Goal: Communication & Community: Answer question/provide support

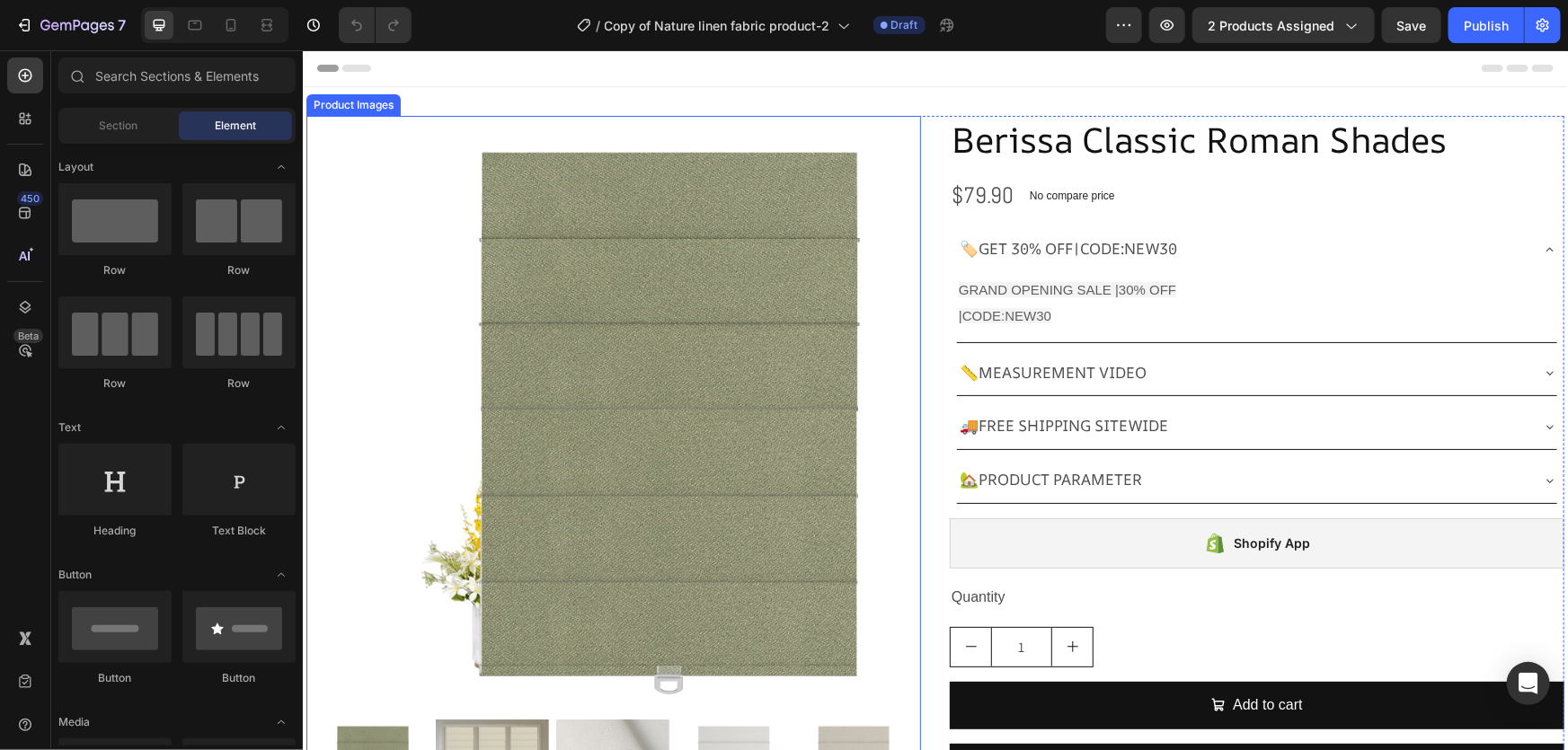
click at [377, 385] on img at bounding box center [664, 413] width 597 height 597
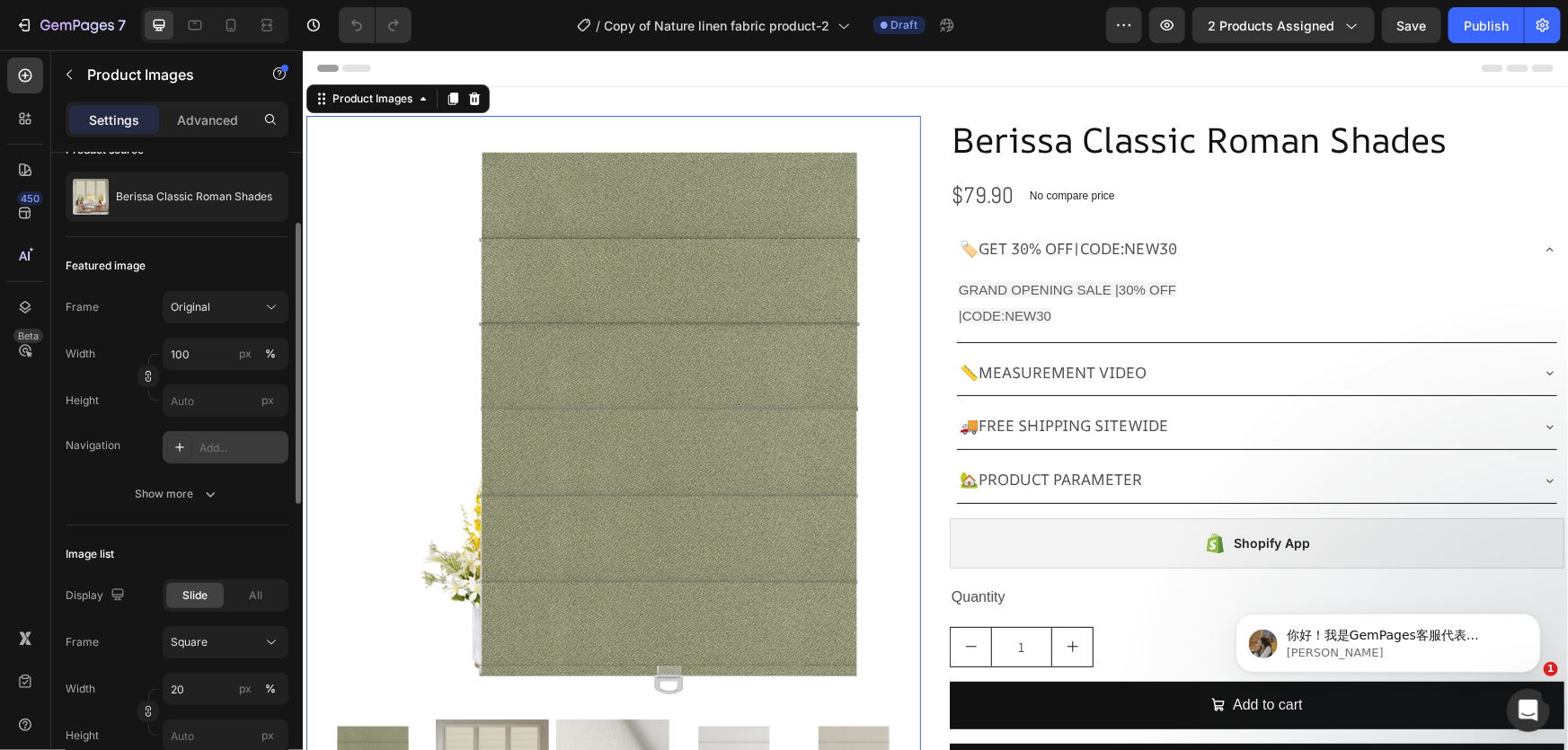
scroll to position [159, 0]
click at [1301, 649] on p "[PERSON_NAME]" at bounding box center [1402, 652] width 232 height 16
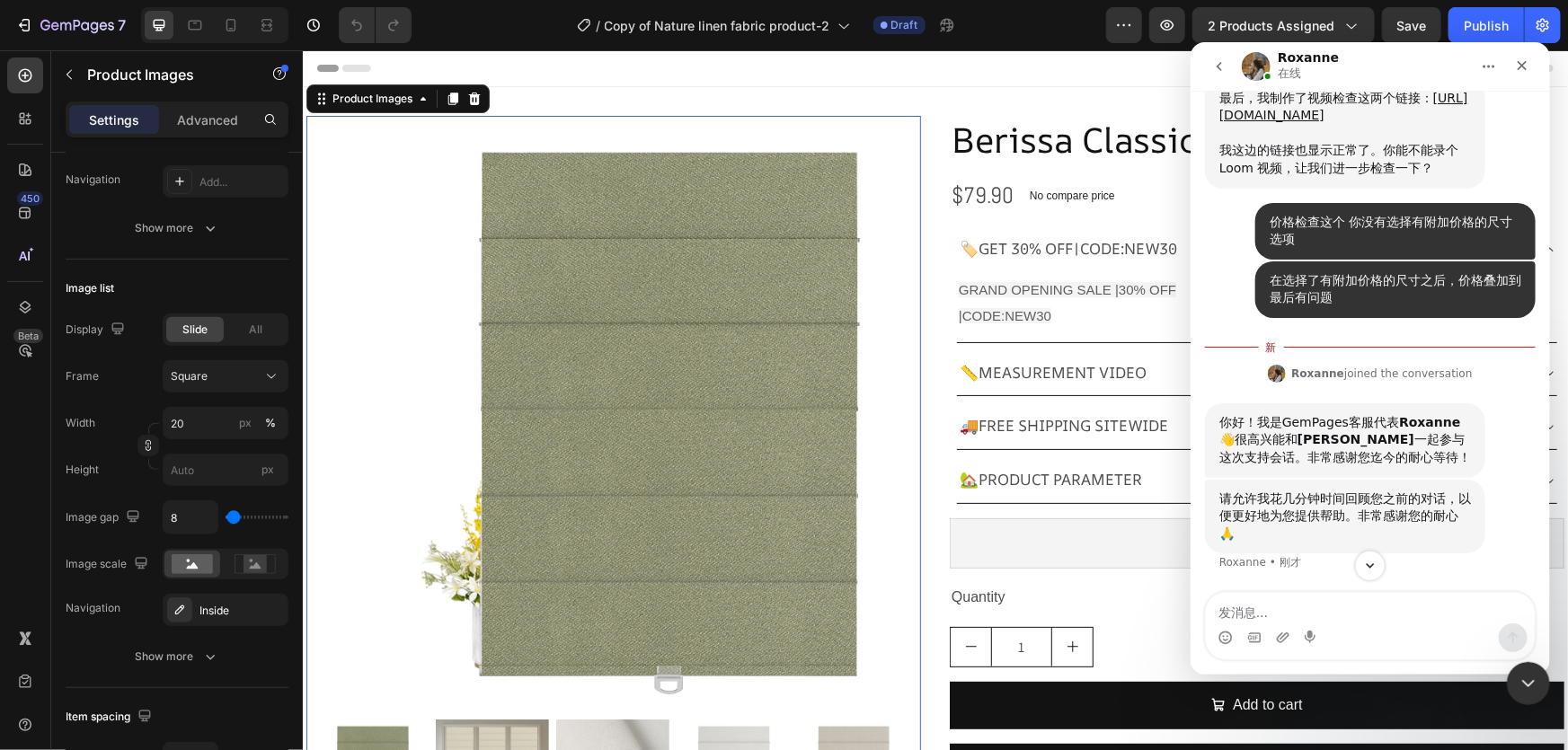
scroll to position [11782, 0]
click at [1366, 555] on div "请允许我花几分钟时间回顾您之前的对话，以便更好地为您提供帮助。非常感谢您的耐心 🙏 [PERSON_NAME]" at bounding box center [1369, 536] width 330 height 114
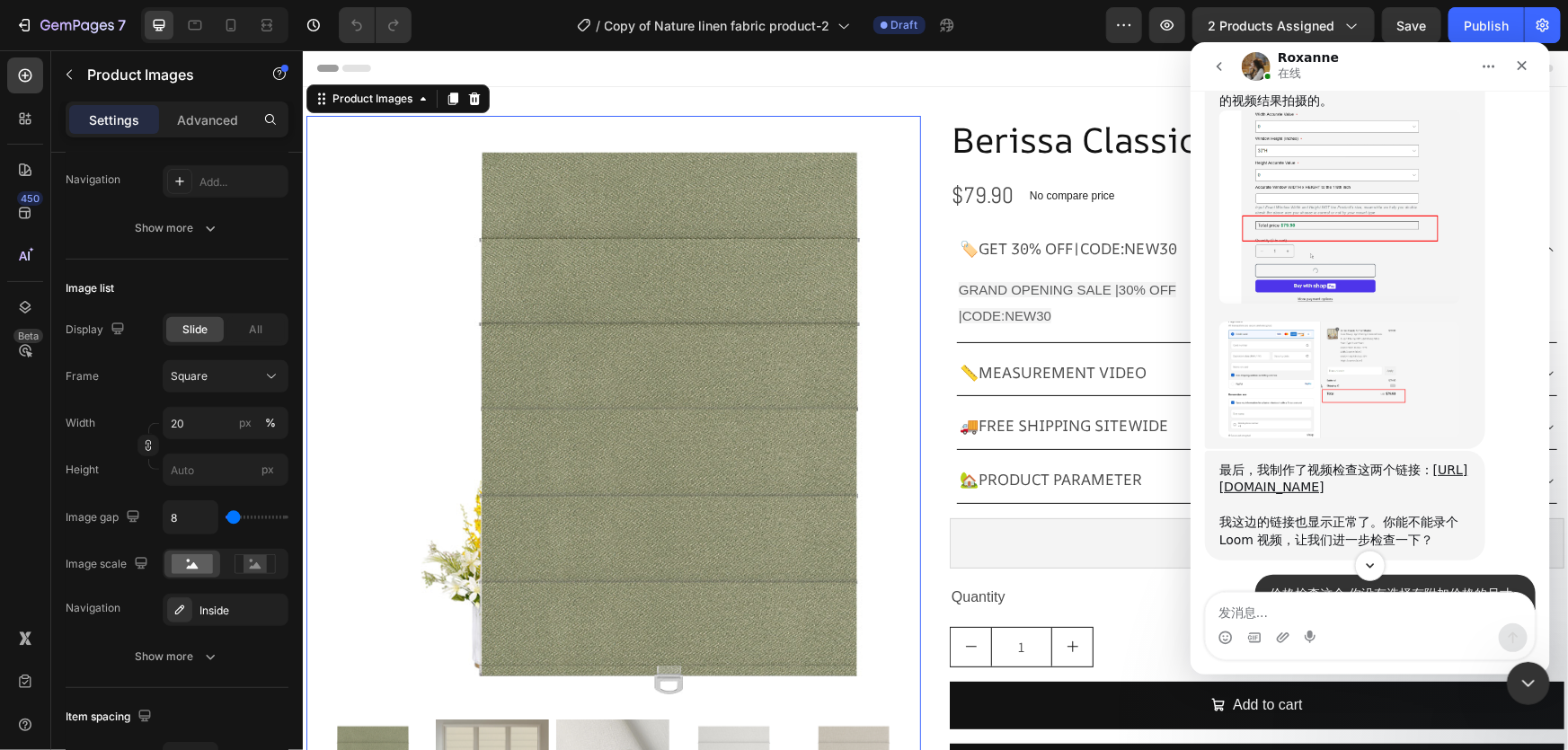
scroll to position [10857, 0]
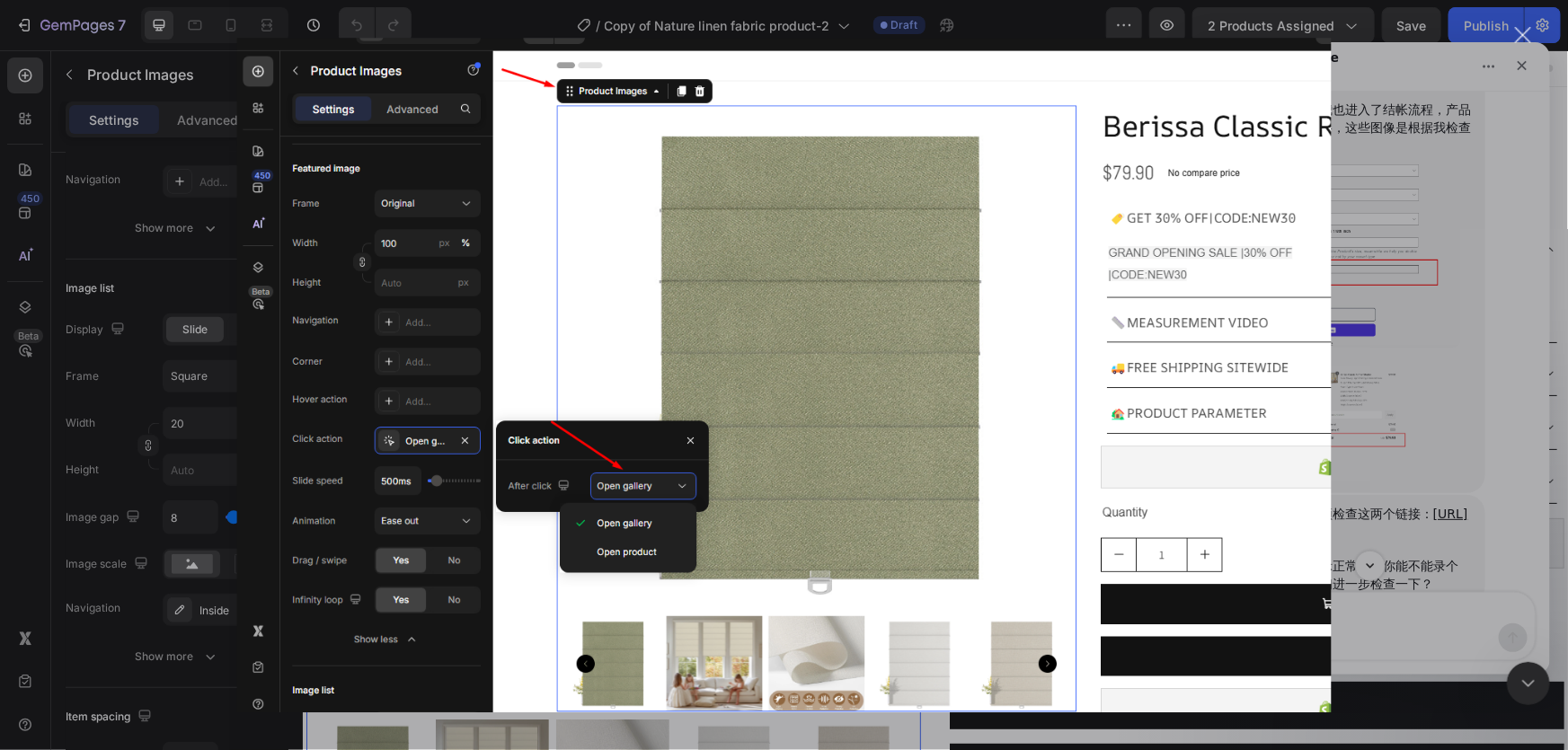
scroll to position [0, 0]
click at [1504, 436] on div "Intercom Messenger" at bounding box center [784, 375] width 1568 height 750
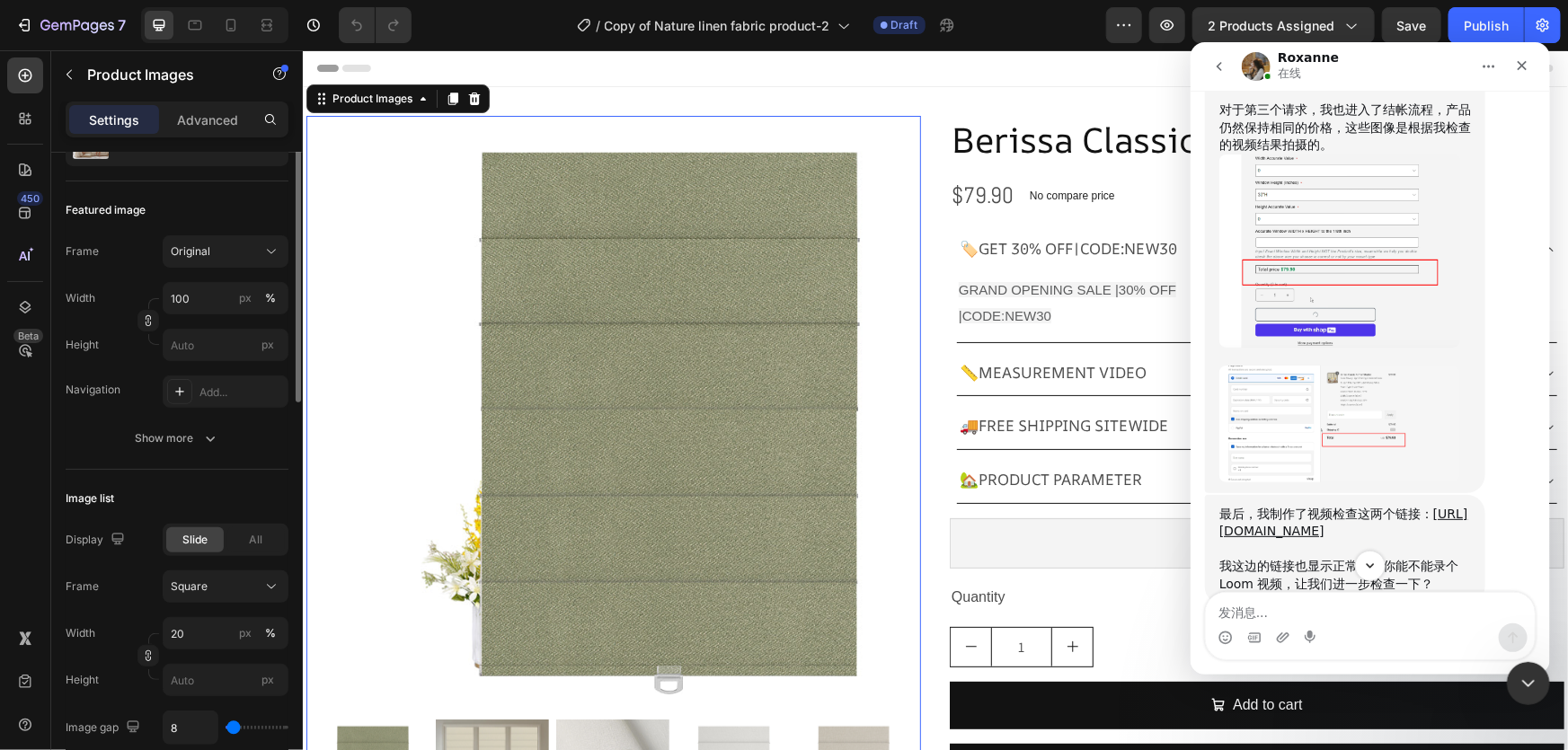
scroll to position [128, 0]
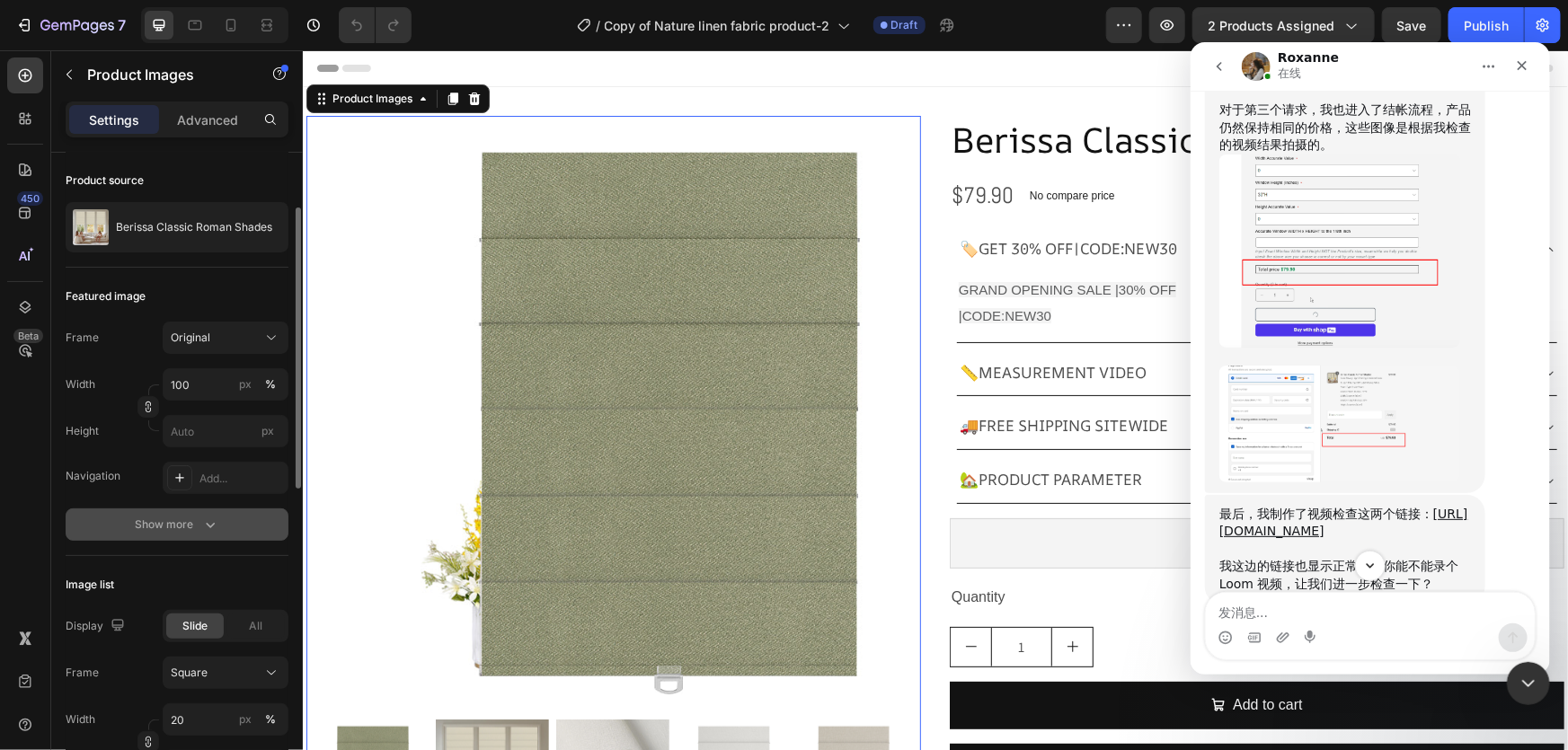
click at [169, 523] on div "Show more" at bounding box center [178, 524] width 84 height 18
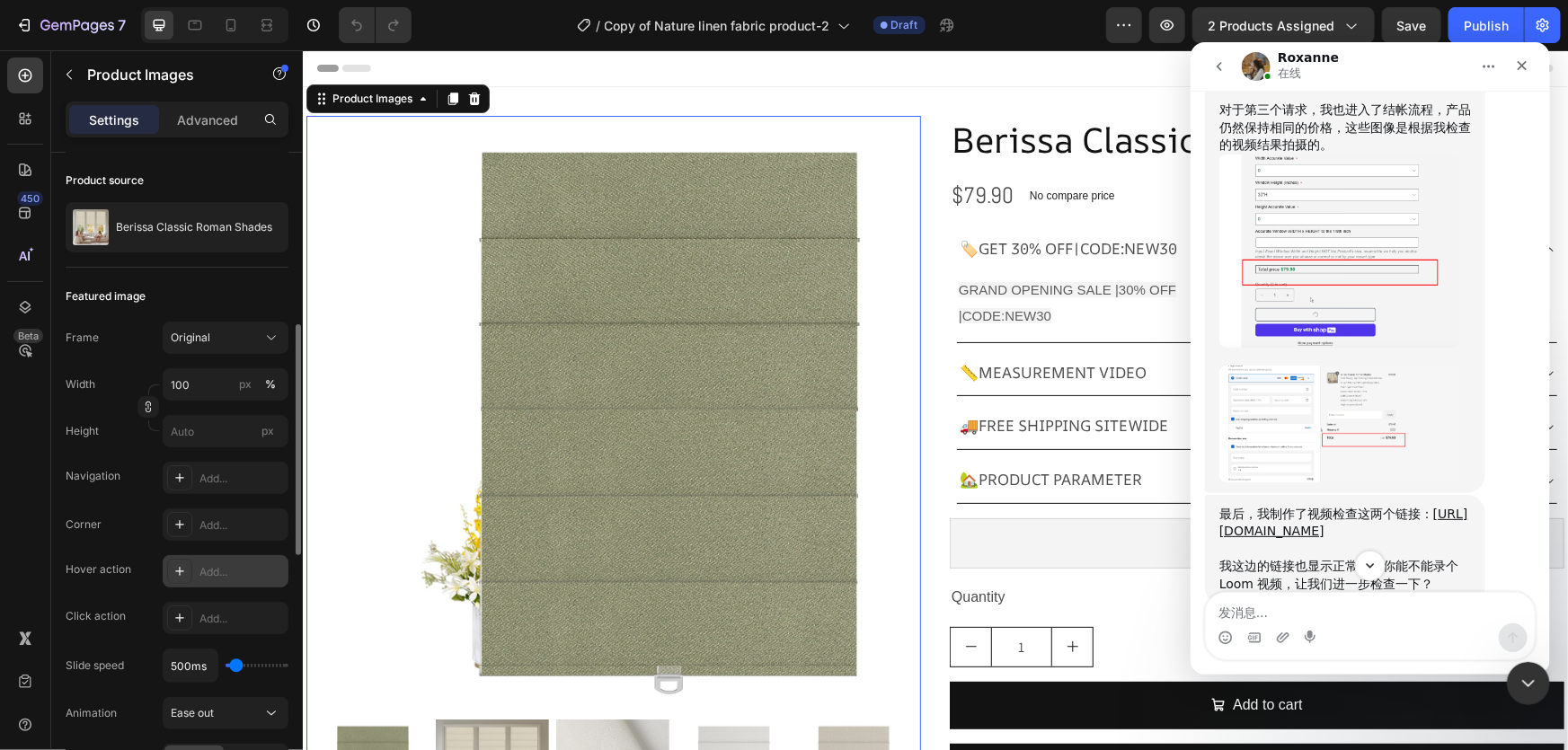
scroll to position [239, 0]
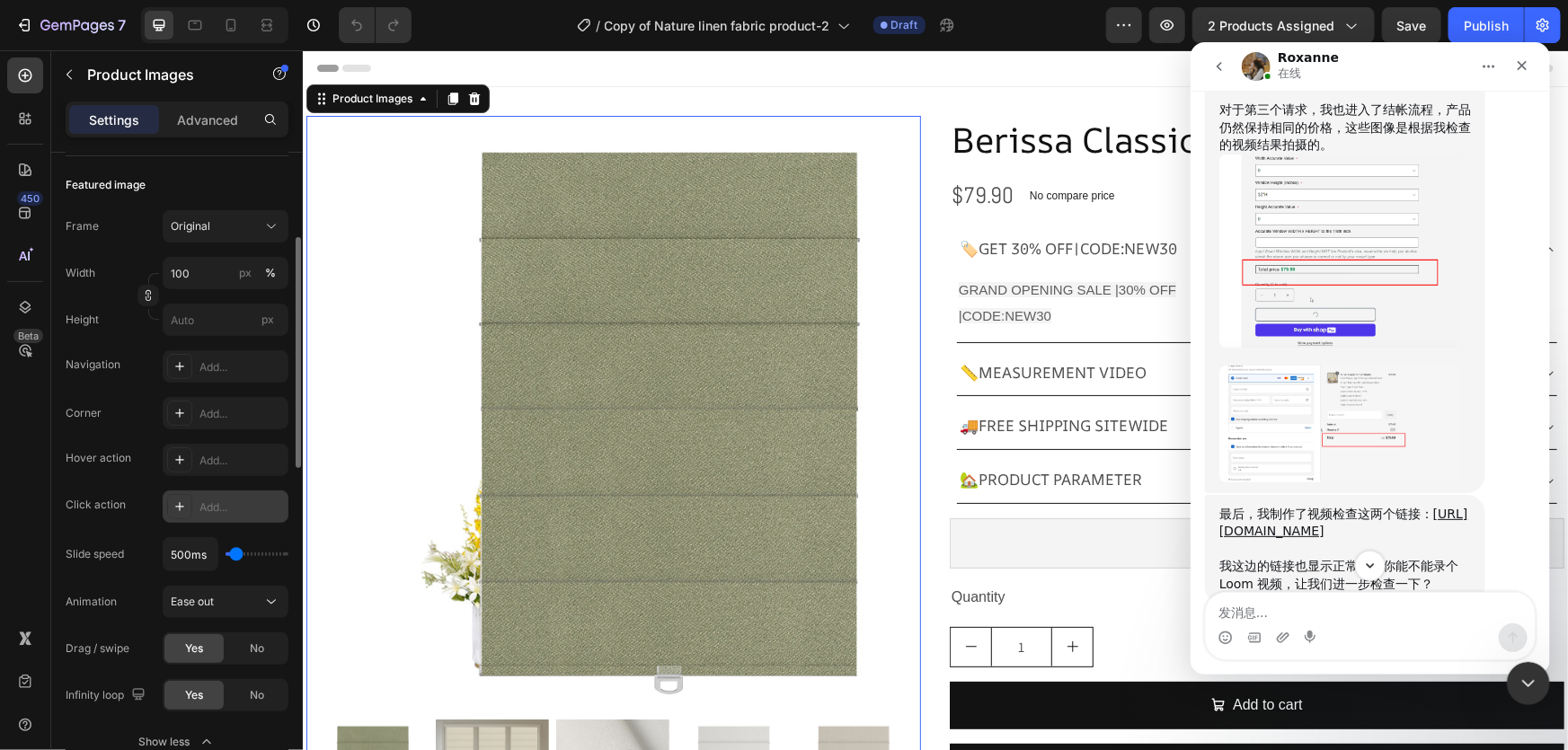
click at [224, 504] on div "Add..." at bounding box center [242, 507] width 85 height 16
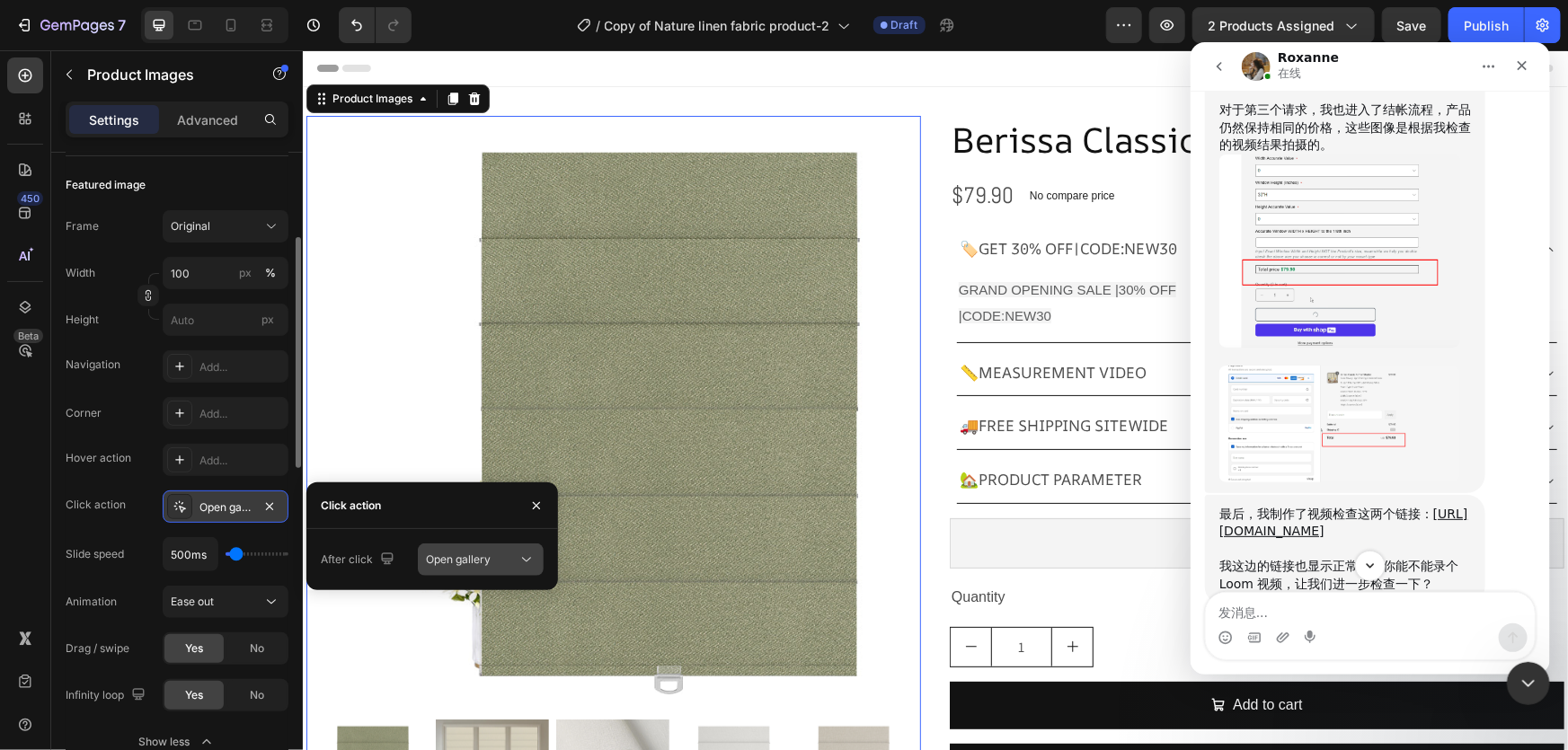
click at [474, 567] on span "Open gallery" at bounding box center [459, 560] width 65 height 16
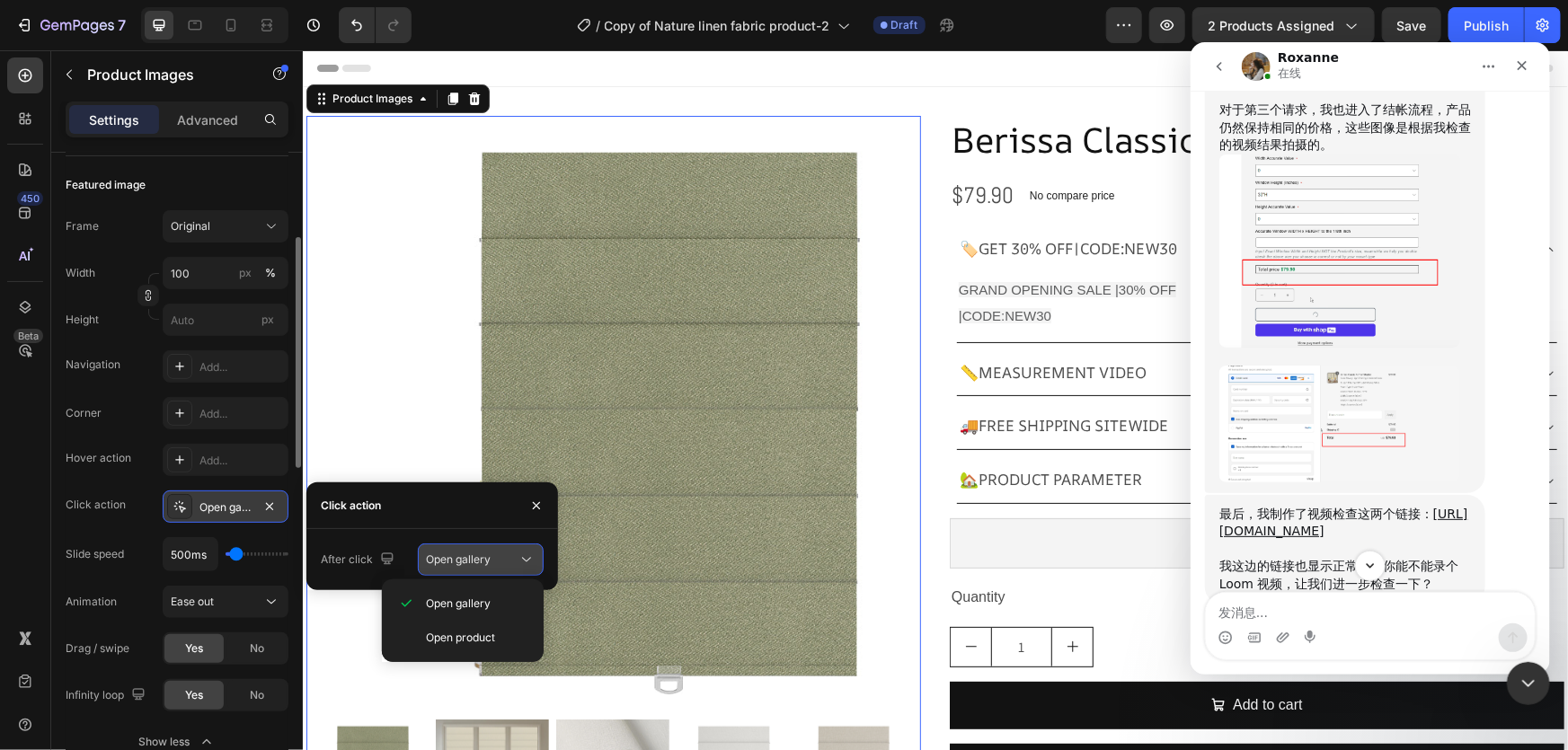
click at [474, 567] on span "Open gallery" at bounding box center [459, 560] width 65 height 16
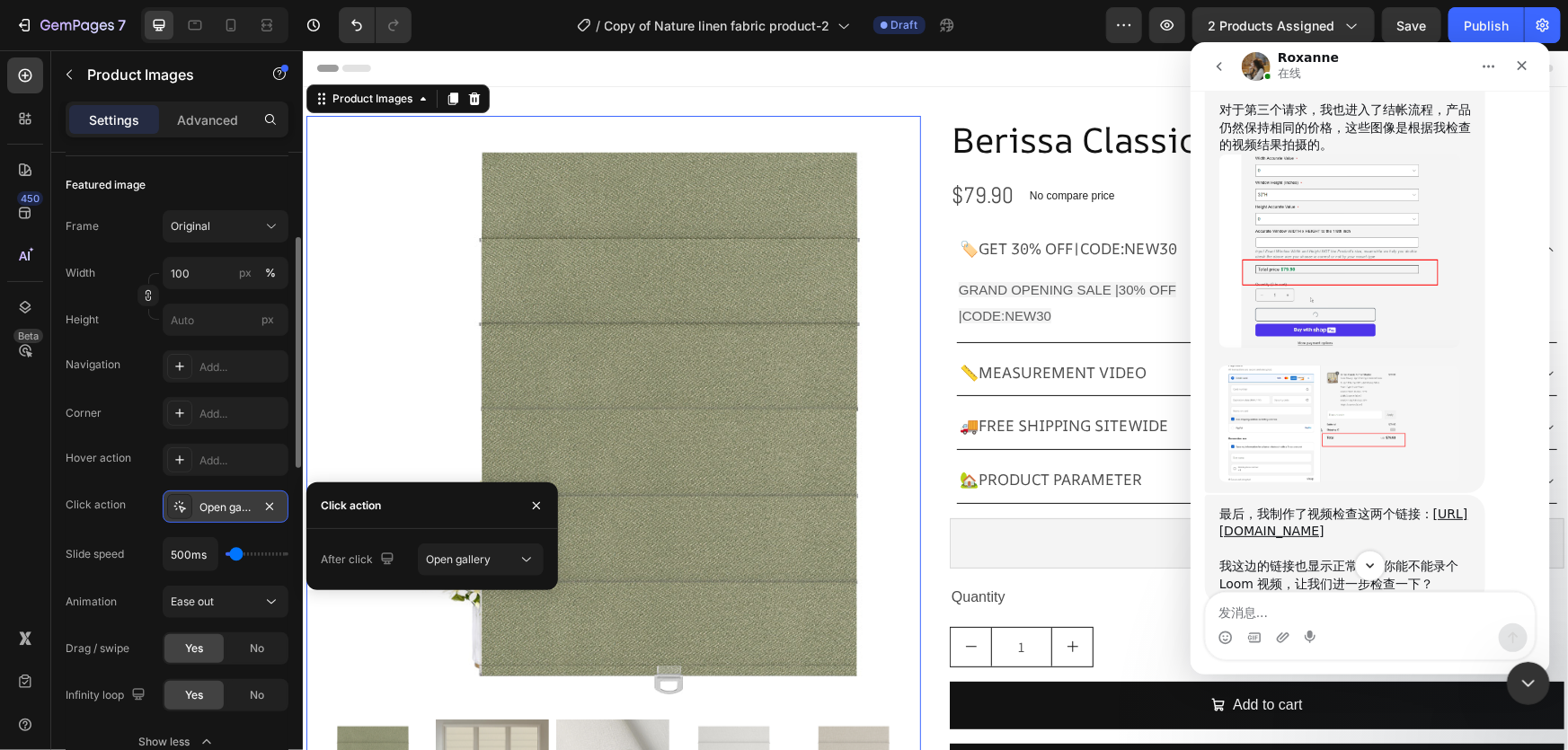
click at [692, 348] on img at bounding box center [664, 413] width 597 height 597
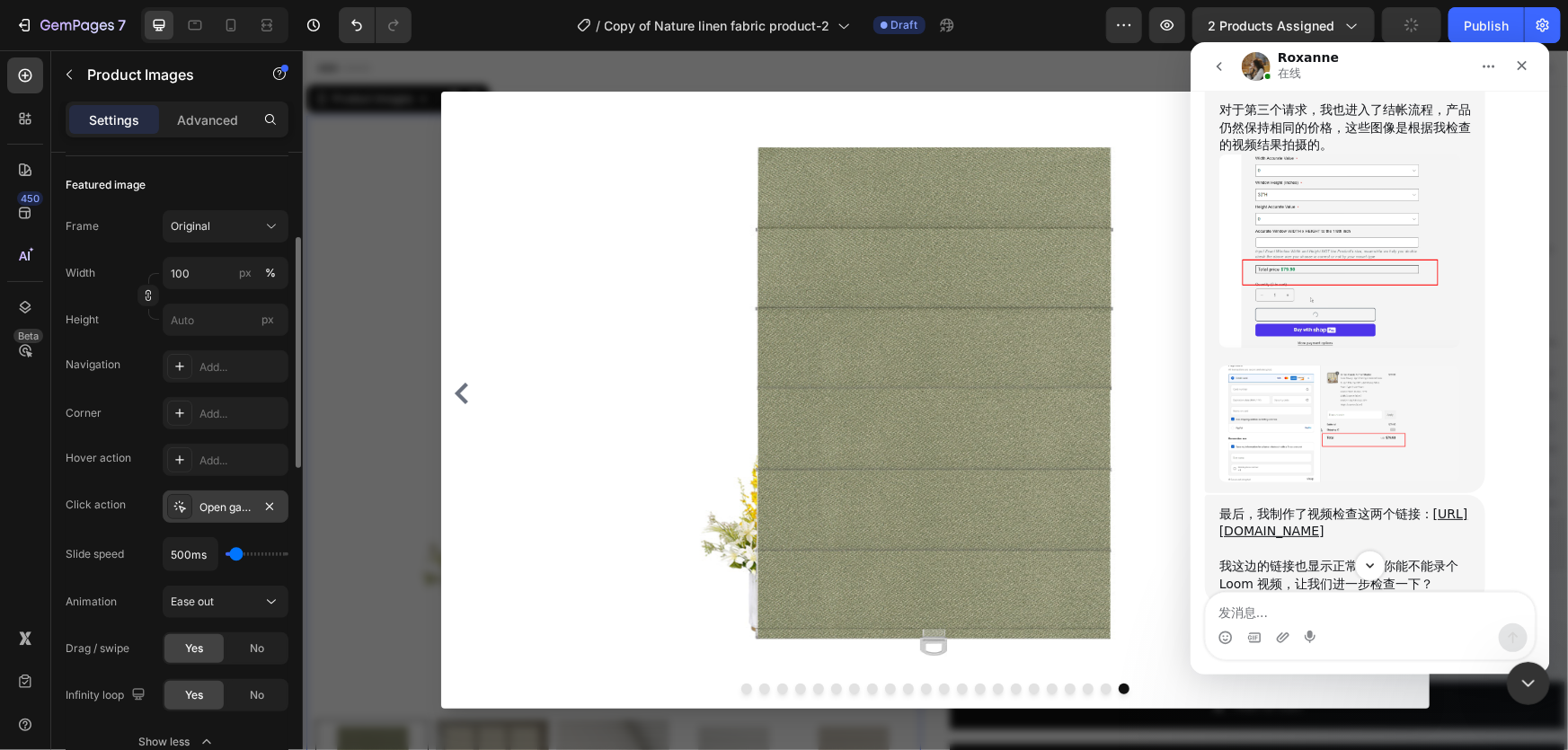
click at [1133, 468] on img at bounding box center [929, 392] width 864 height 560
click at [459, 395] on icon "Carousel Back Arrow" at bounding box center [461, 392] width 13 height 22
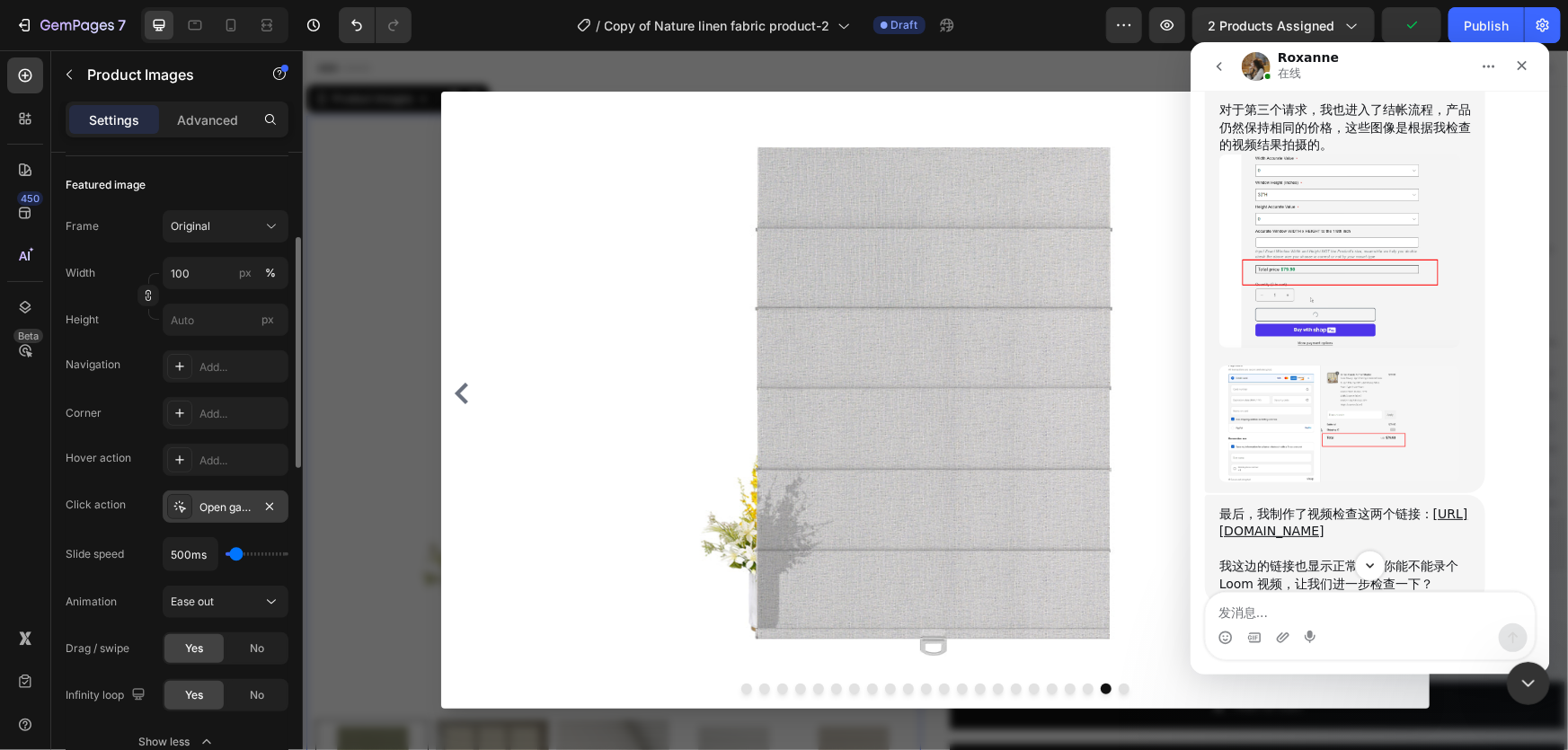
click at [459, 395] on icon "Carousel Back Arrow" at bounding box center [461, 392] width 13 height 22
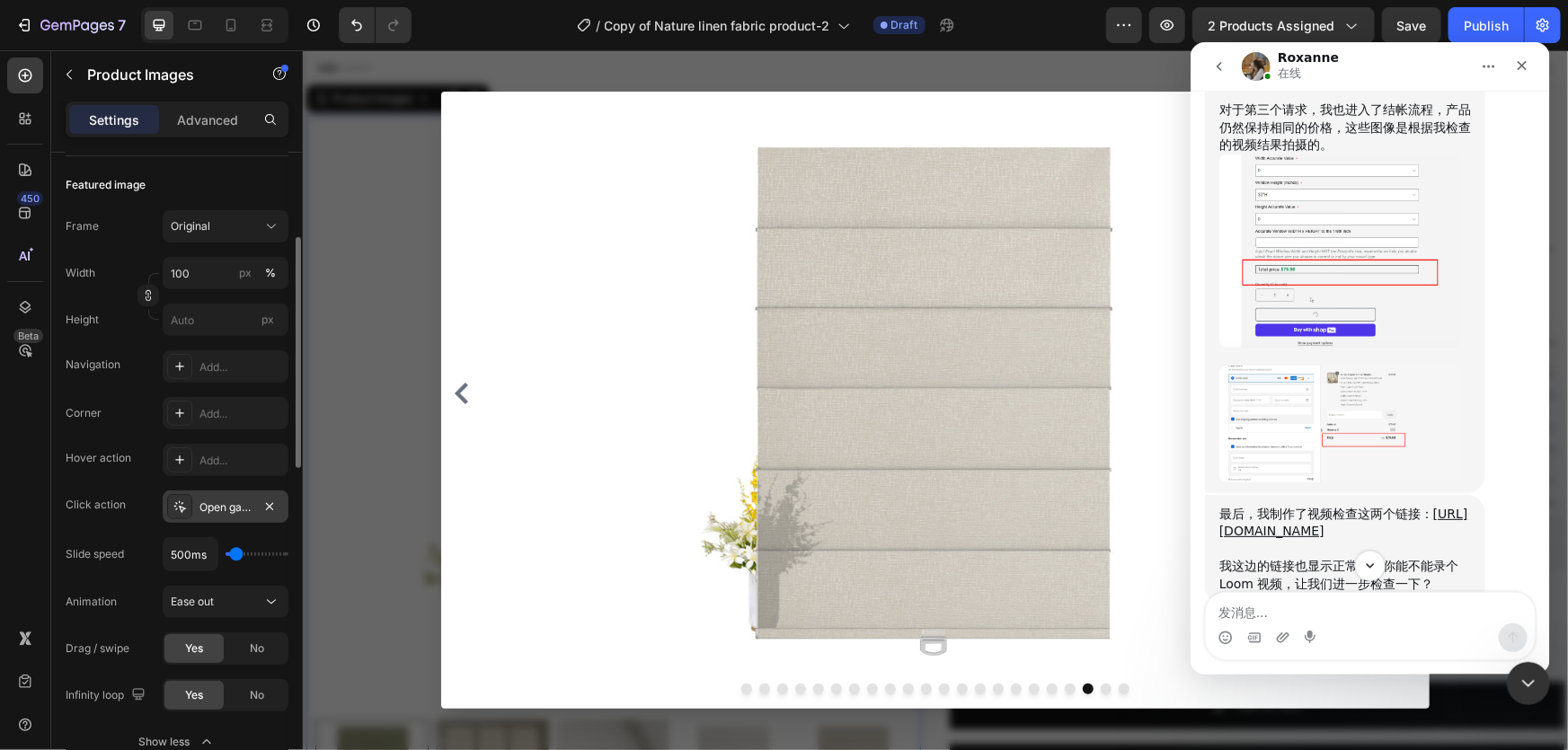
click at [459, 395] on icon "Carousel Back Arrow" at bounding box center [461, 392] width 13 height 22
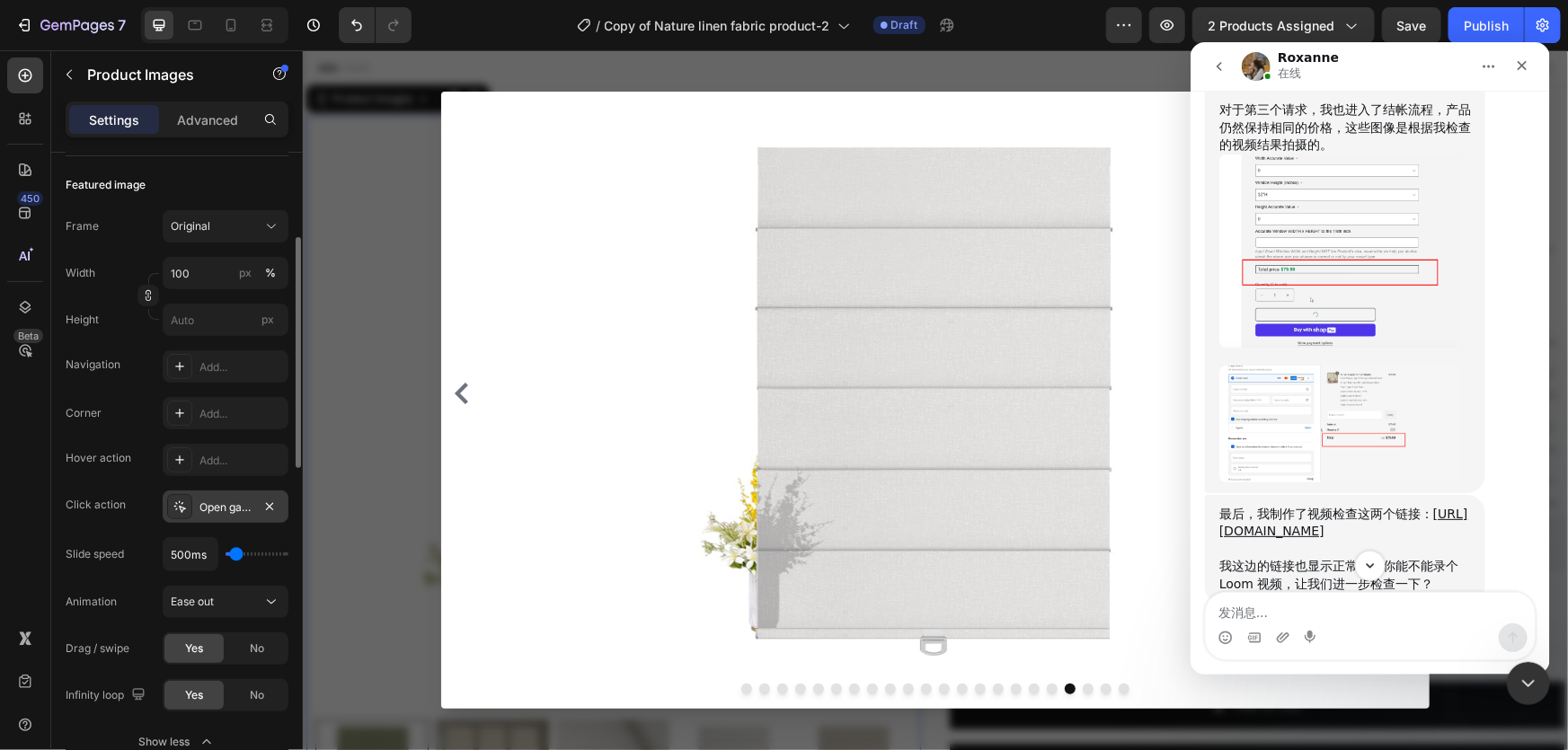
click at [459, 395] on icon "Carousel Back Arrow" at bounding box center [461, 392] width 13 height 22
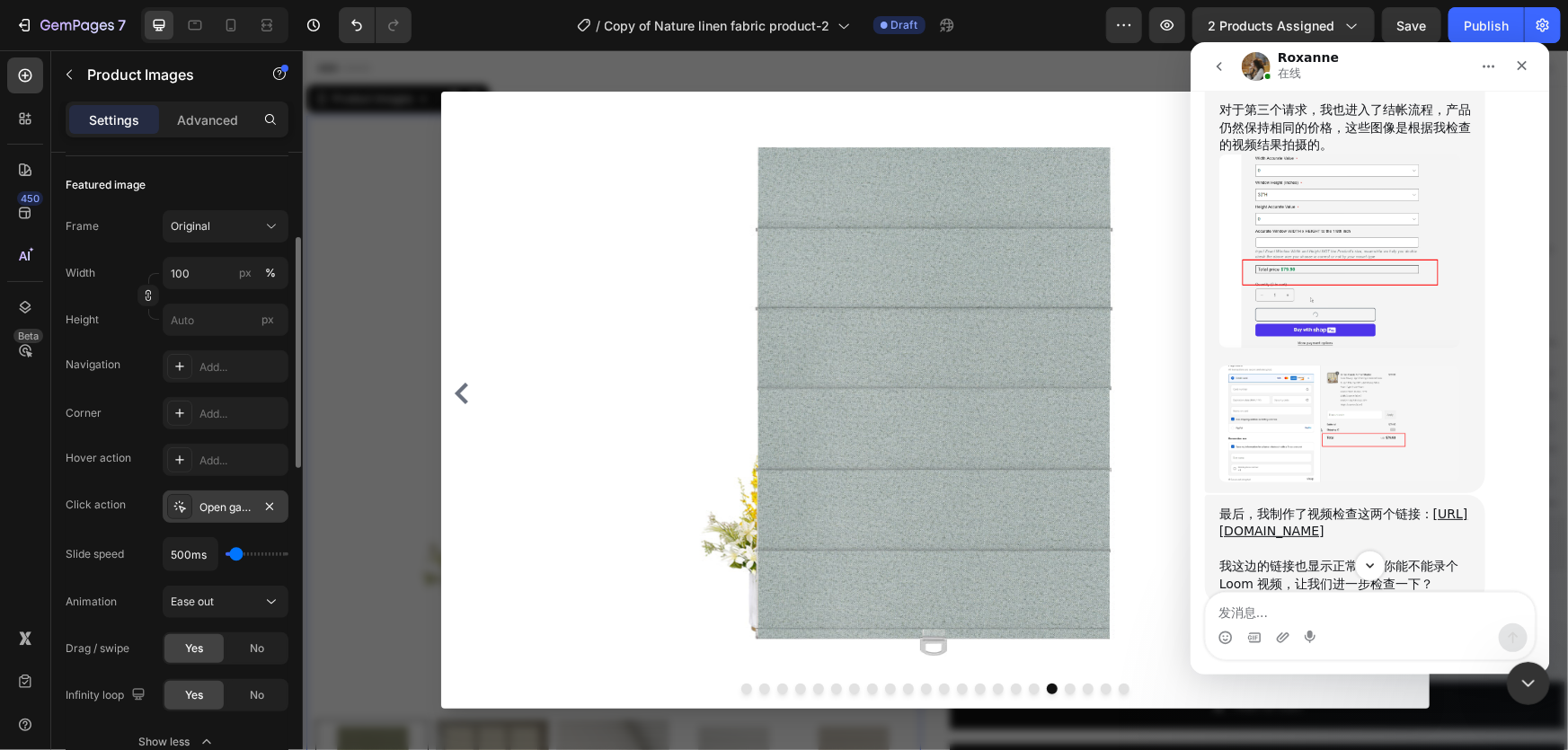
click at [362, 394] on div at bounding box center [934, 399] width 1265 height 700
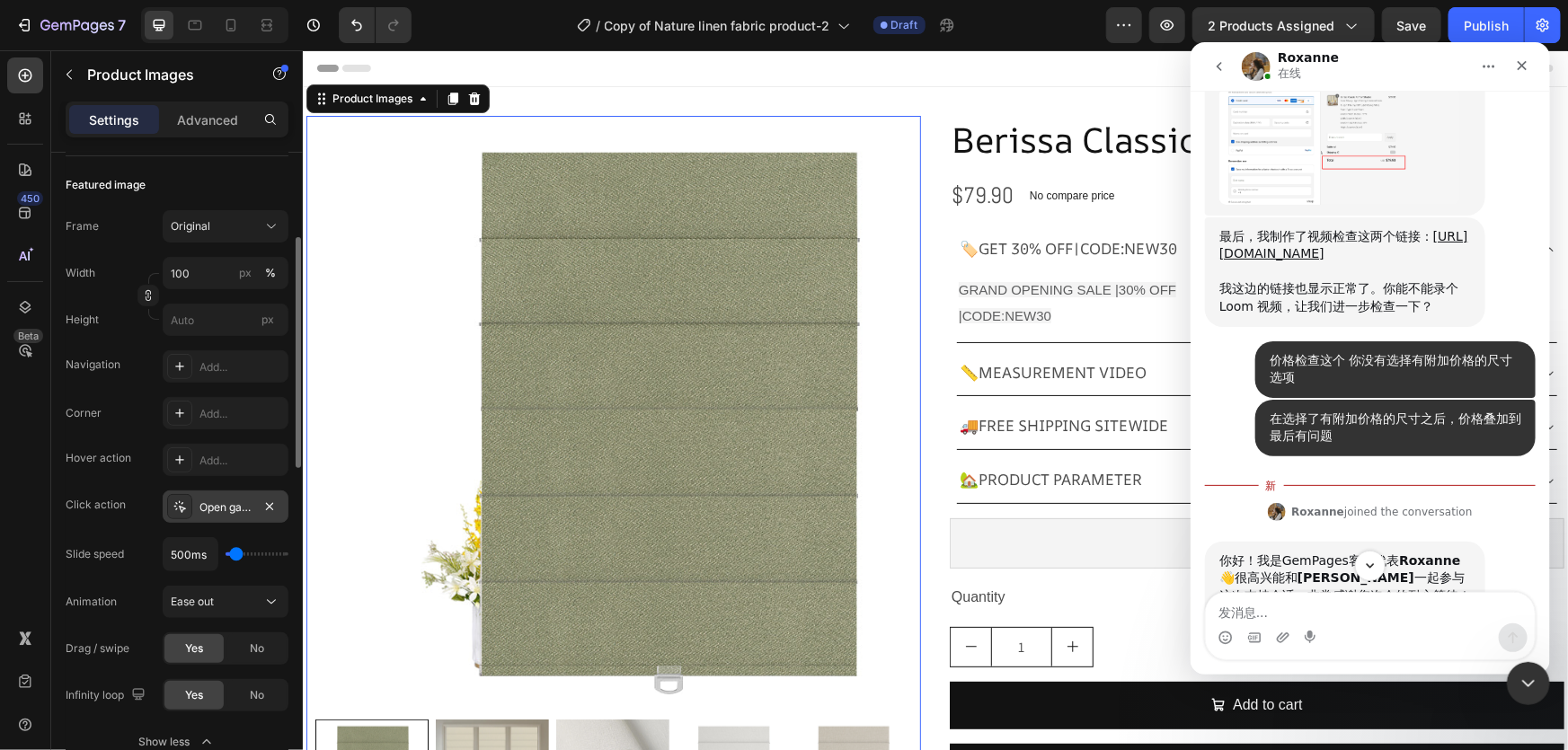
scroll to position [11128, 0]
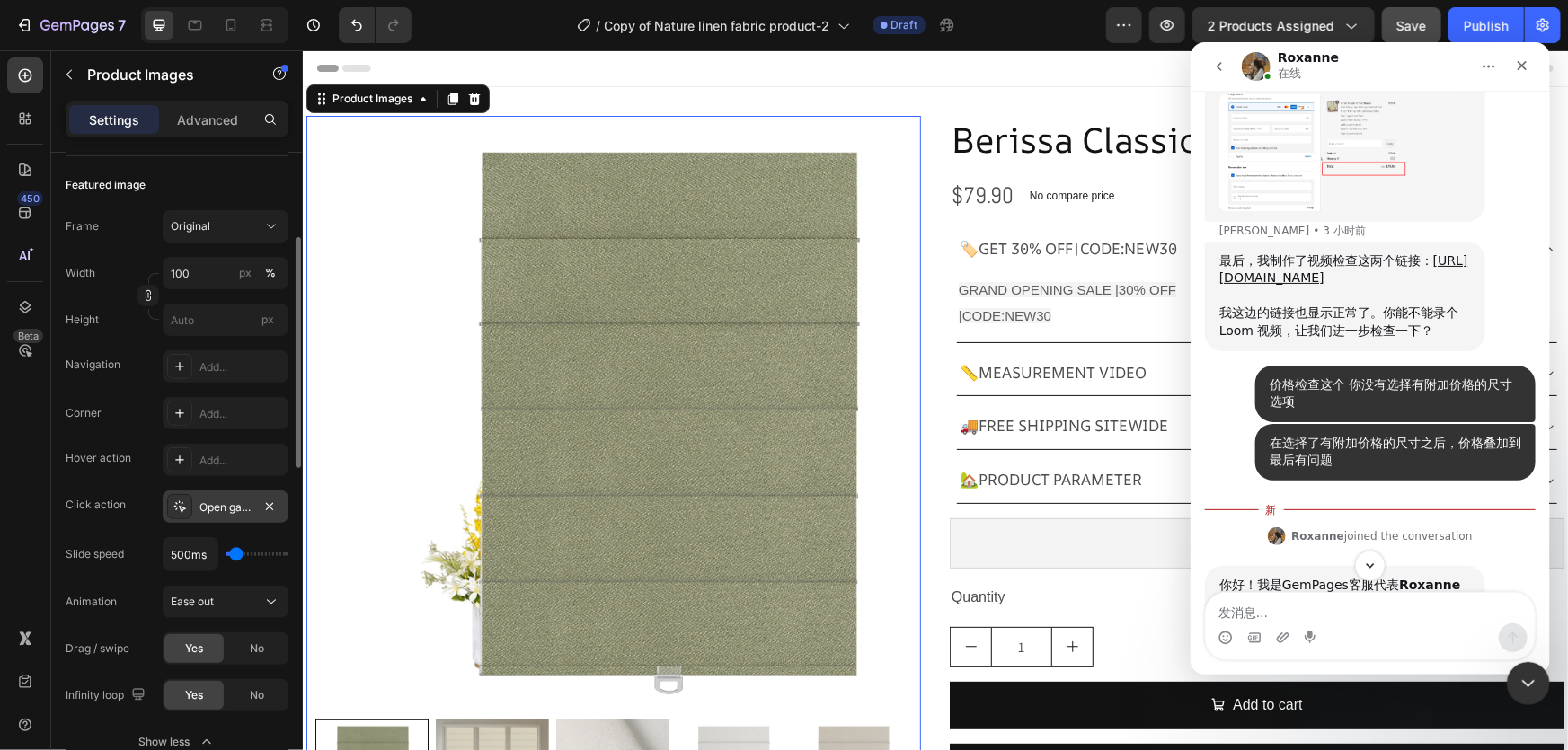
click at [1418, 28] on span "Save" at bounding box center [1412, 26] width 30 height 15
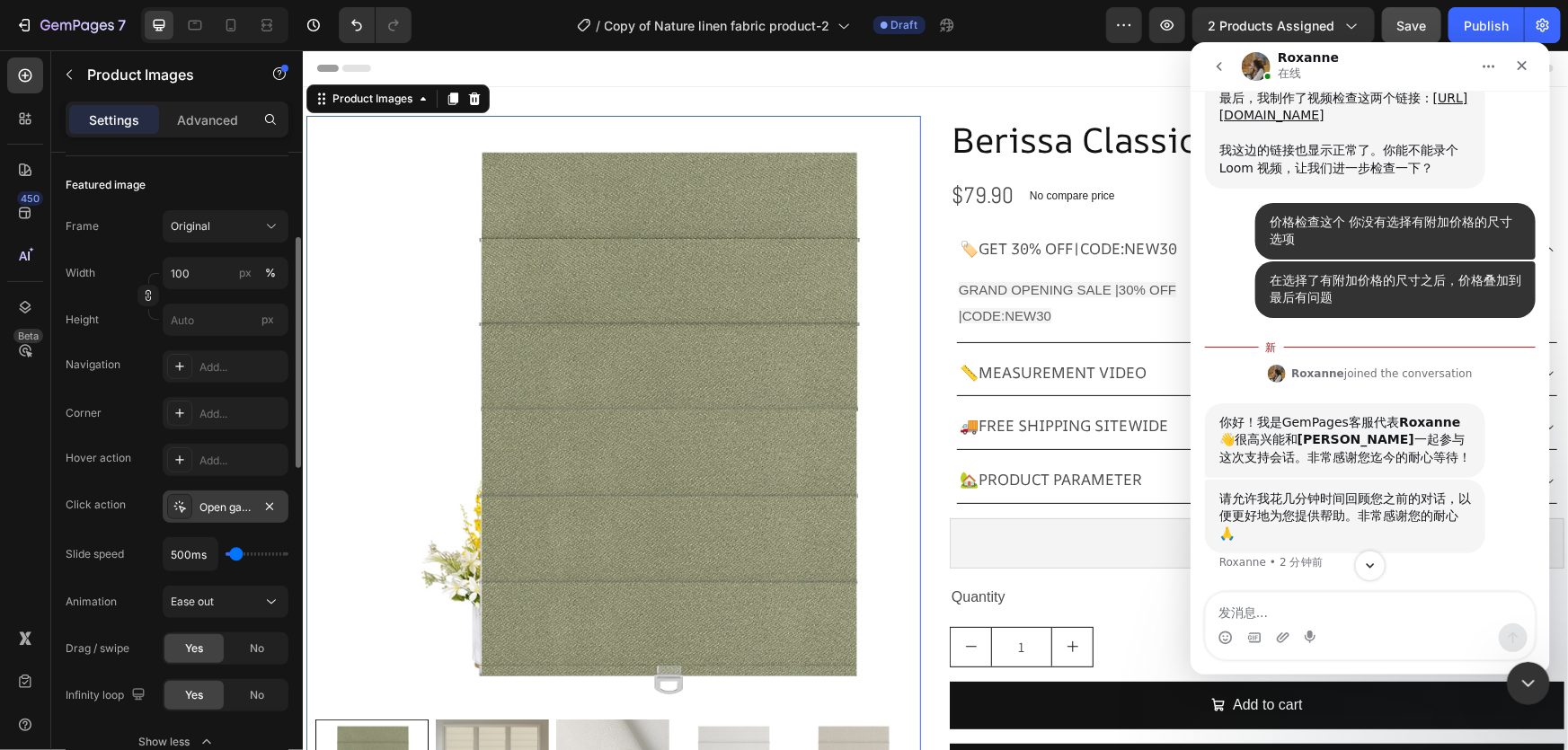
scroll to position [11800, 0]
click at [1507, 66] on div "关闭" at bounding box center [1521, 65] width 32 height 32
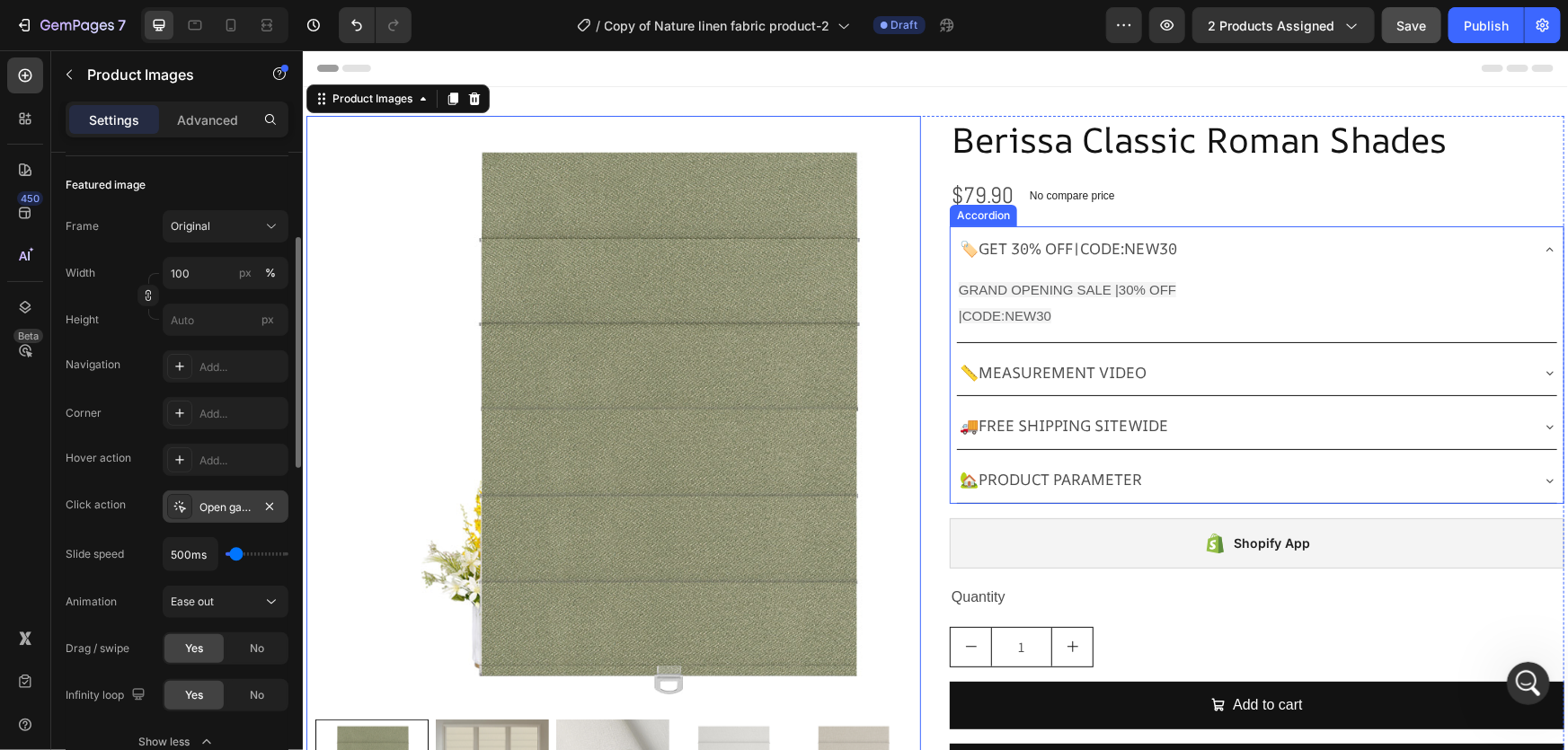
scroll to position [11753, 0]
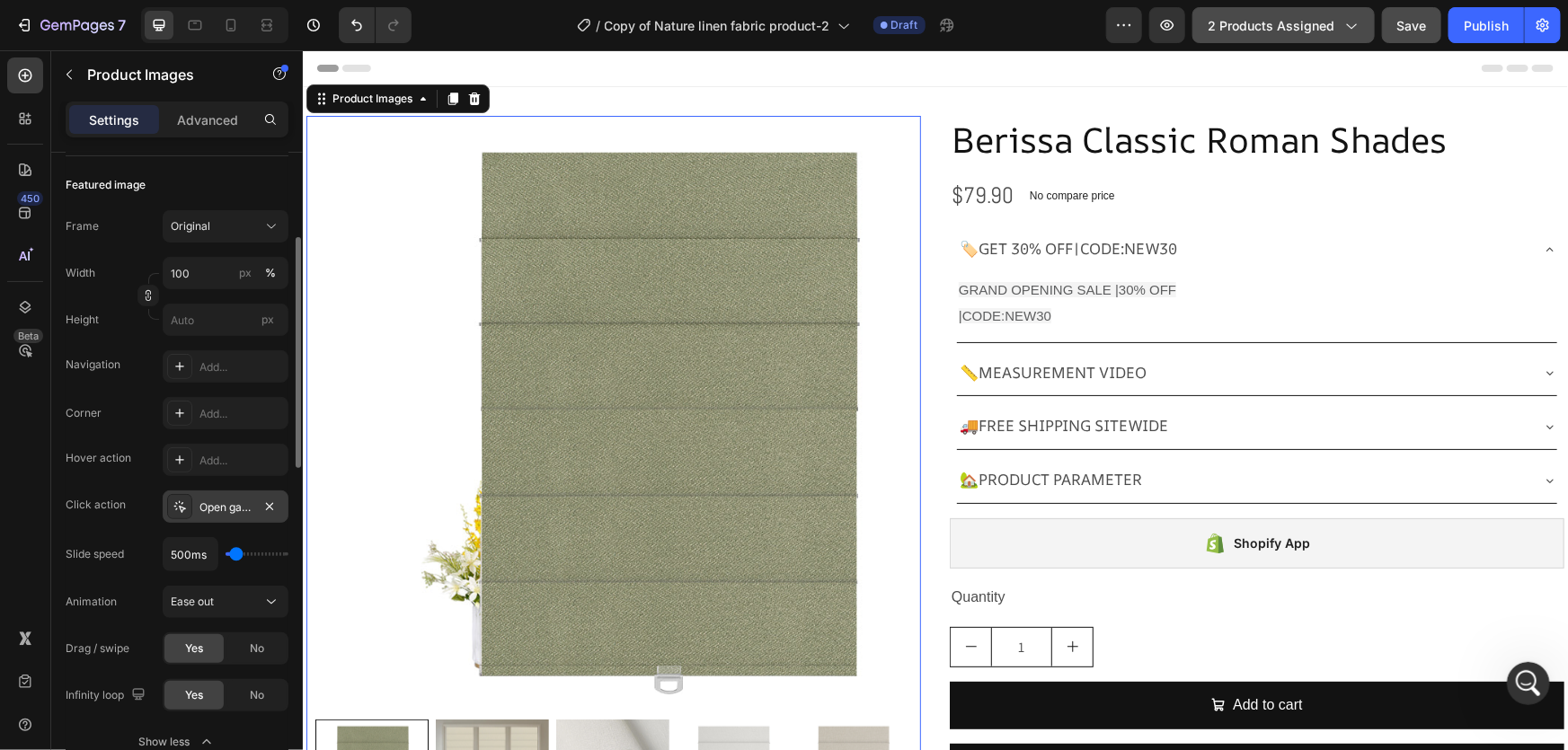
click at [1317, 35] on button "2 products assigned" at bounding box center [1284, 26] width 183 height 36
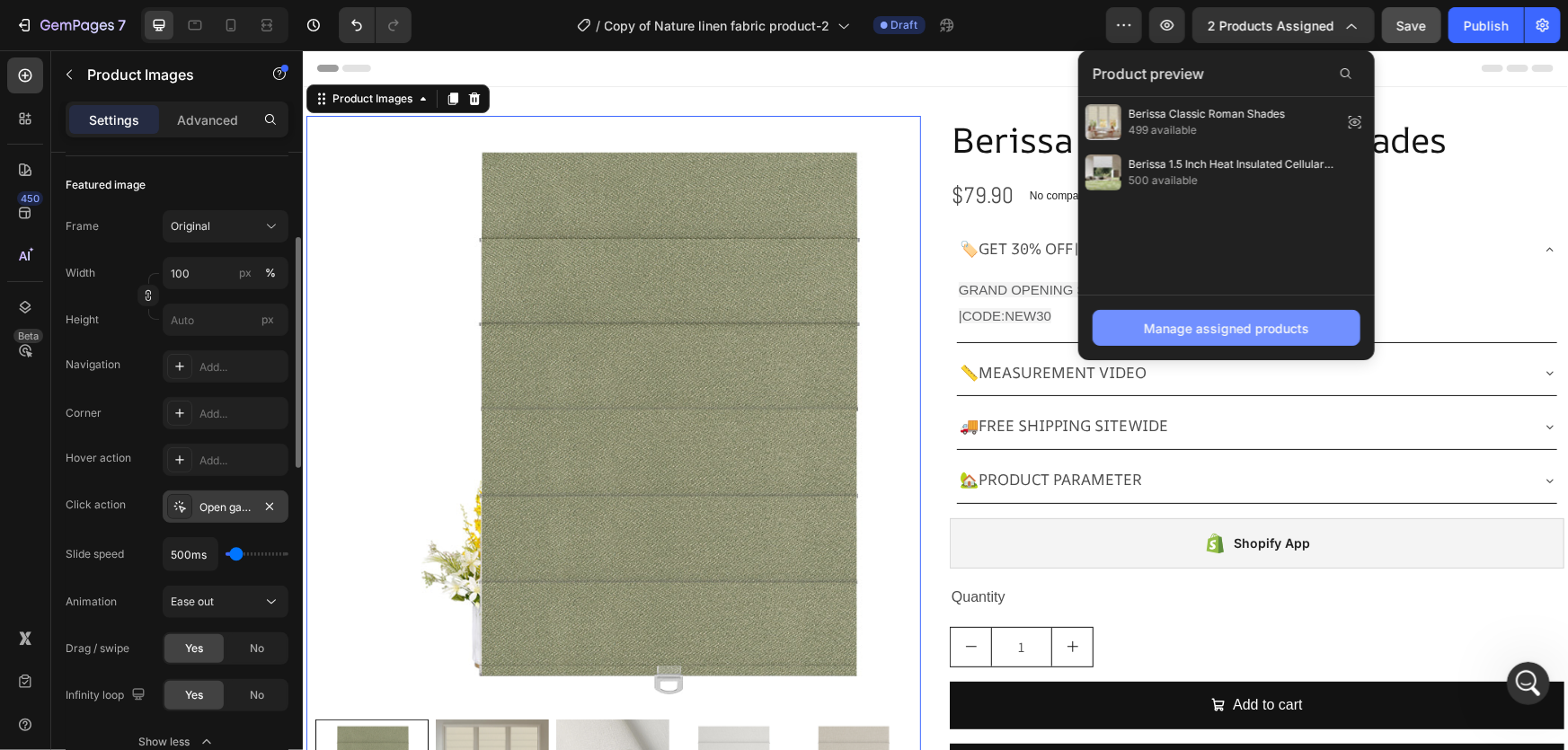
click at [1265, 331] on div "Manage assigned products" at bounding box center [1227, 328] width 166 height 19
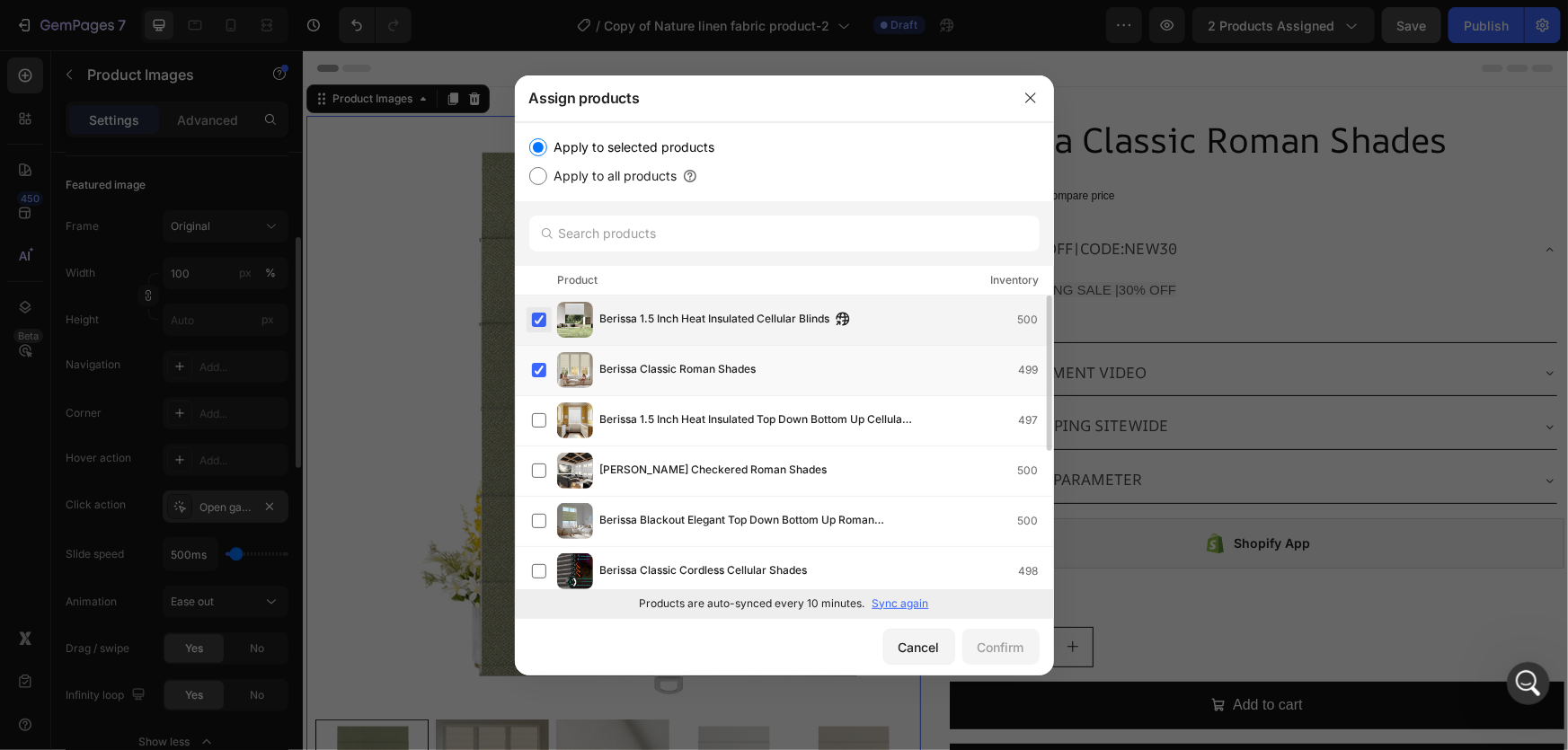
click at [540, 324] on label at bounding box center [539, 320] width 14 height 14
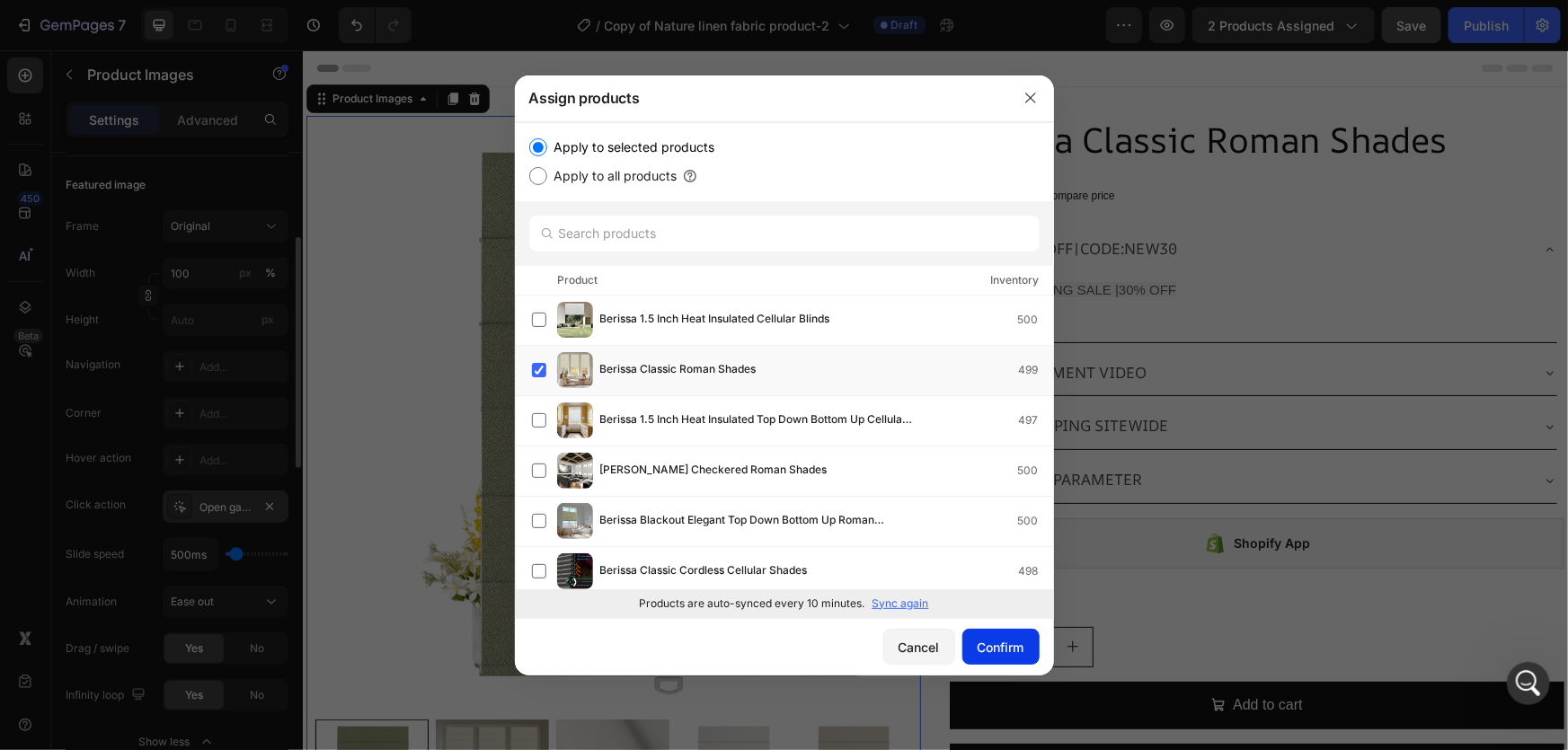
click at [993, 648] on div "Confirm" at bounding box center [1001, 647] width 47 height 19
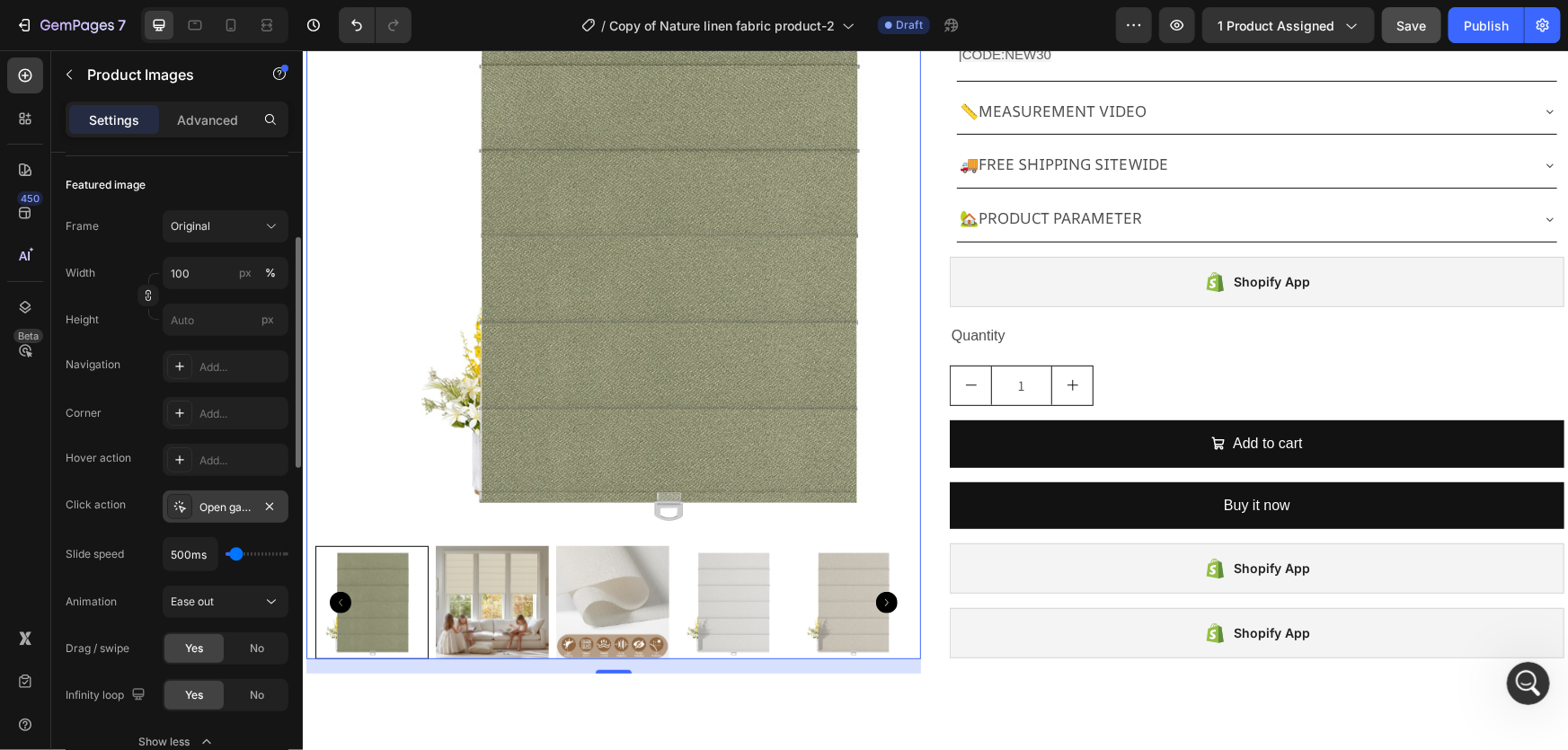
scroll to position [261, 0]
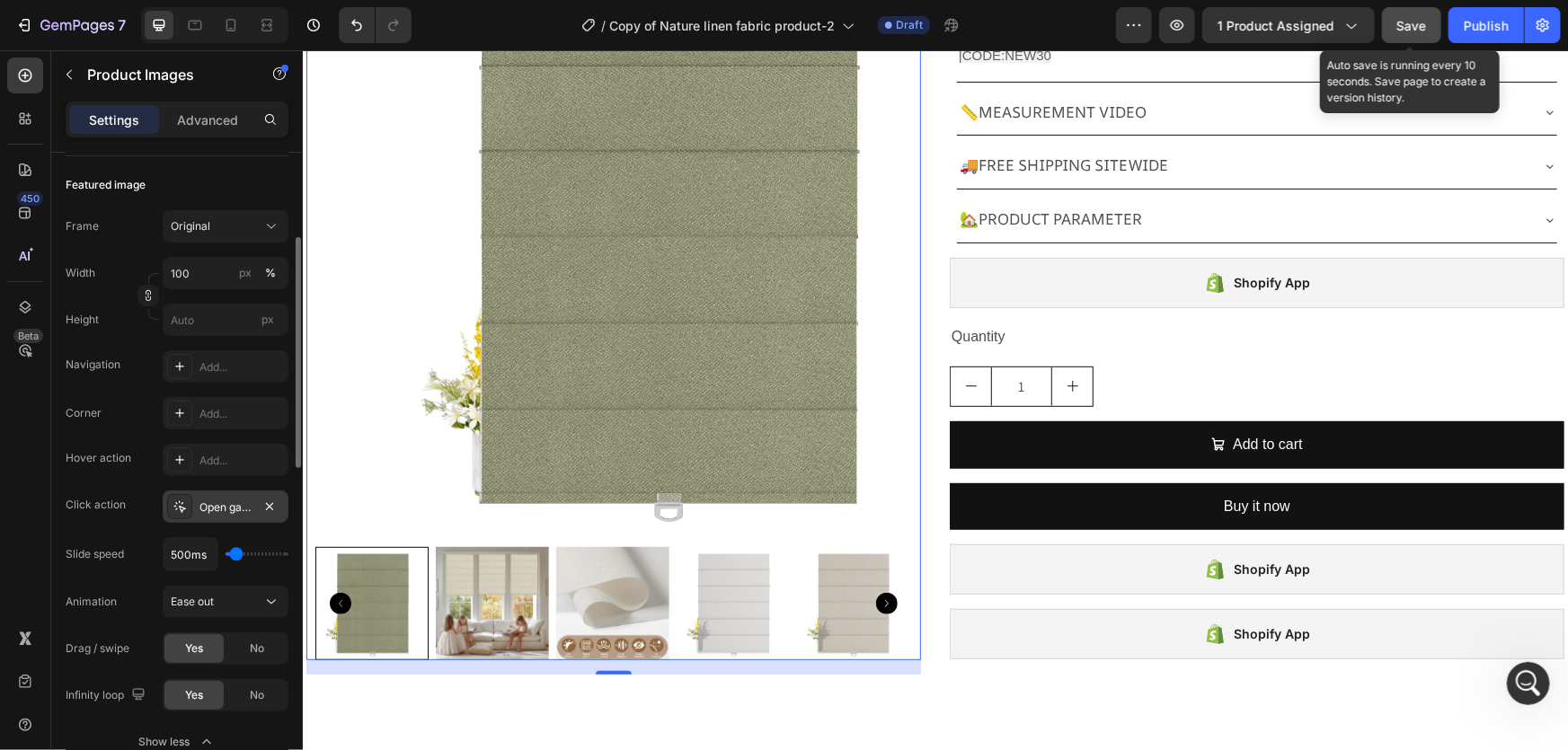
click at [1407, 26] on span "Save" at bounding box center [1412, 26] width 30 height 15
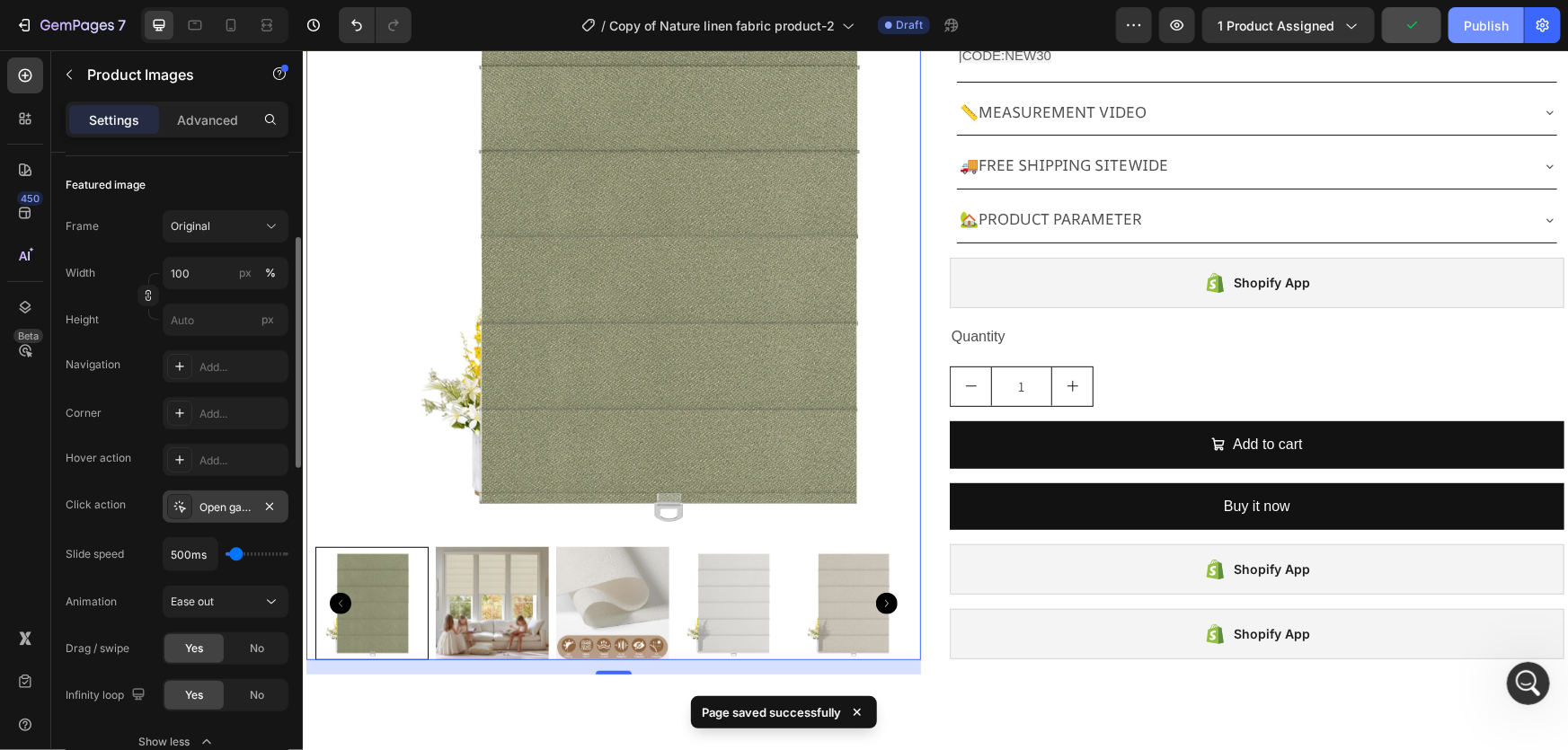
click at [1492, 20] on div "Publish" at bounding box center [1486, 26] width 45 height 19
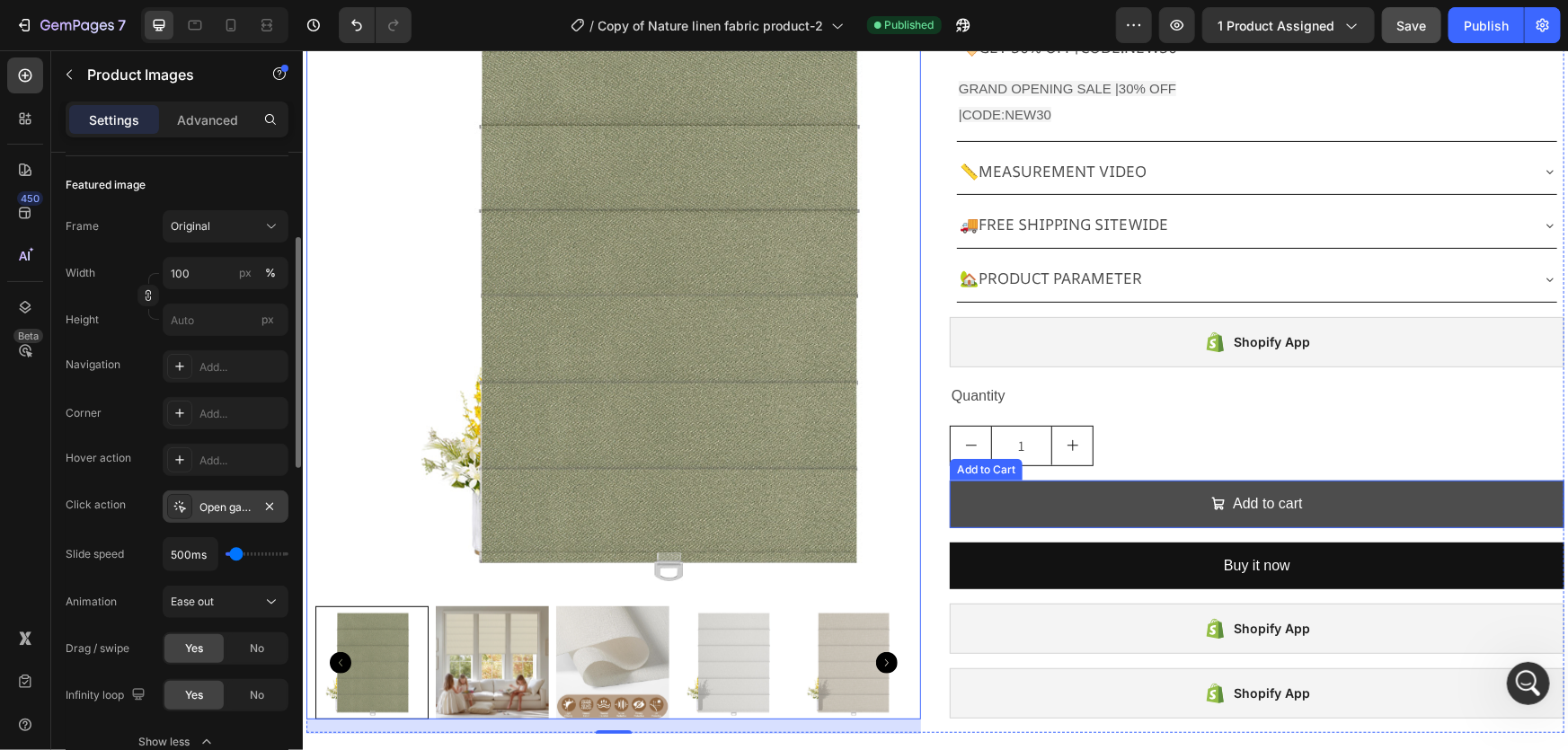
scroll to position [201, 0]
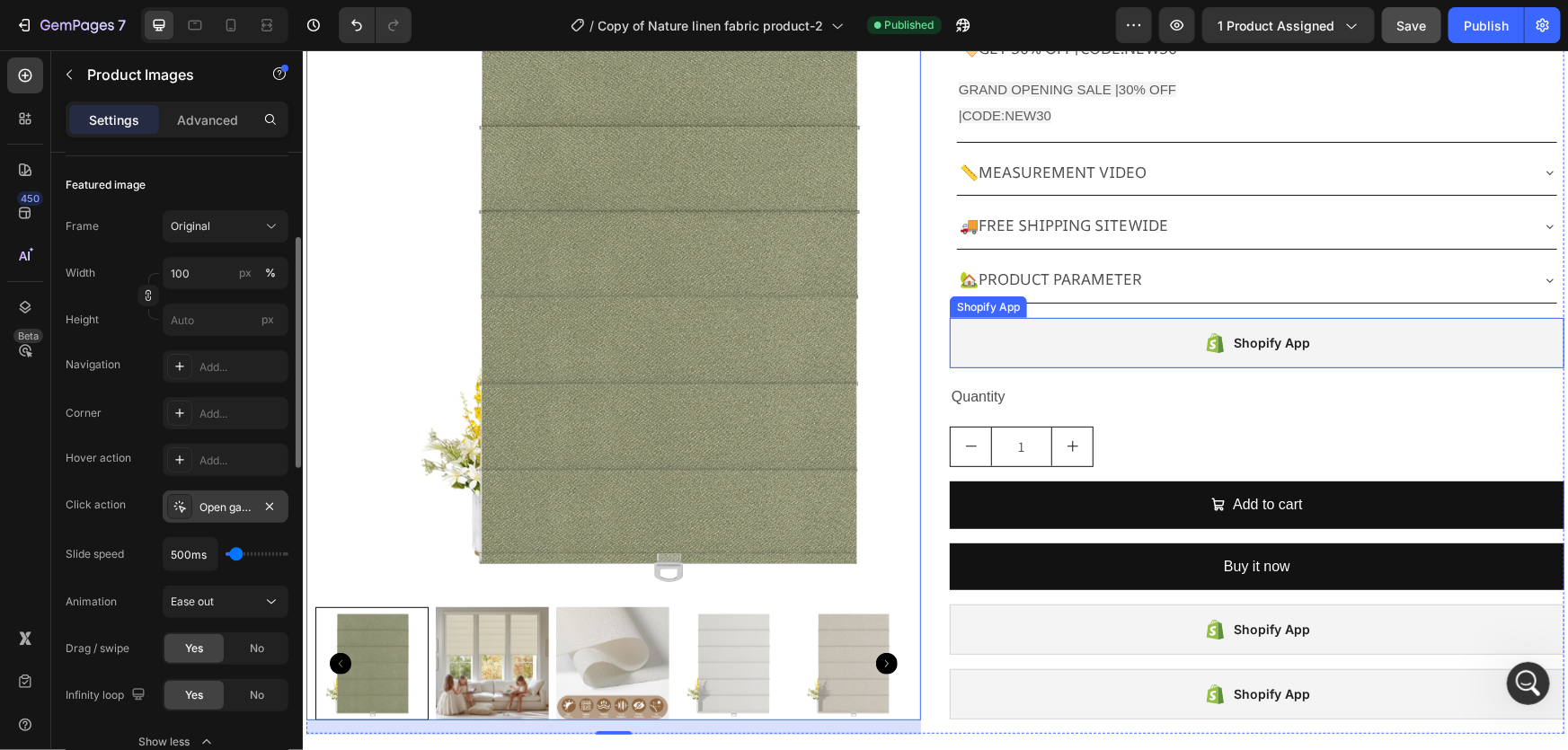
click at [1125, 351] on div "Shopify App" at bounding box center [1257, 342] width 615 height 50
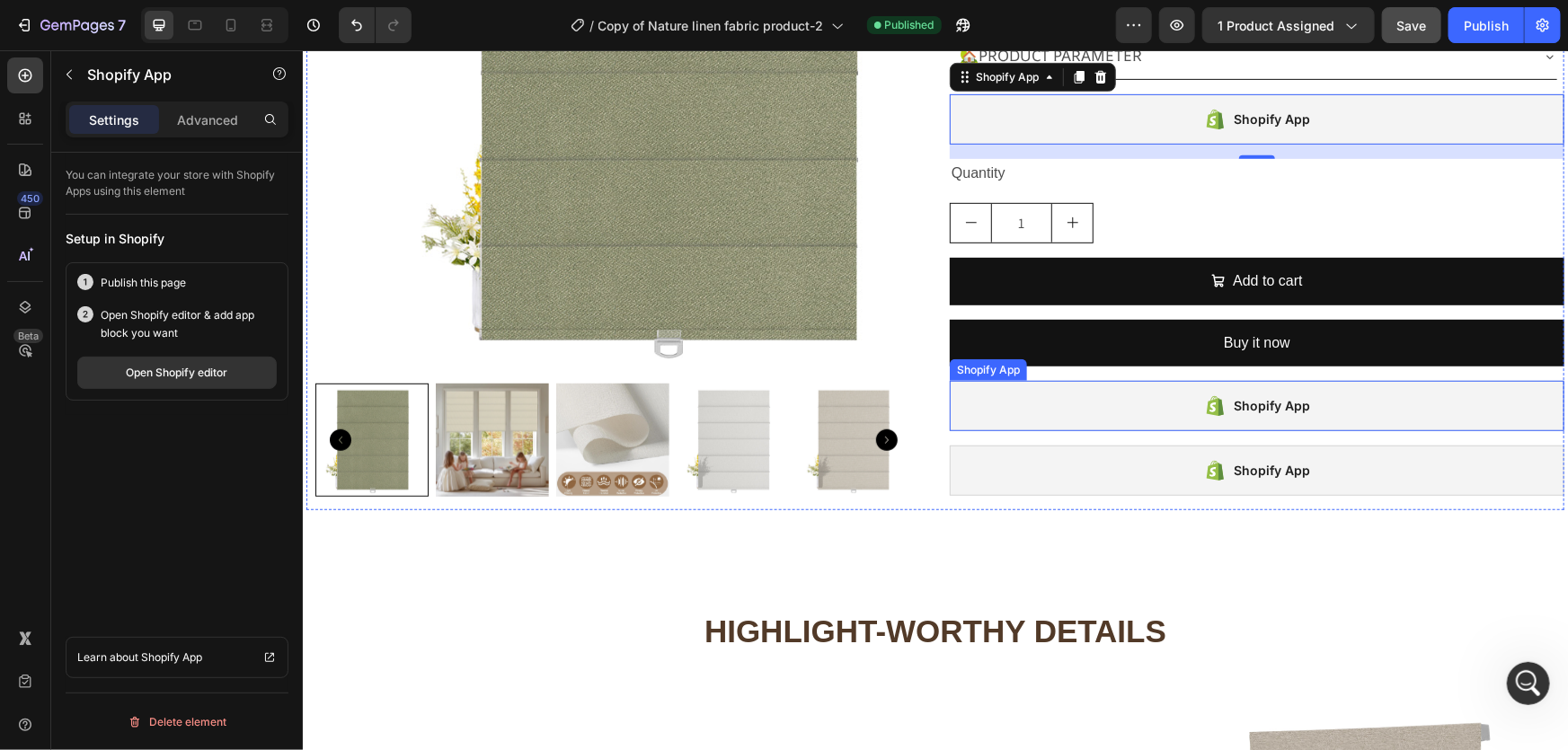
scroll to position [426, 0]
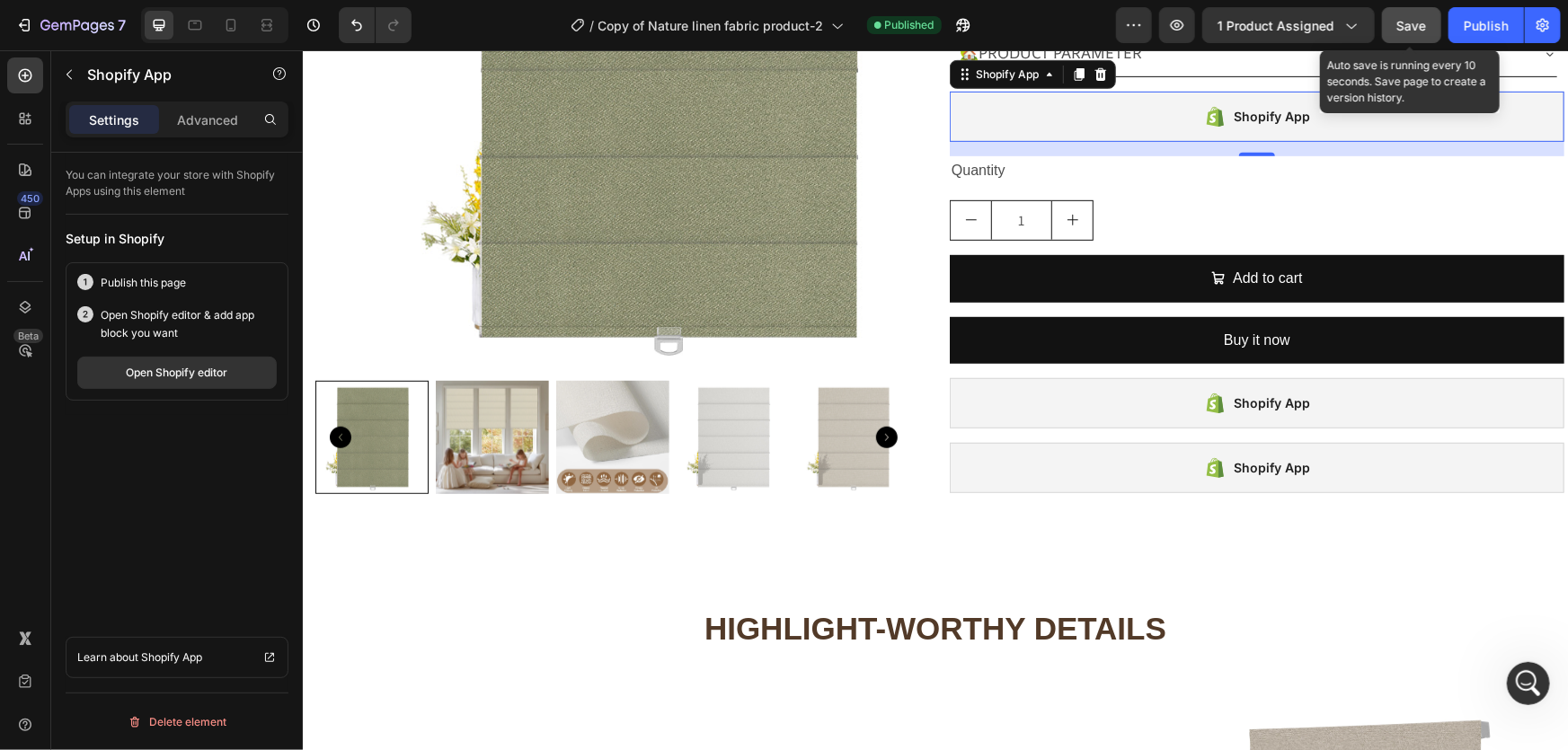
click at [1405, 26] on span "Save" at bounding box center [1412, 26] width 30 height 15
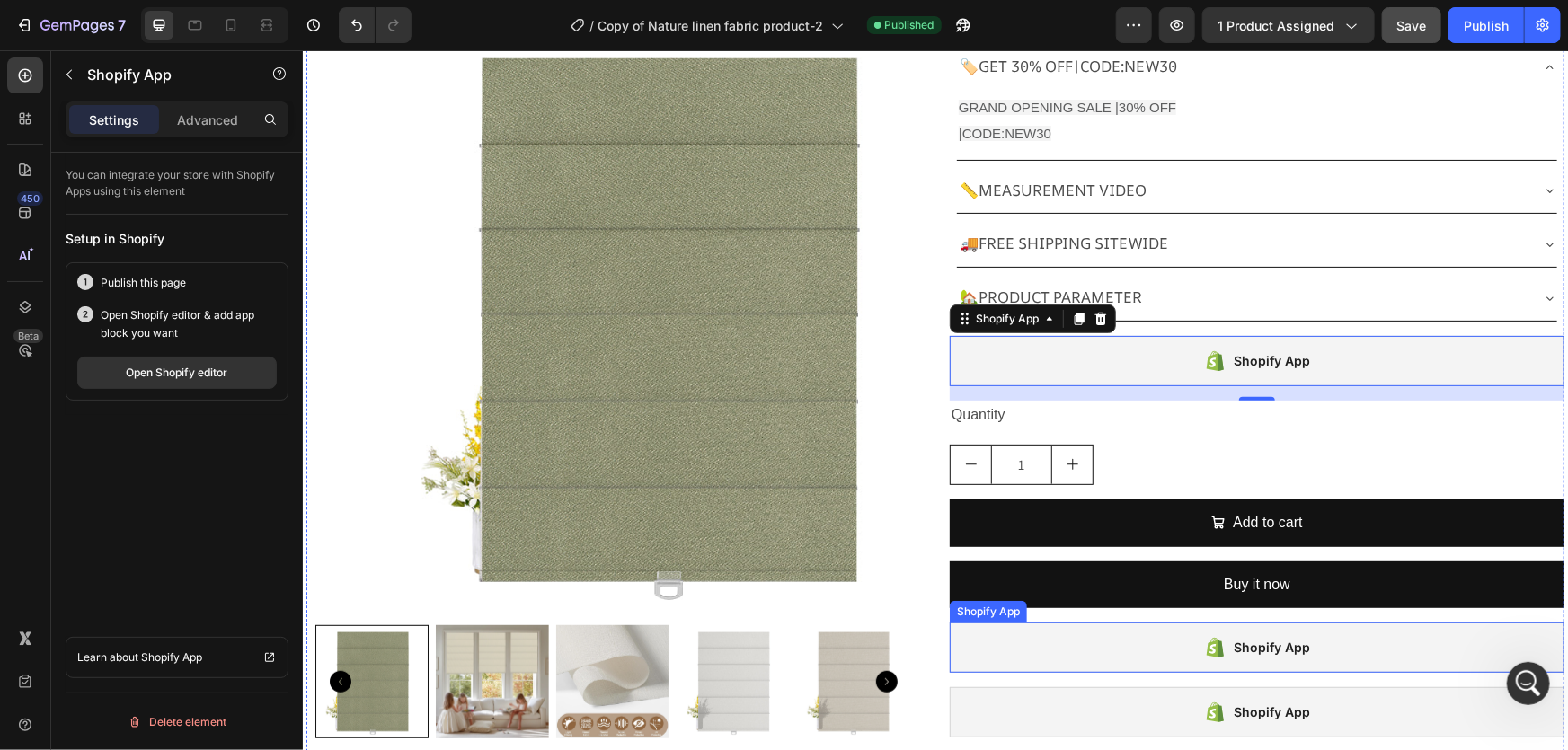
scroll to position [157, 0]
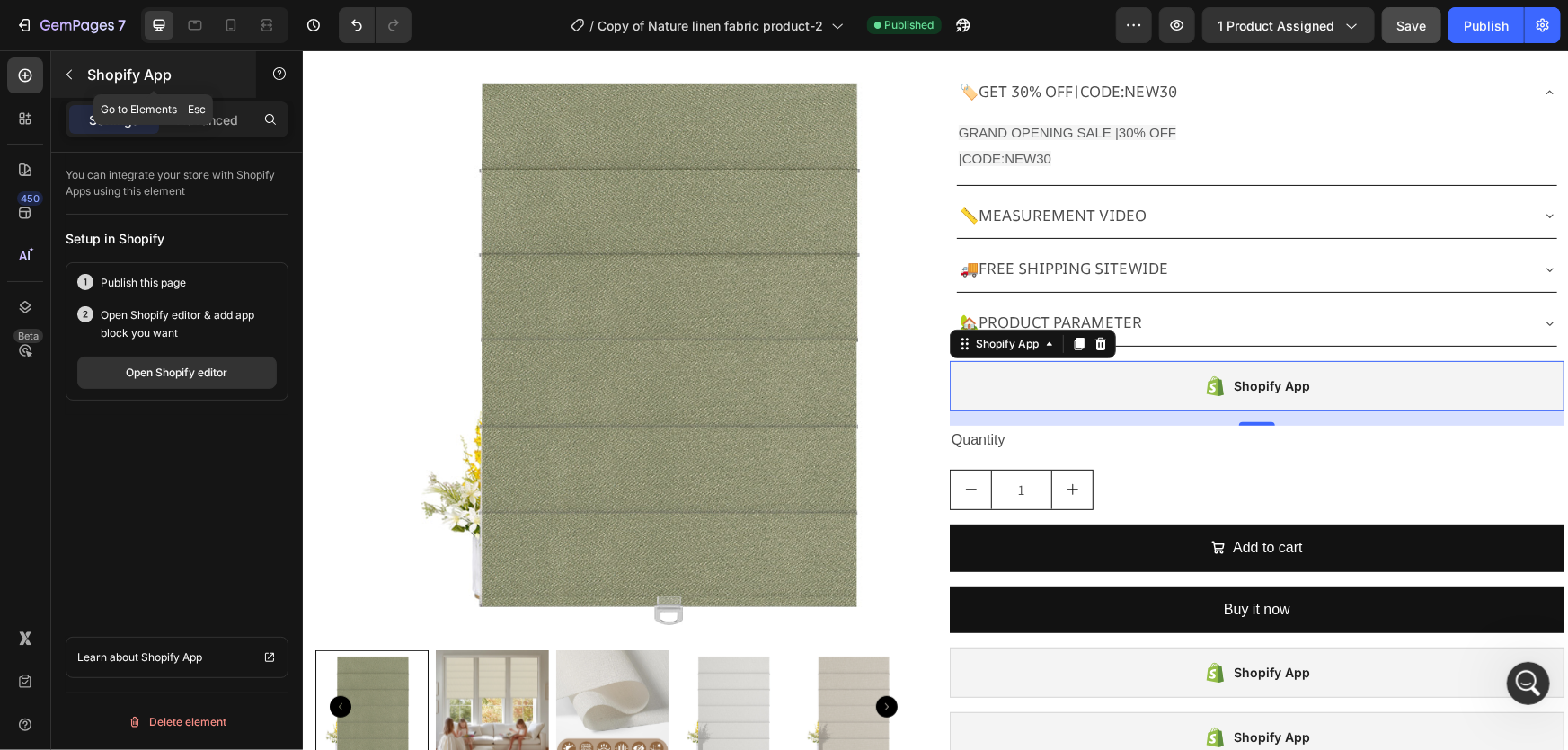
click at [67, 69] on icon "button" at bounding box center [69, 74] width 14 height 14
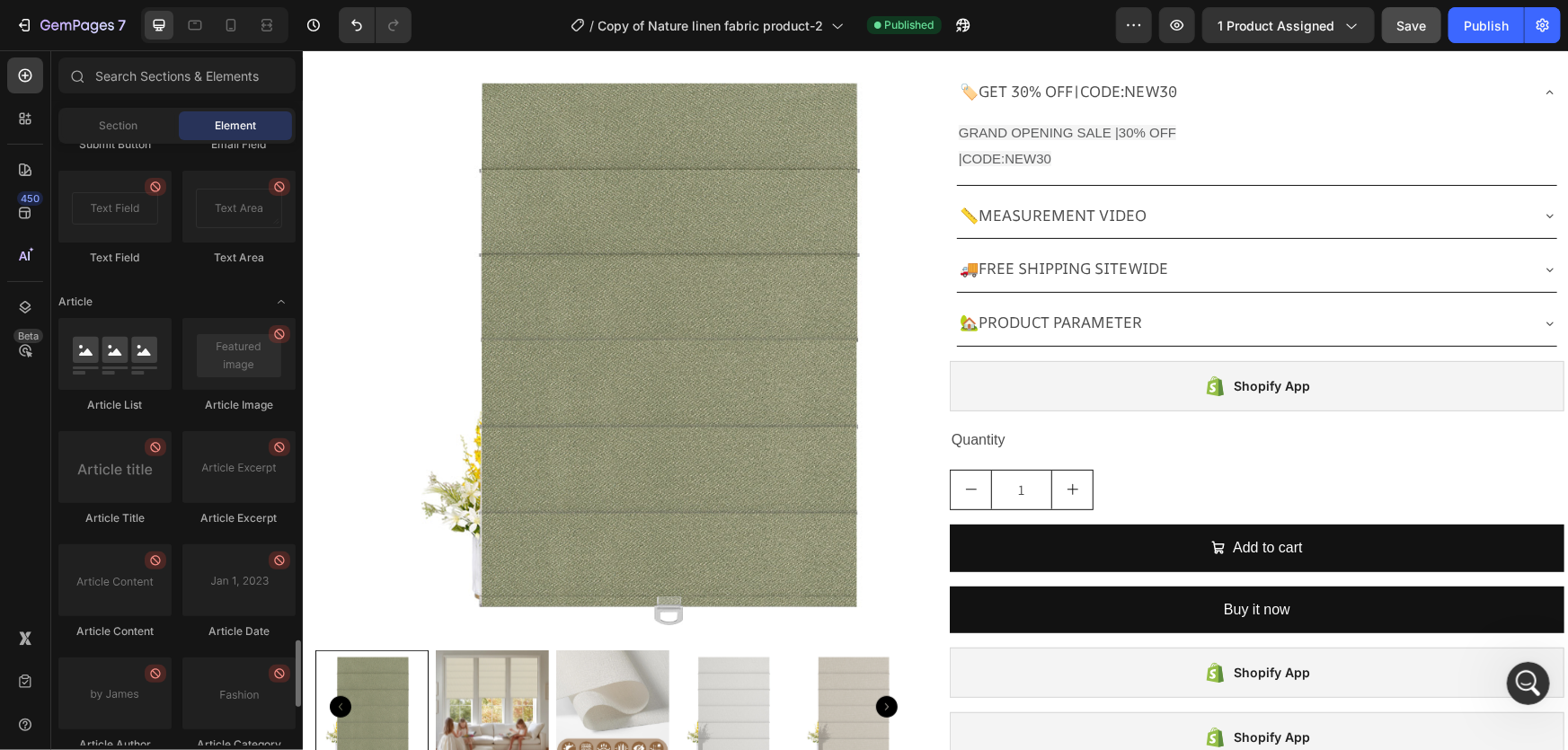
scroll to position [4843, 0]
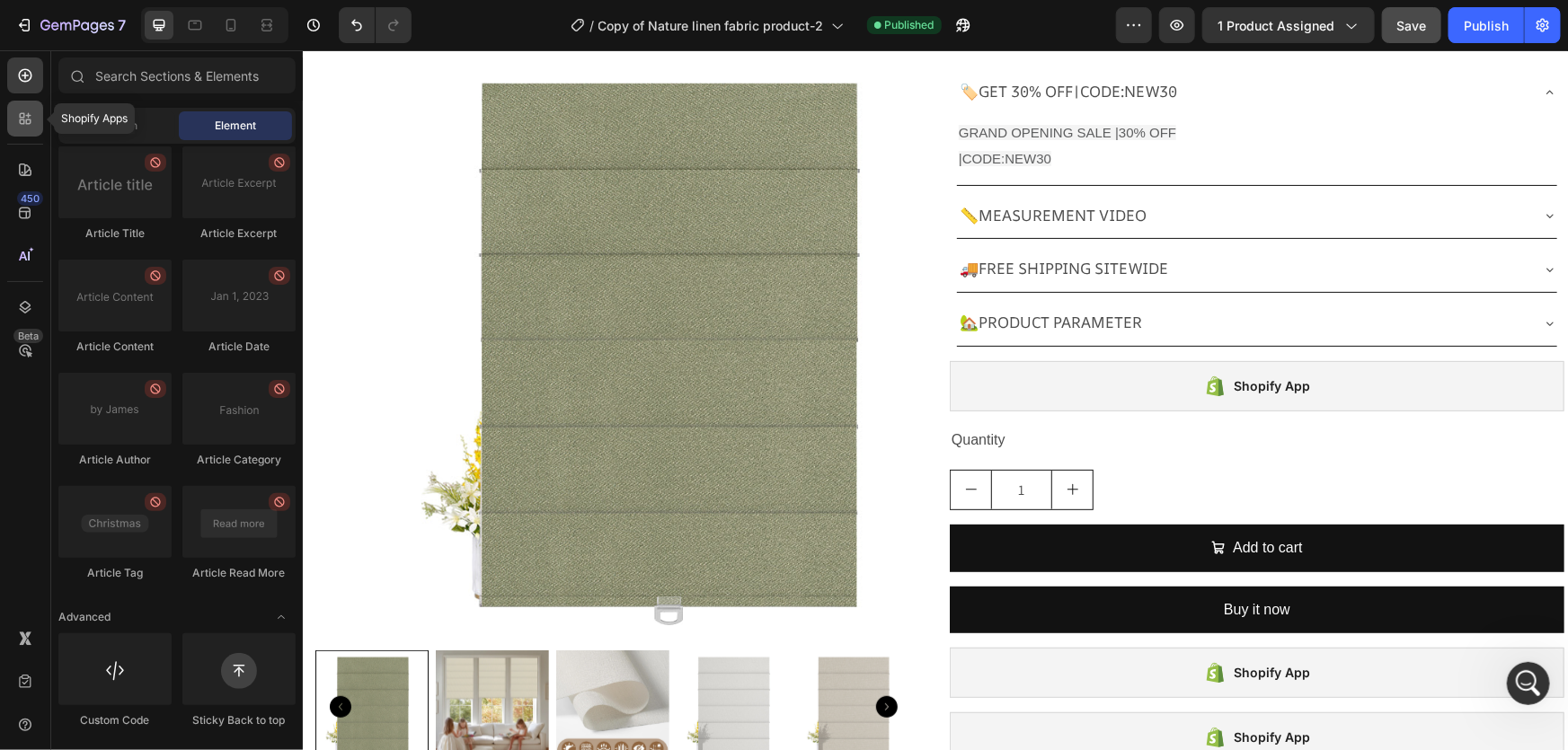
click at [22, 121] on icon at bounding box center [25, 118] width 18 height 18
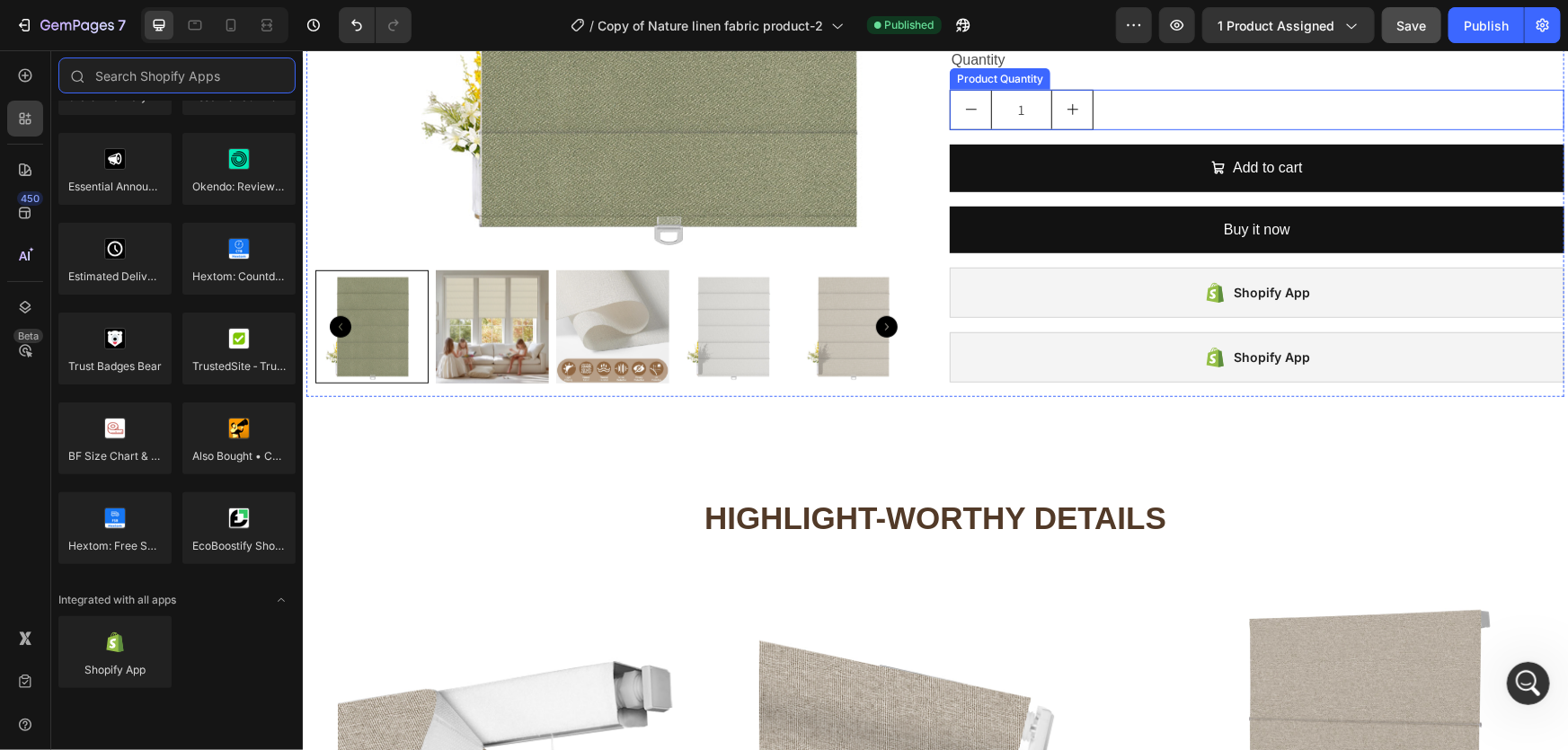
scroll to position [626, 0]
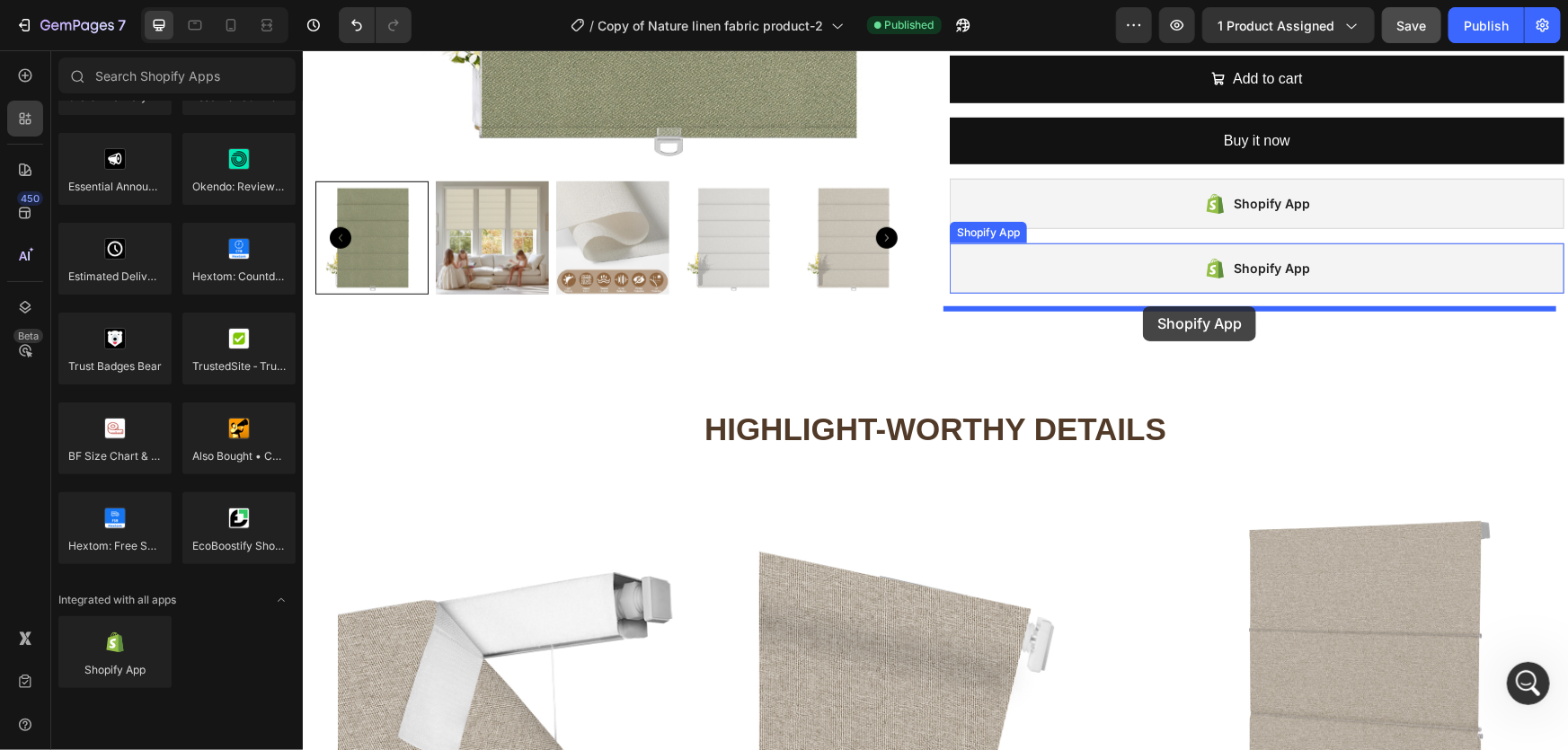
drag, startPoint x: 416, startPoint y: 700, endPoint x: 1167, endPoint y: 313, distance: 844.8
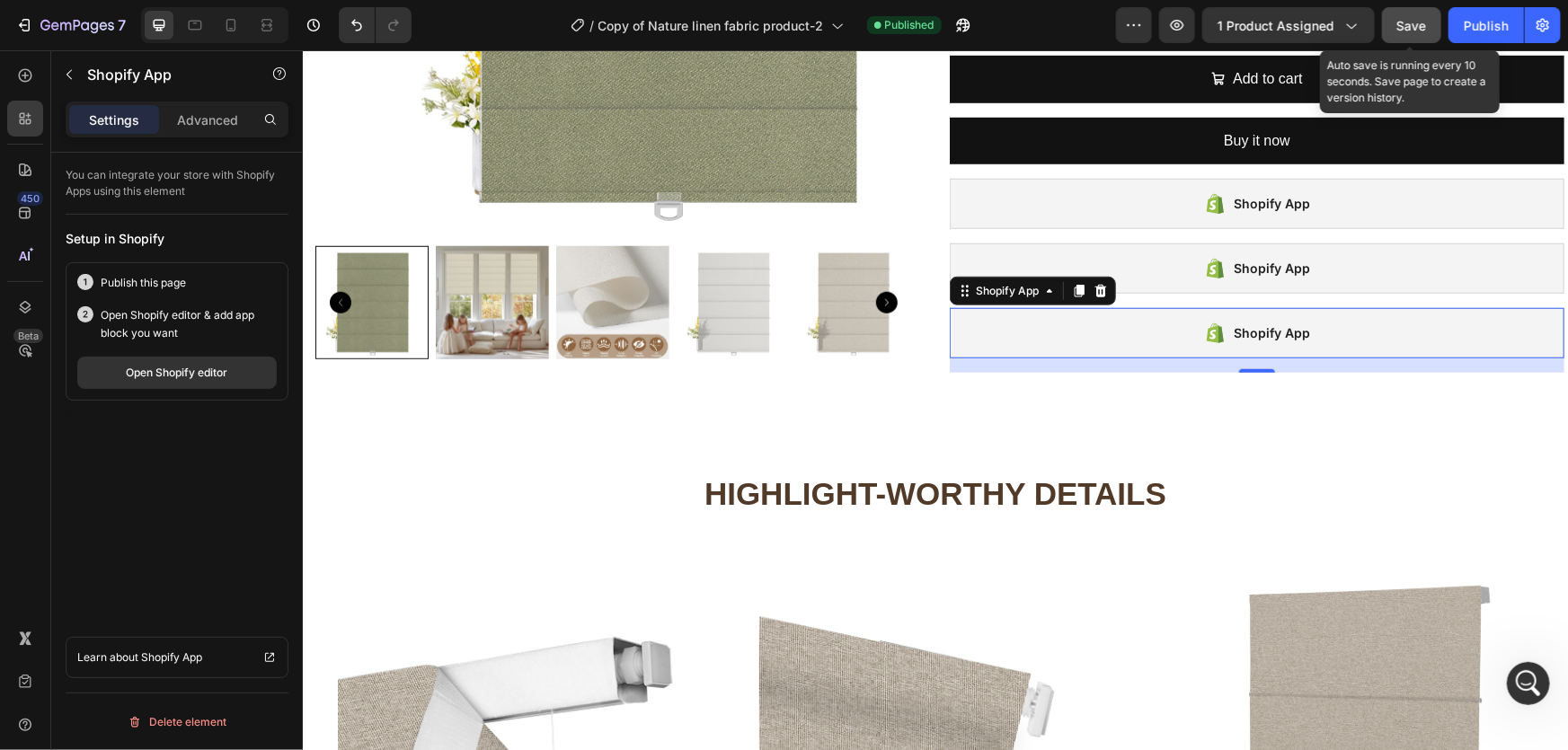
click at [1413, 23] on span "Save" at bounding box center [1412, 26] width 30 height 15
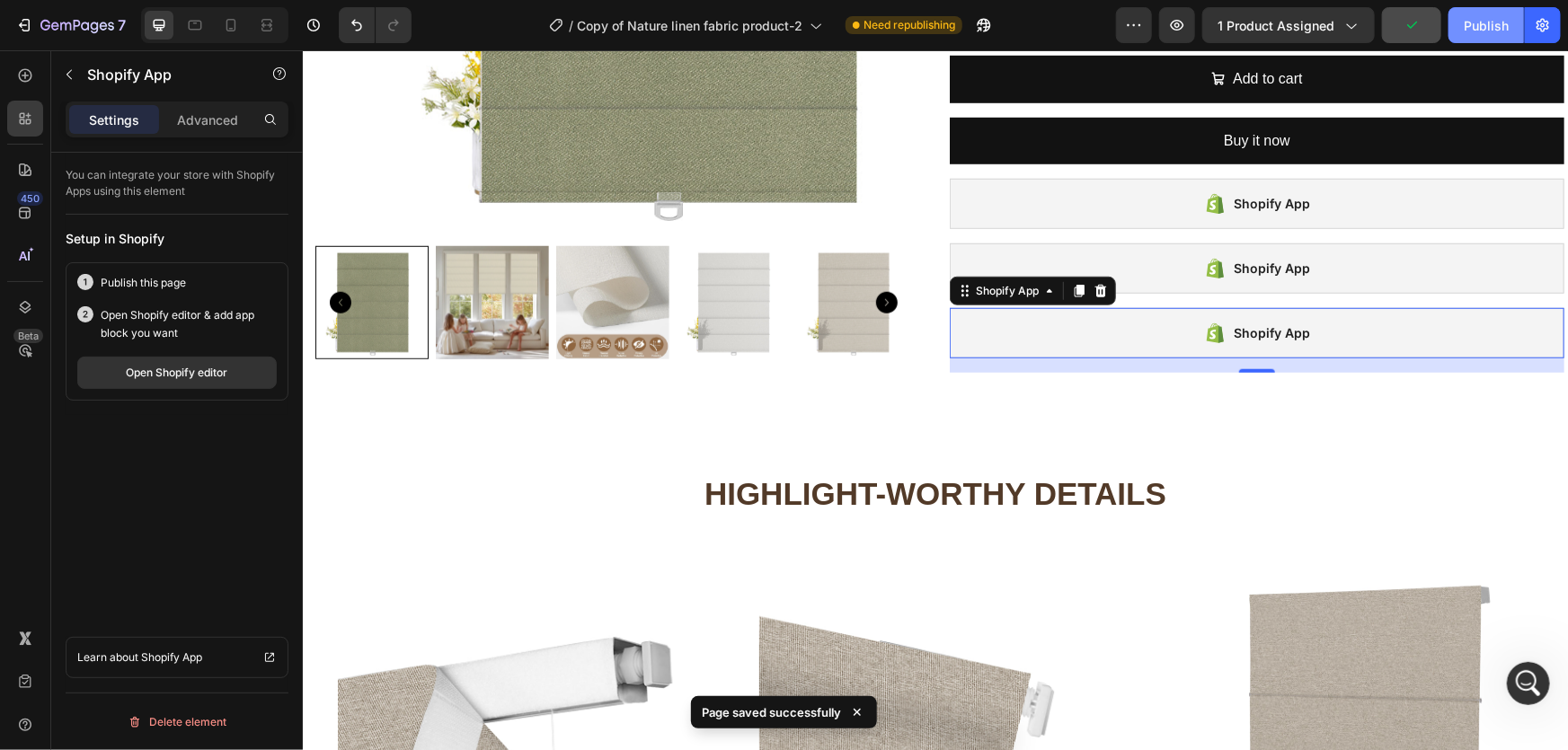
click at [1493, 24] on div "Publish" at bounding box center [1486, 26] width 45 height 19
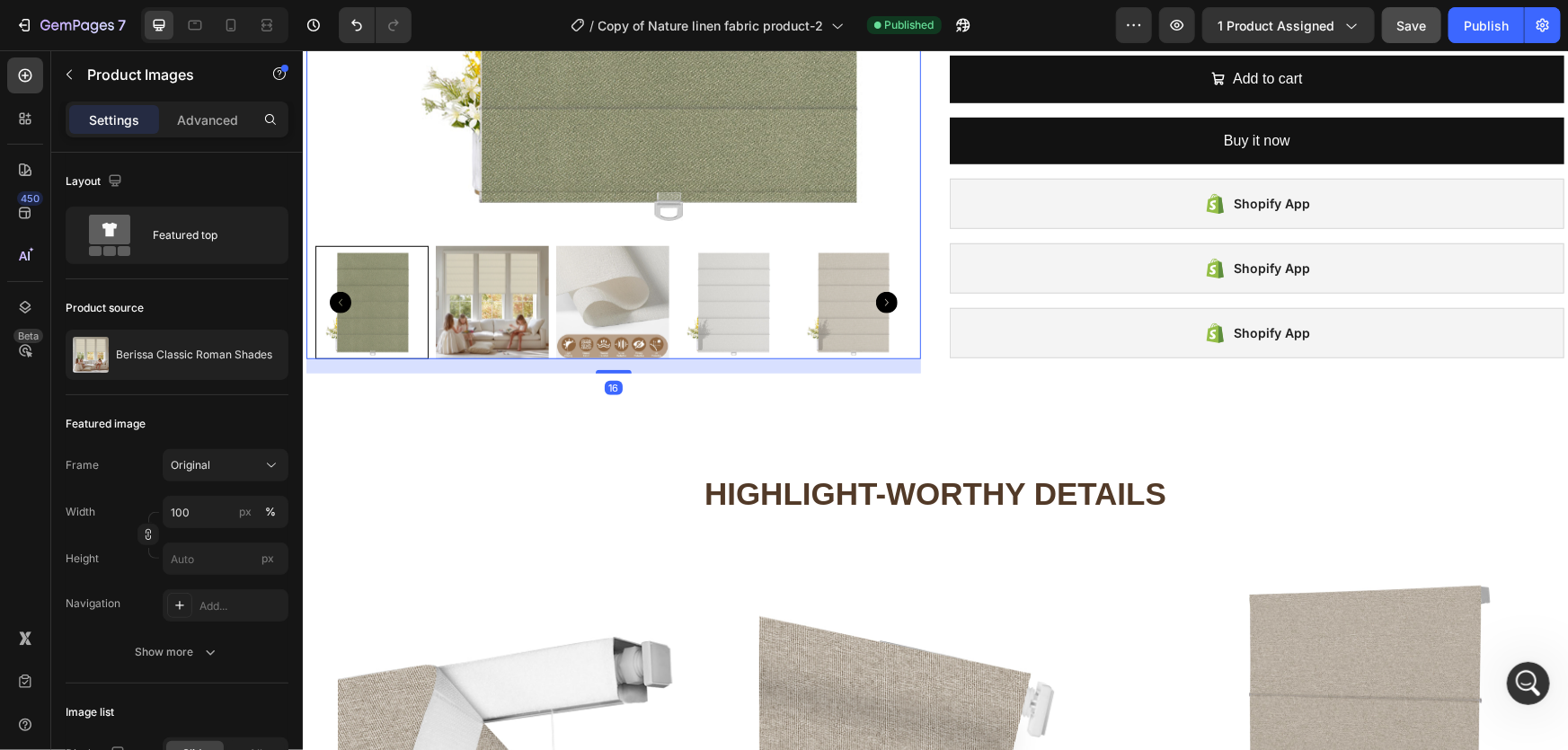
click at [635, 331] on img at bounding box center [611, 302] width 113 height 113
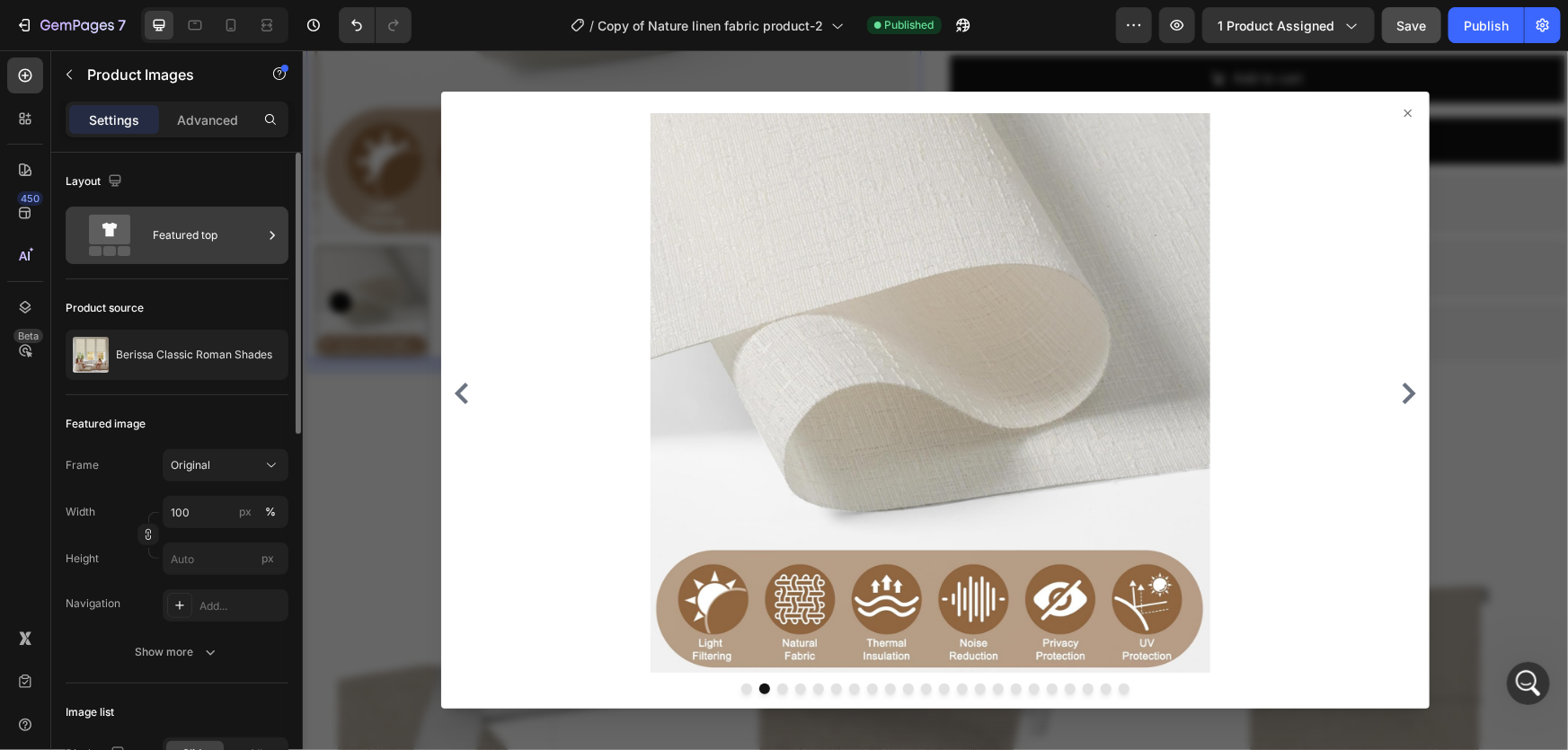
click at [206, 217] on div "Featured top" at bounding box center [208, 235] width 109 height 41
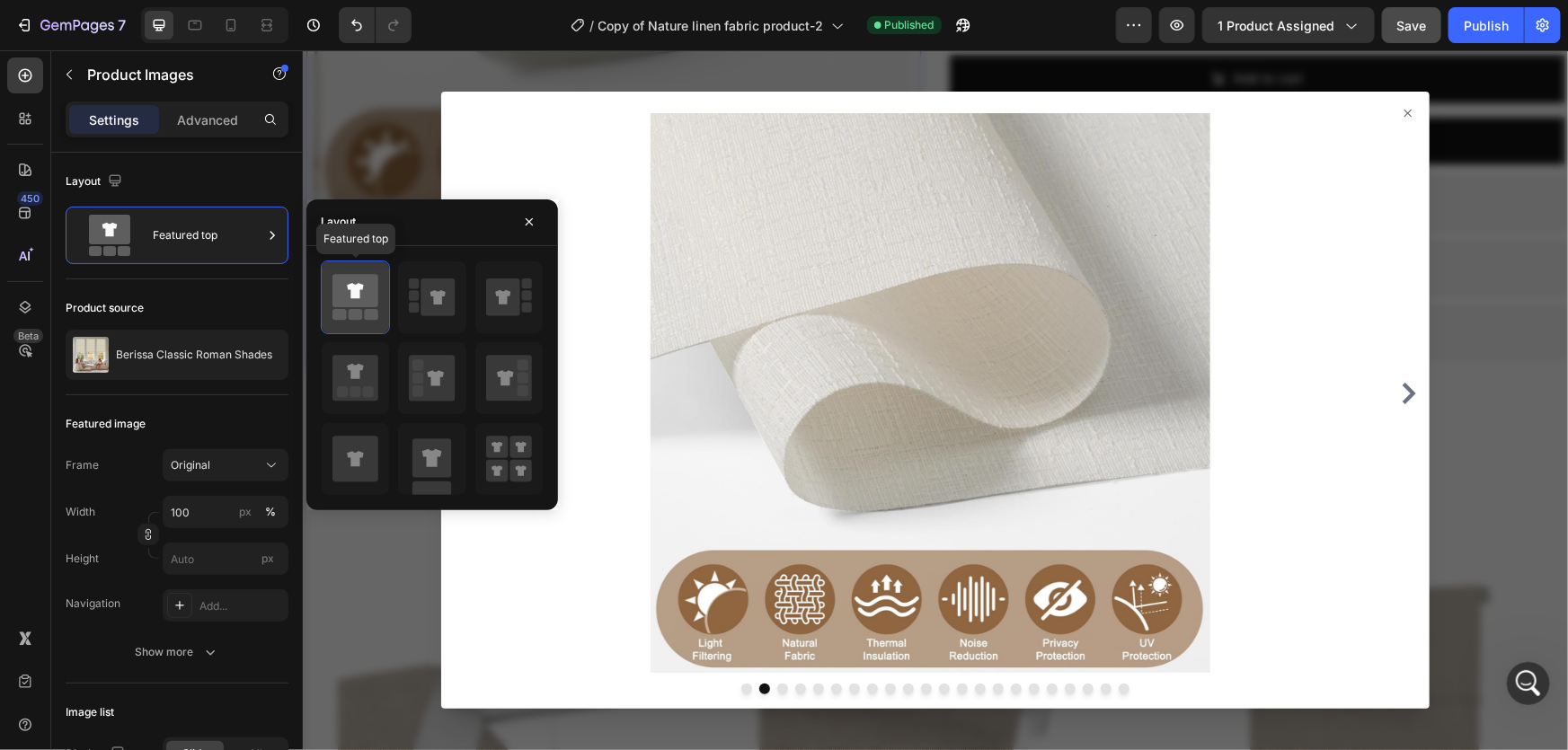
click at [362, 282] on icon at bounding box center [355, 290] width 46 height 33
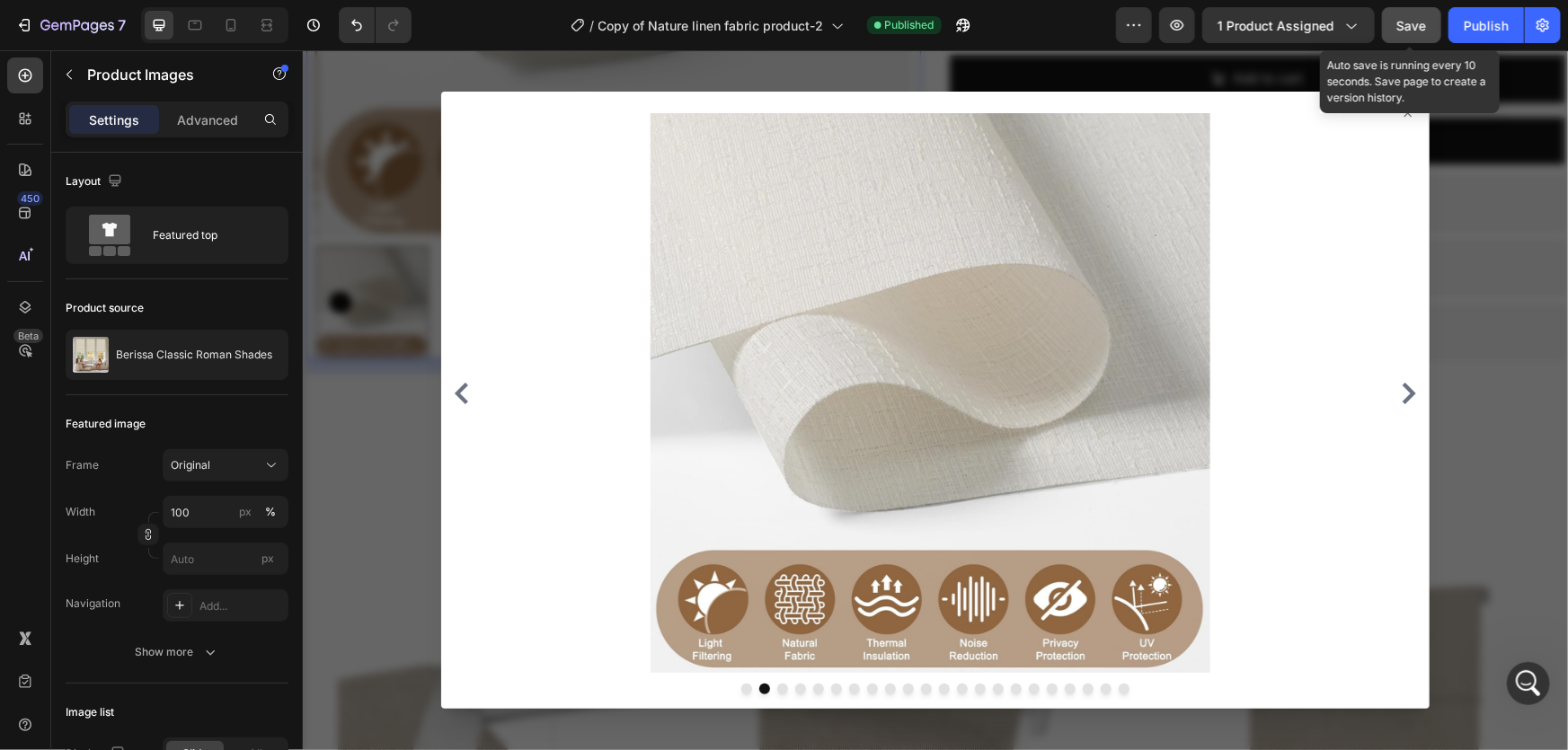
click at [1414, 19] on span "Save" at bounding box center [1412, 26] width 30 height 15
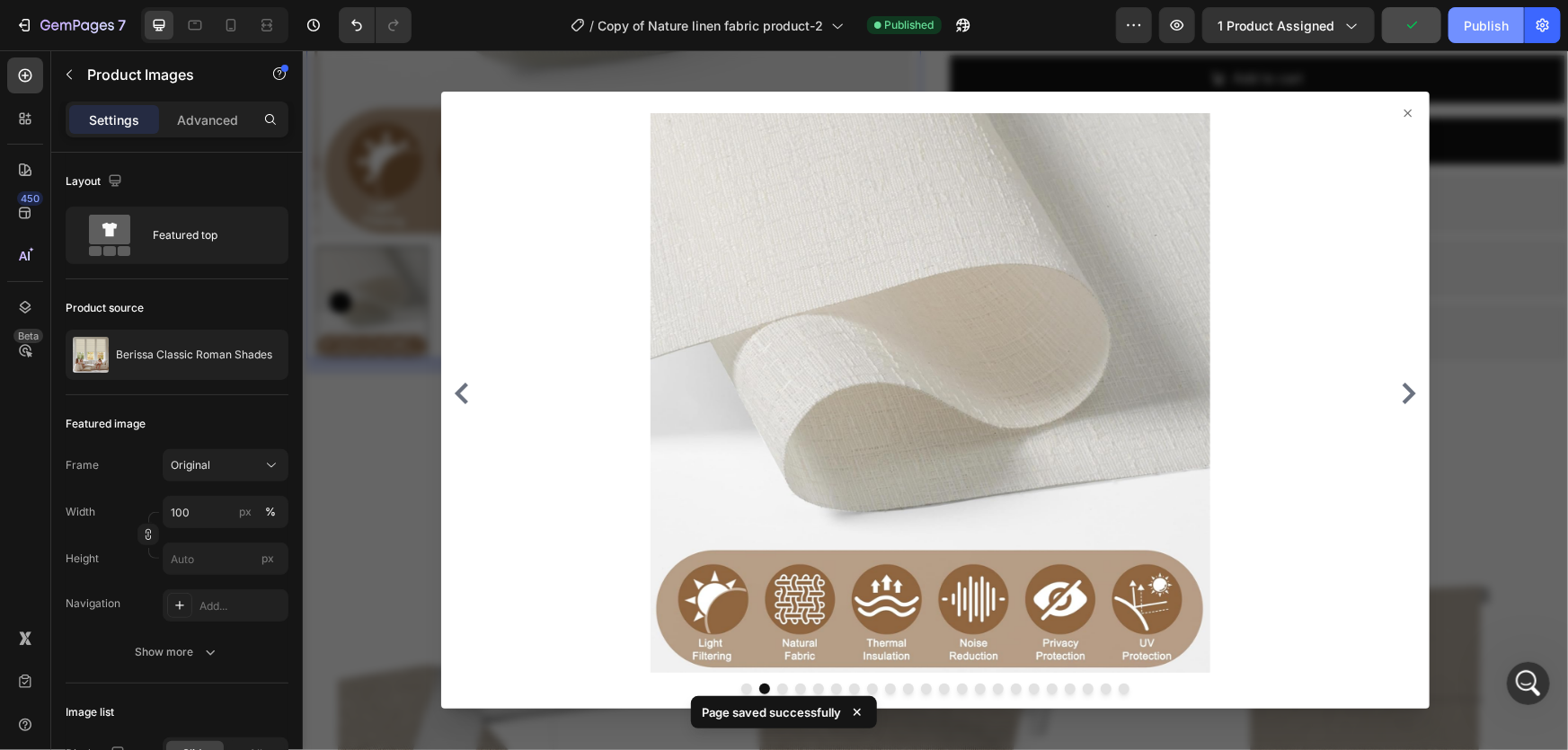
click at [1497, 22] on div "Publish" at bounding box center [1486, 26] width 45 height 19
click at [353, 478] on div at bounding box center [934, 399] width 1265 height 700
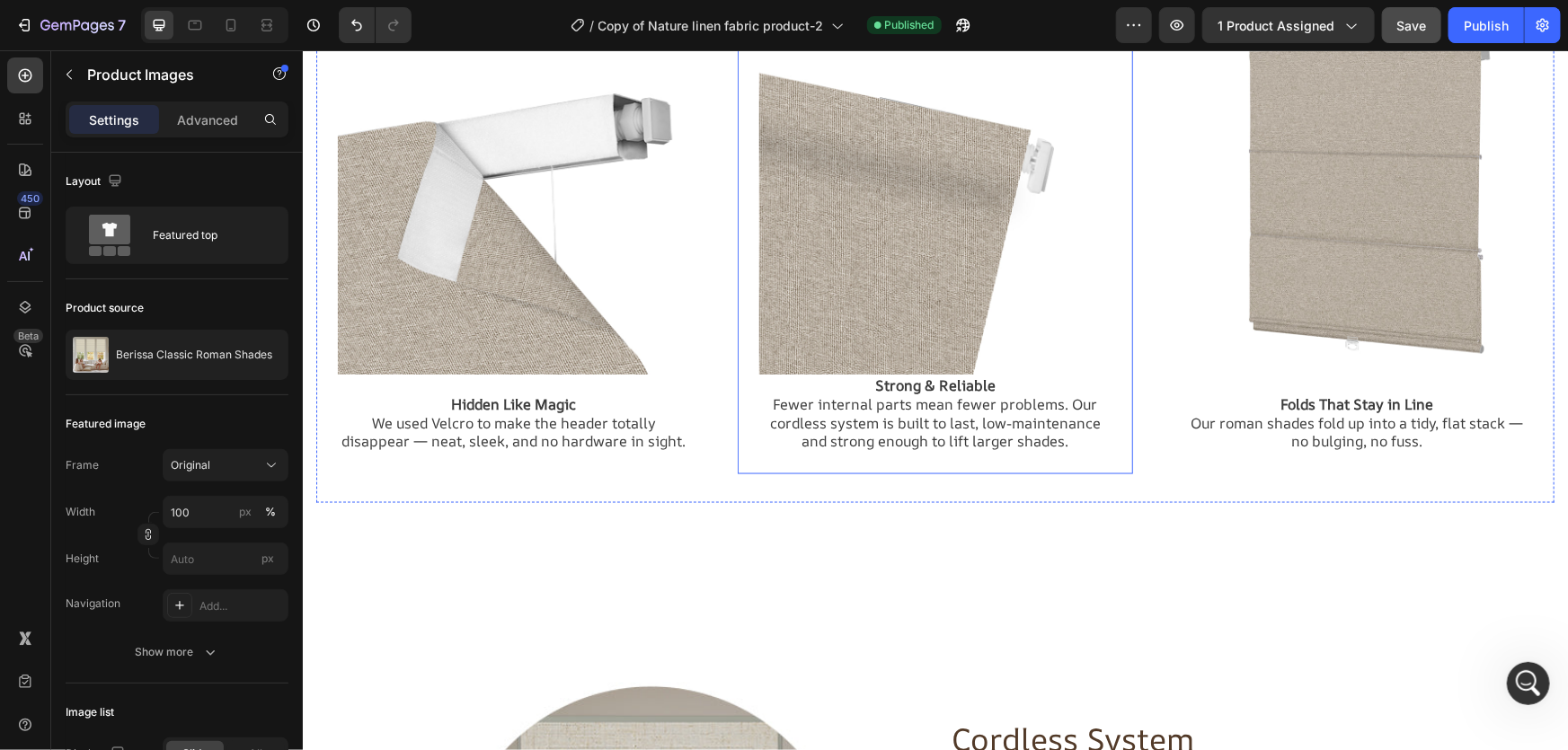
scroll to position [1415, 0]
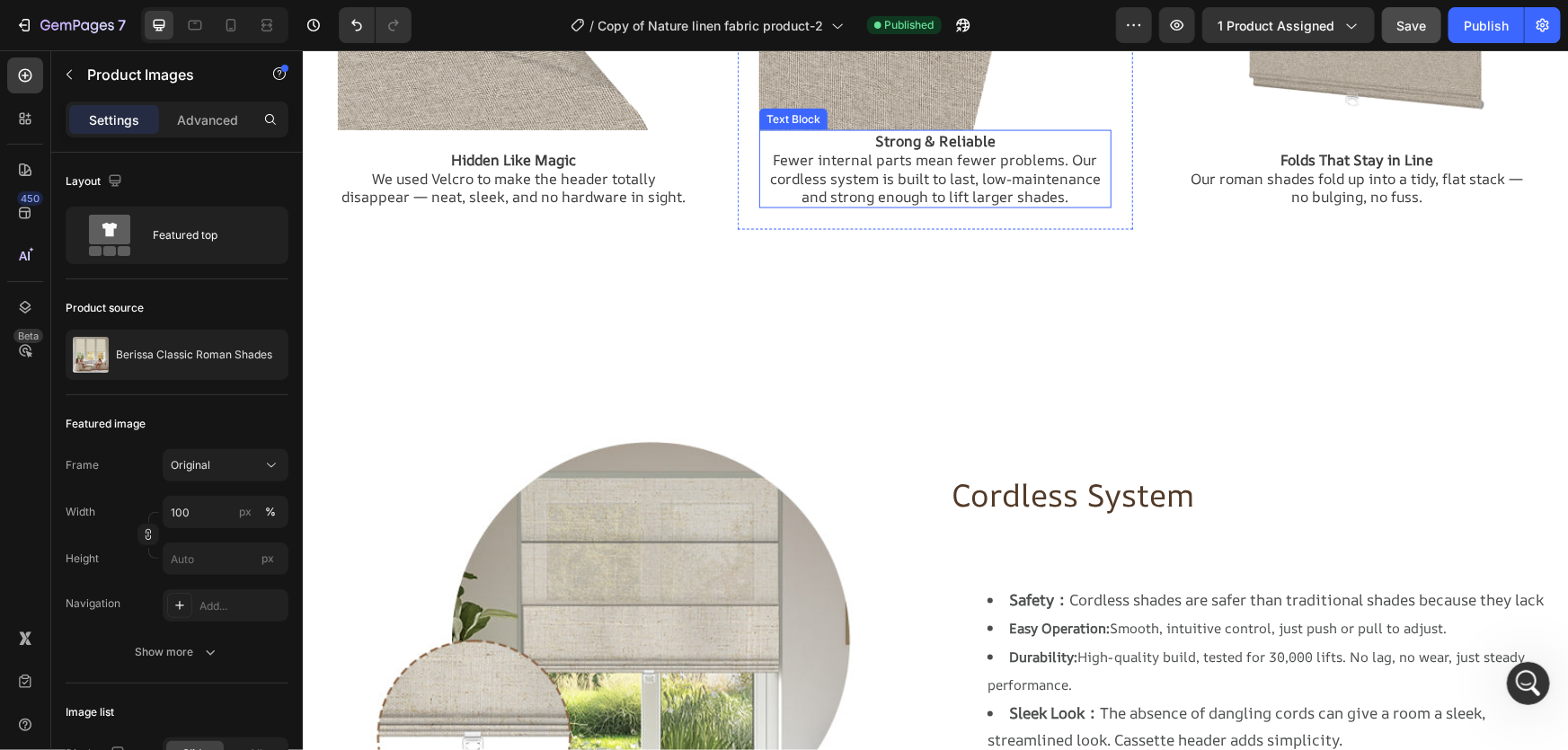
click at [890, 165] on p "Fewer internal parts mean fewer problems. Our cordless system is built to last,…" at bounding box center [934, 178] width 347 height 56
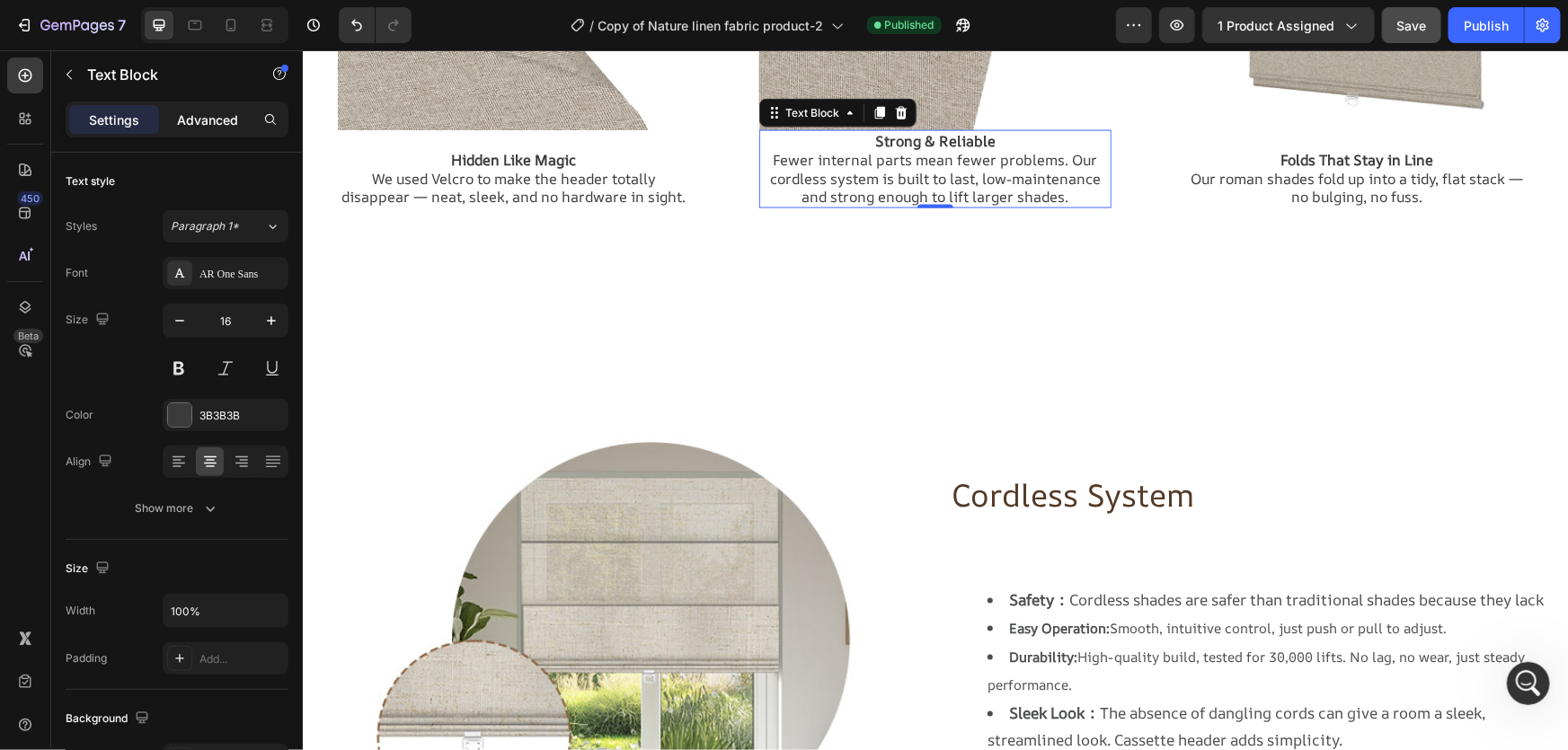
click at [206, 124] on p "Advanced" at bounding box center [208, 120] width 61 height 19
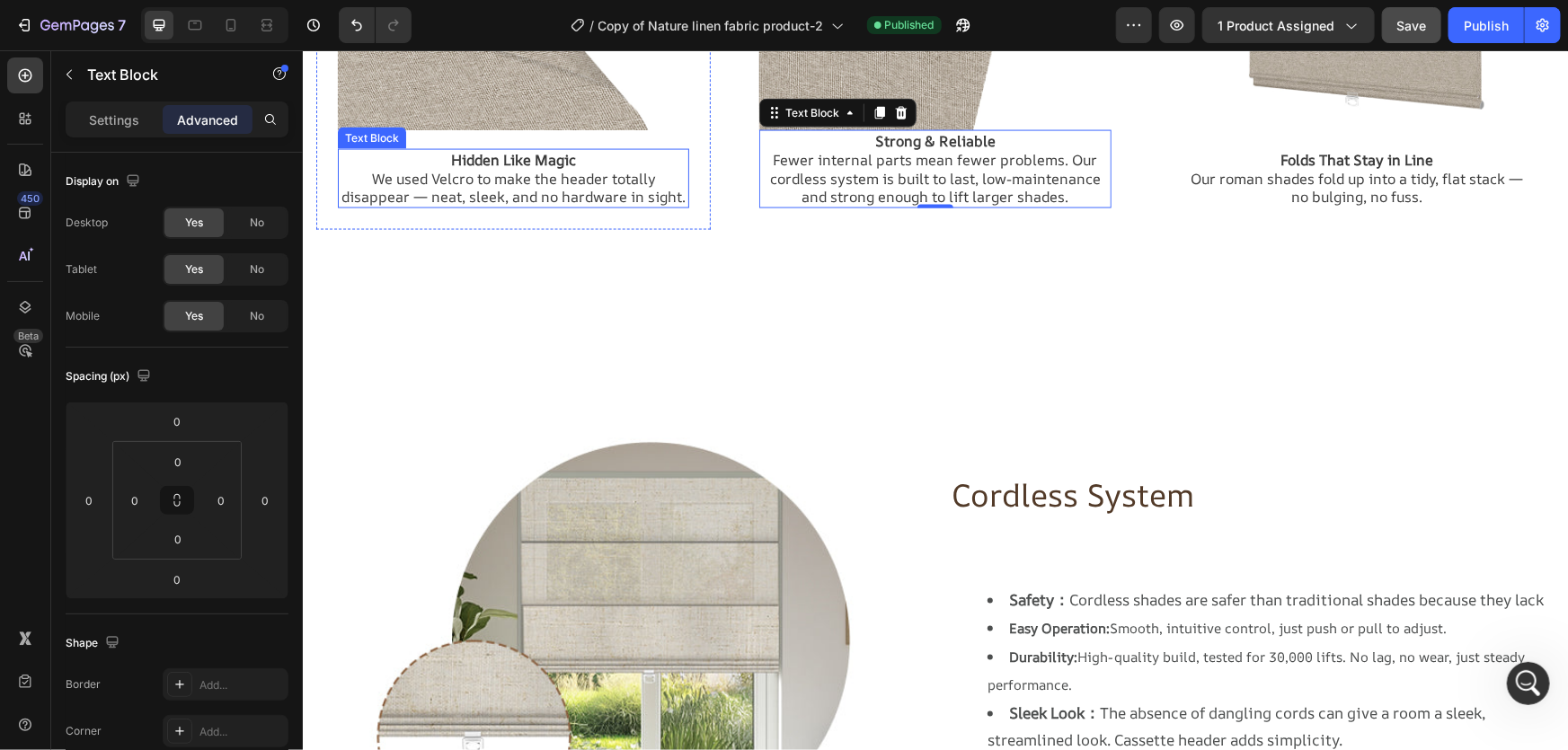
click at [546, 197] on p "We used Velcro to make the header totally disappear — neat, sleek, and no hardw…" at bounding box center [512, 188] width 347 height 38
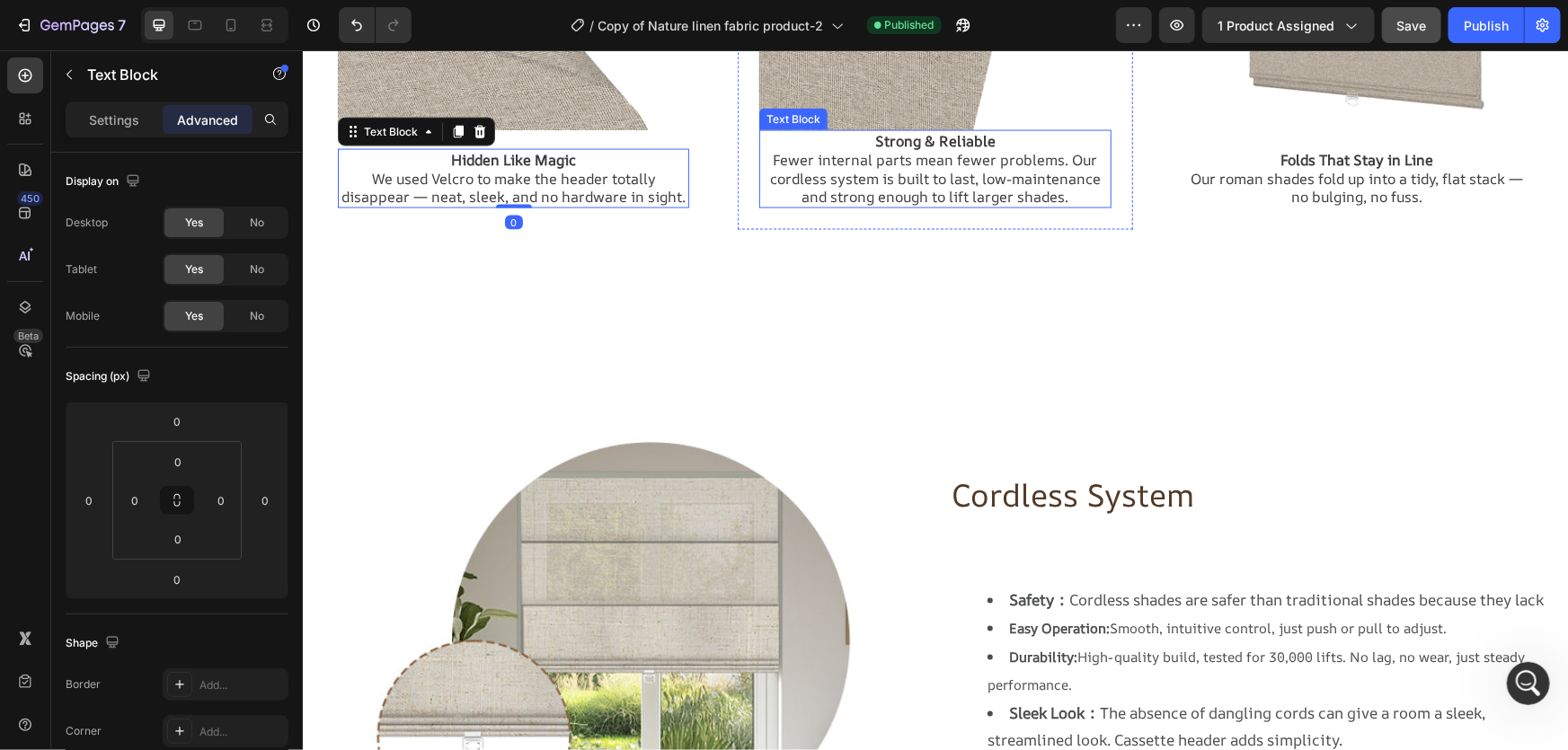
click at [929, 151] on p "Fewer internal parts mean fewer problems. Our cordless system is built to last,…" at bounding box center [934, 178] width 347 height 56
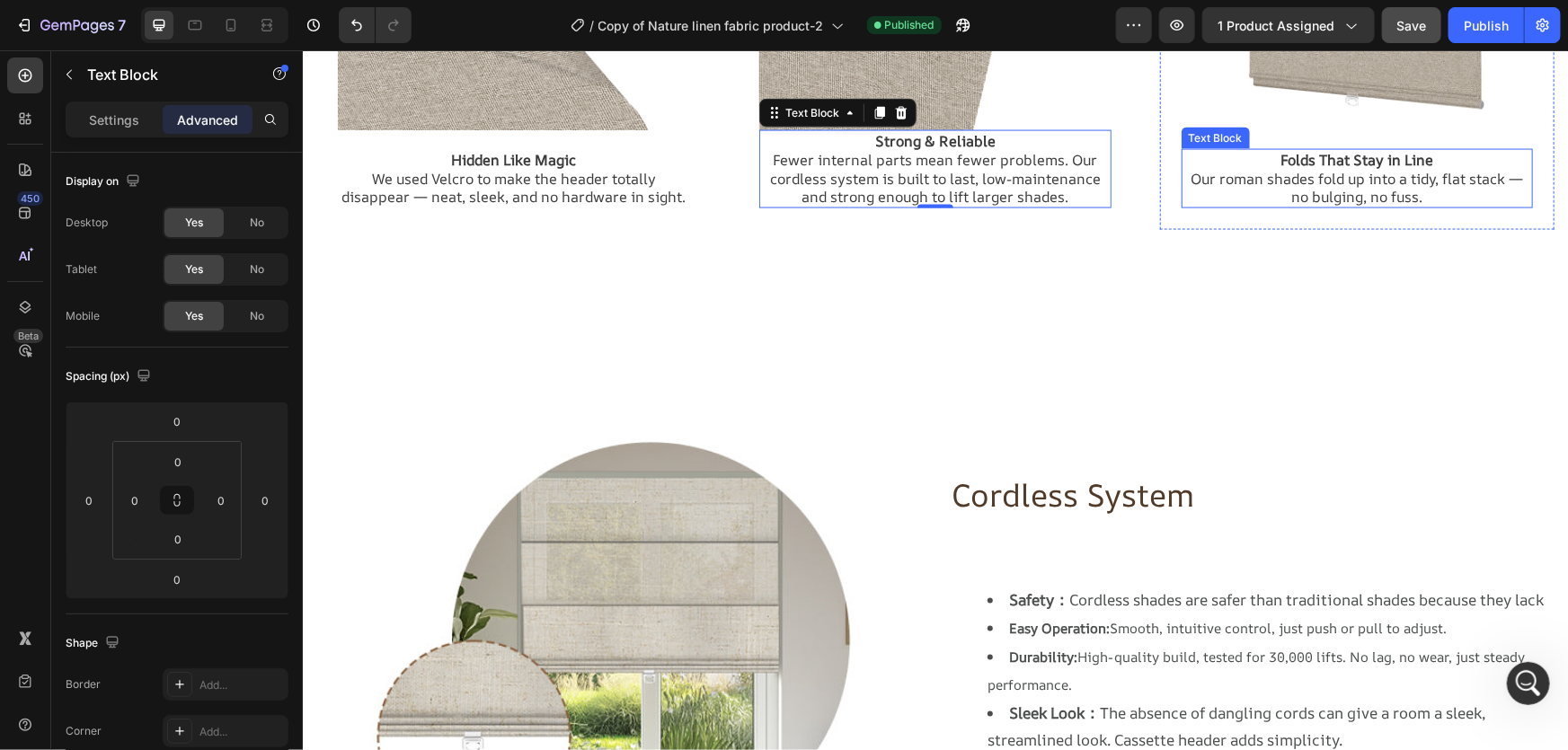
click at [1392, 179] on p "Our roman shades fold up into a tidy, flat stack — no bulging, no fuss." at bounding box center [1356, 188] width 347 height 38
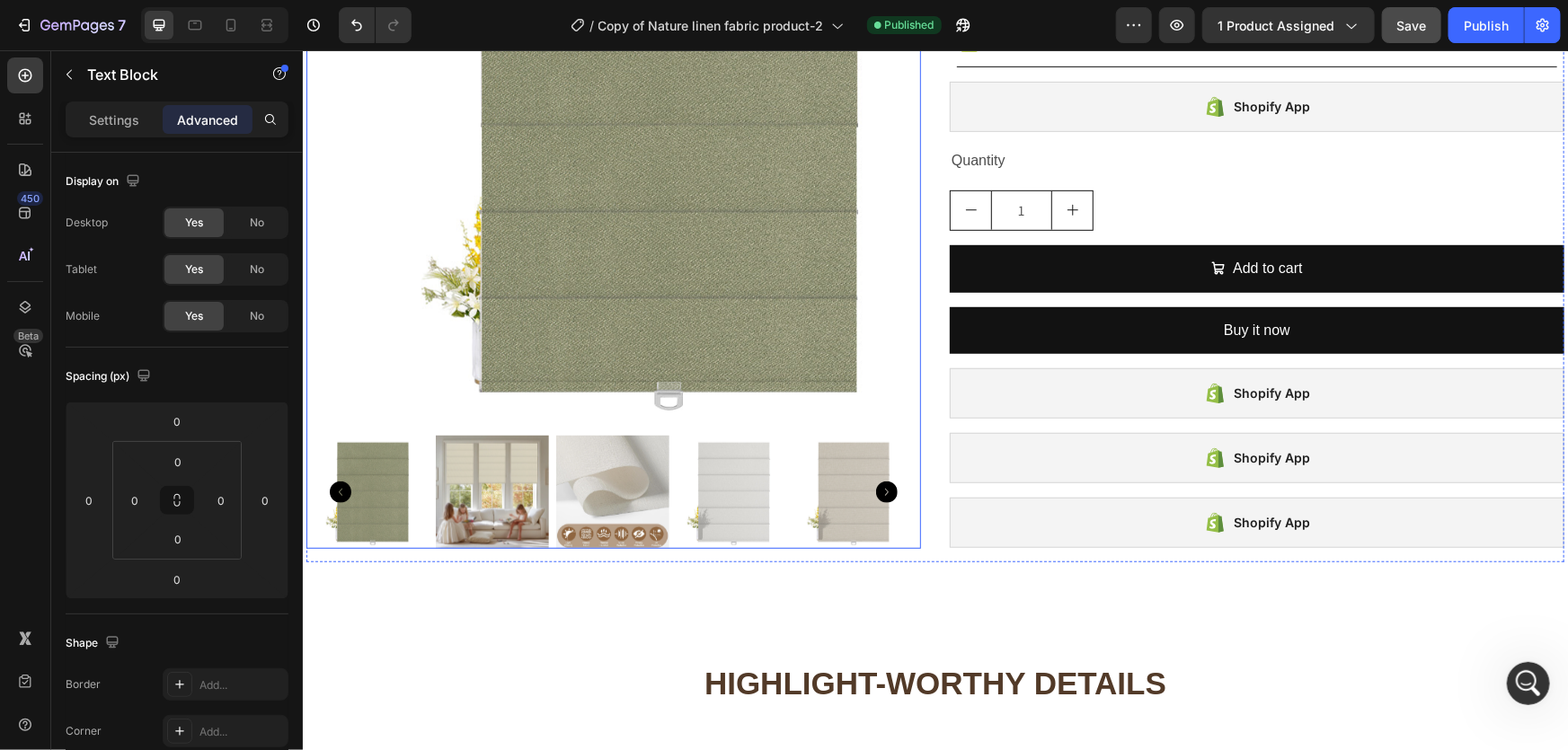
scroll to position [436, 0]
click at [838, 356] on img at bounding box center [664, 129] width 597 height 597
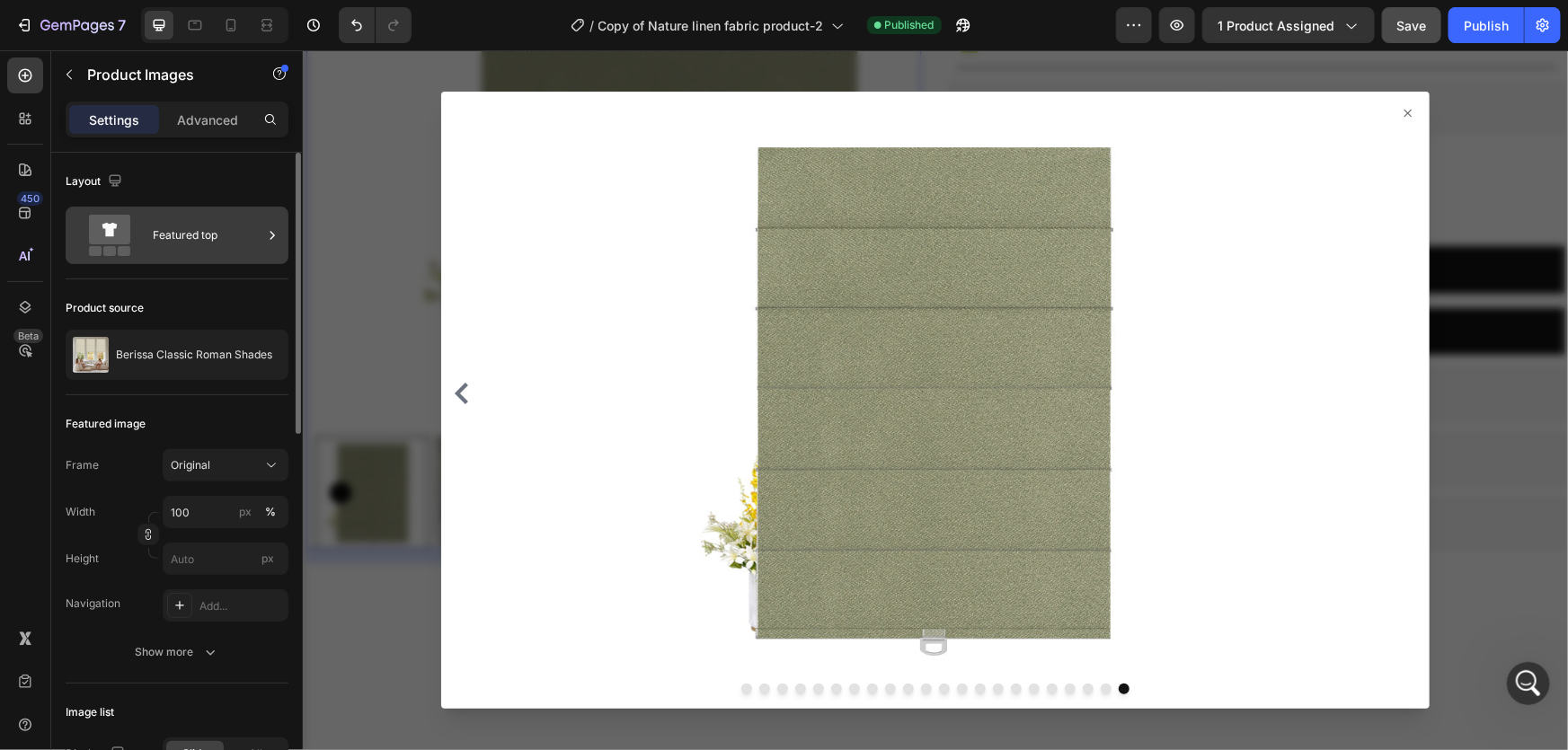
click at [191, 233] on div "Featured top" at bounding box center [208, 235] width 109 height 41
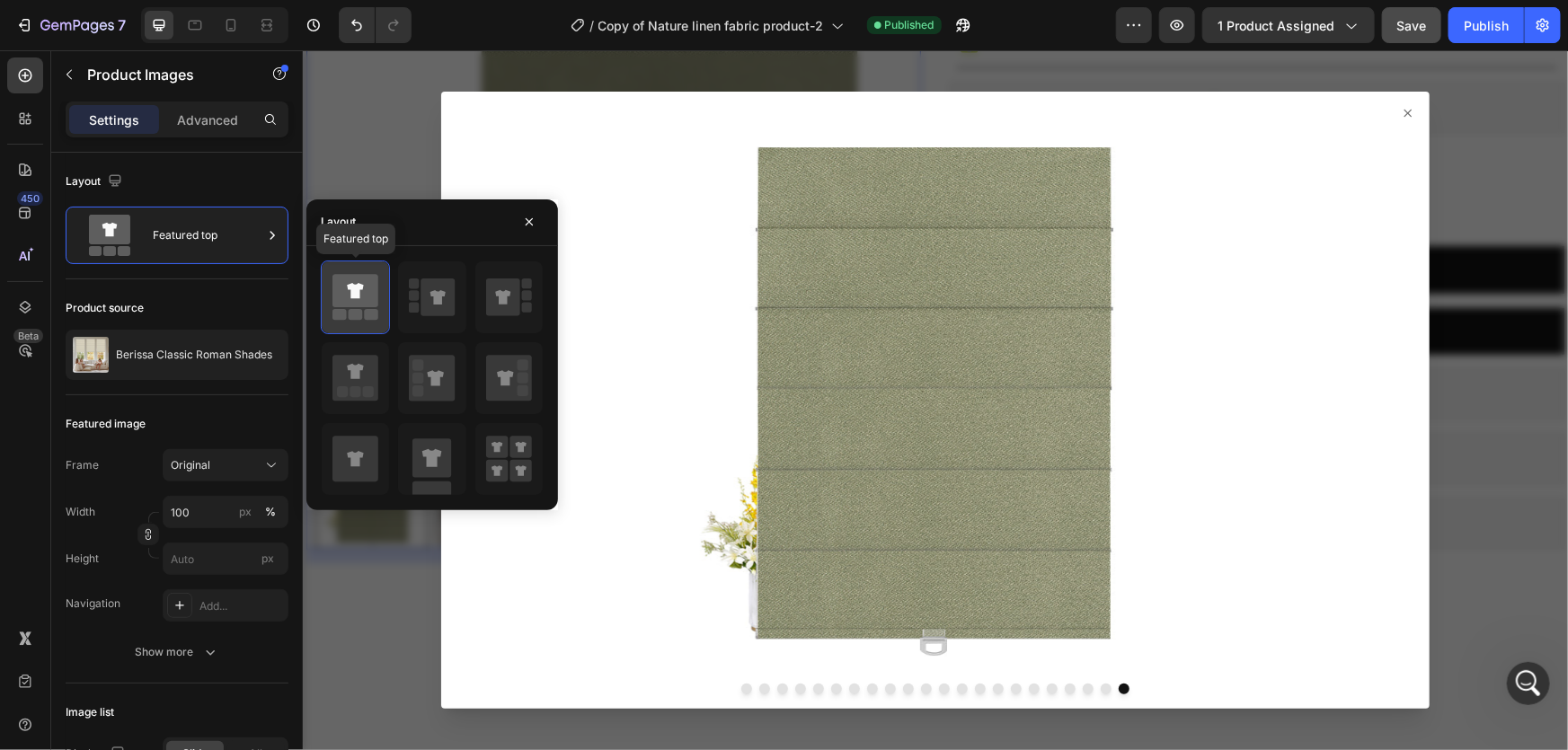
click at [352, 306] on icon at bounding box center [355, 290] width 46 height 33
click at [540, 217] on button "button" at bounding box center [529, 222] width 29 height 29
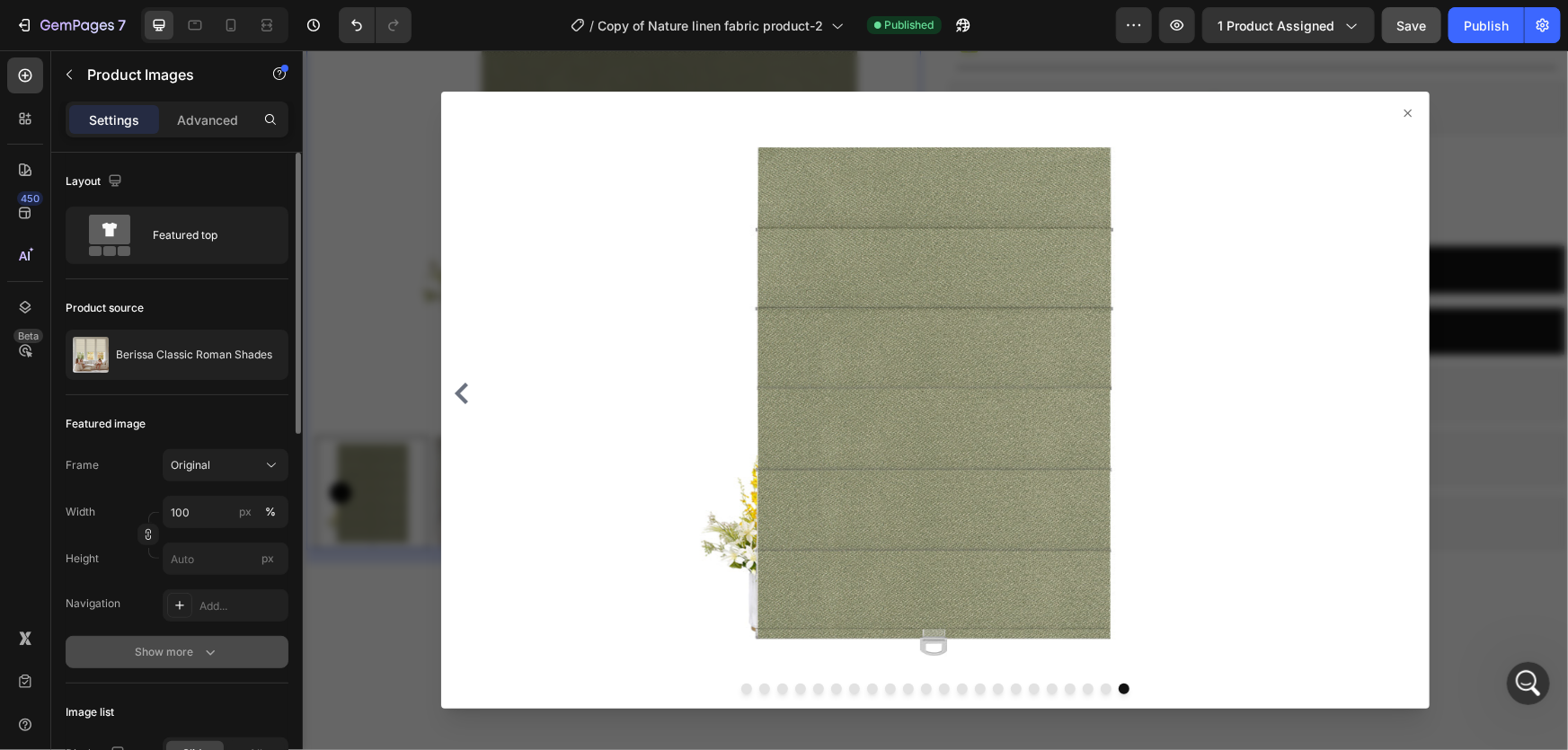
click at [185, 665] on button "Show more" at bounding box center [177, 652] width 223 height 32
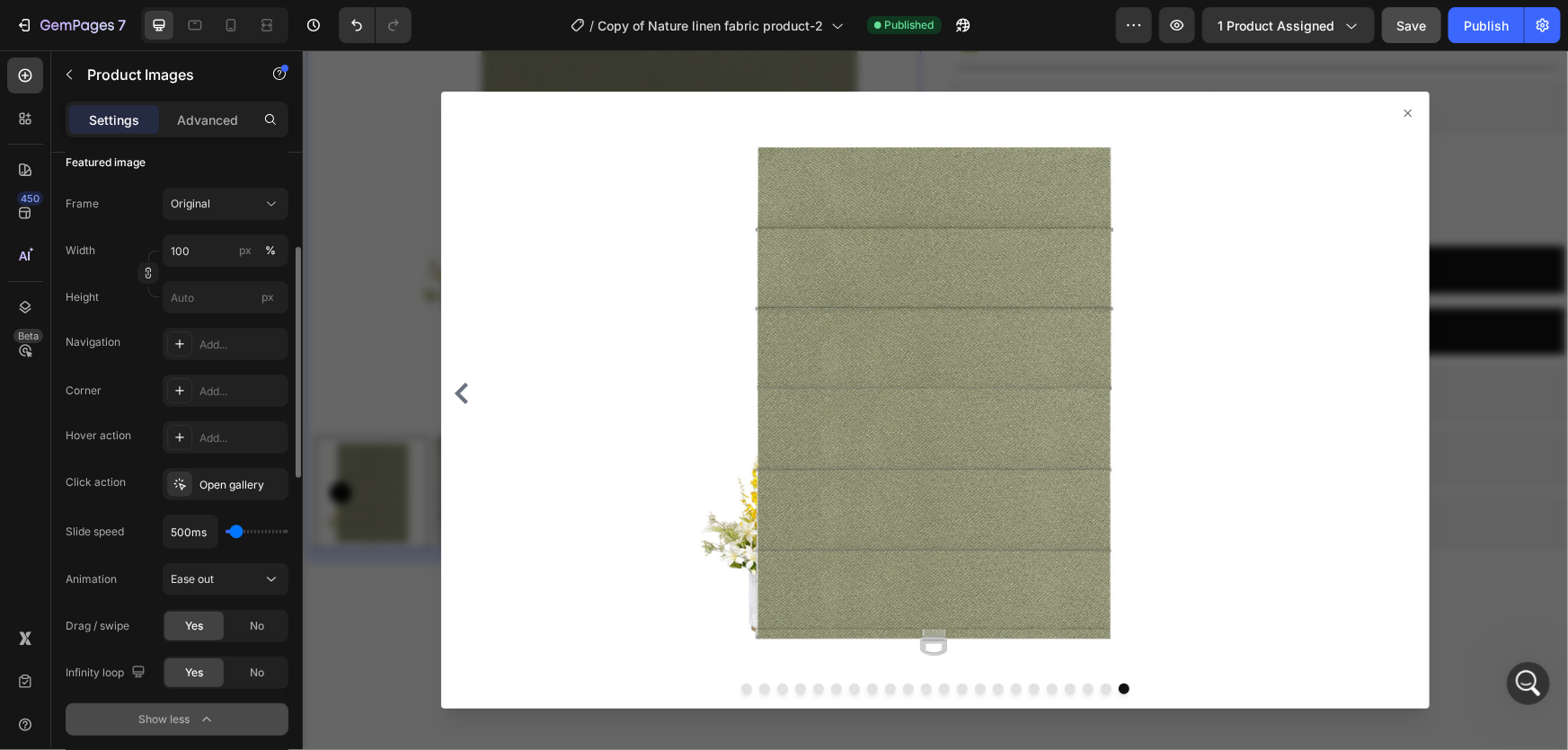
scroll to position [263, 0]
click at [428, 425] on div at bounding box center [934, 399] width 1265 height 700
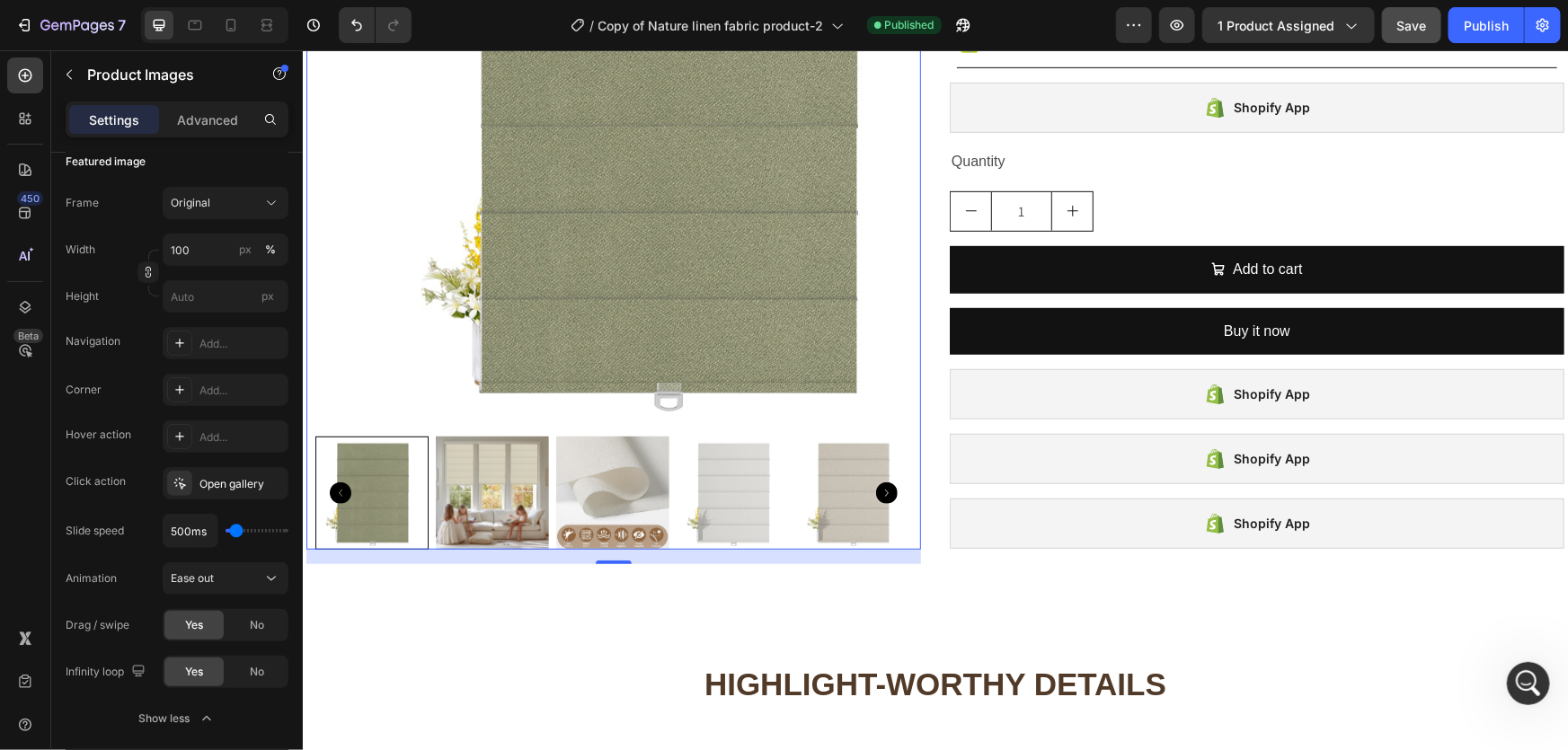
click at [487, 507] on img at bounding box center [491, 492] width 113 height 113
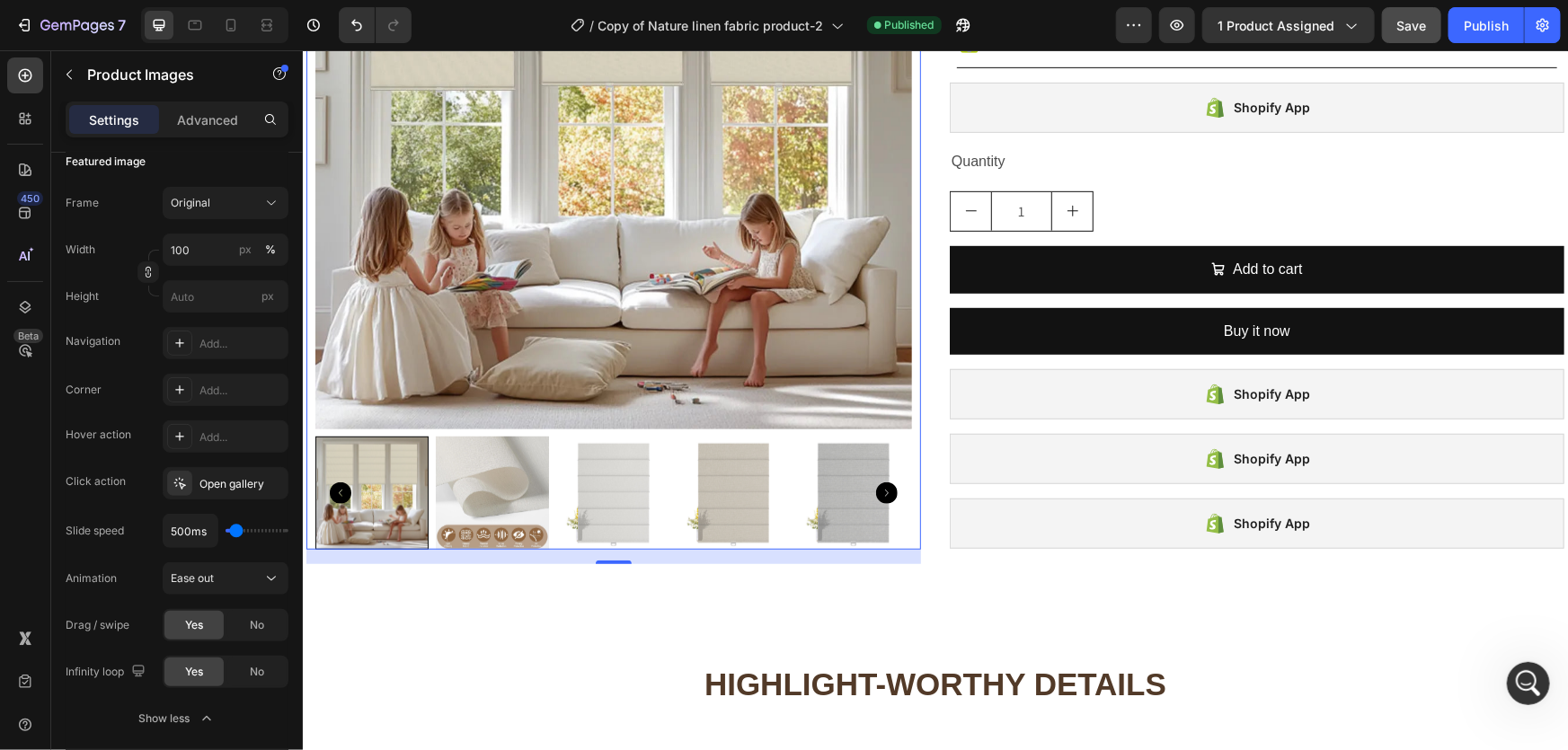
click at [635, 273] on img at bounding box center [612, 129] width 597 height 597
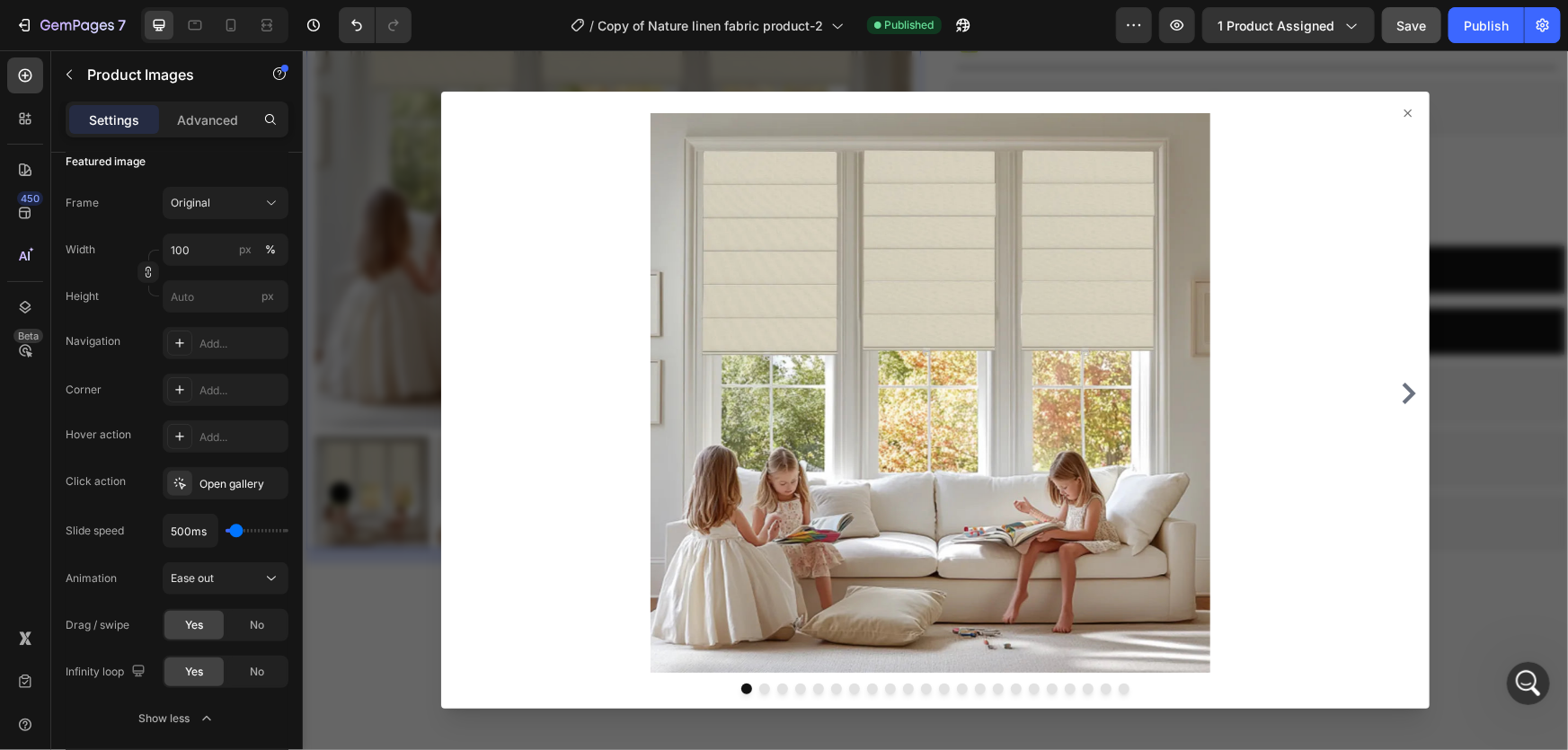
click at [378, 671] on div at bounding box center [934, 399] width 1265 height 700
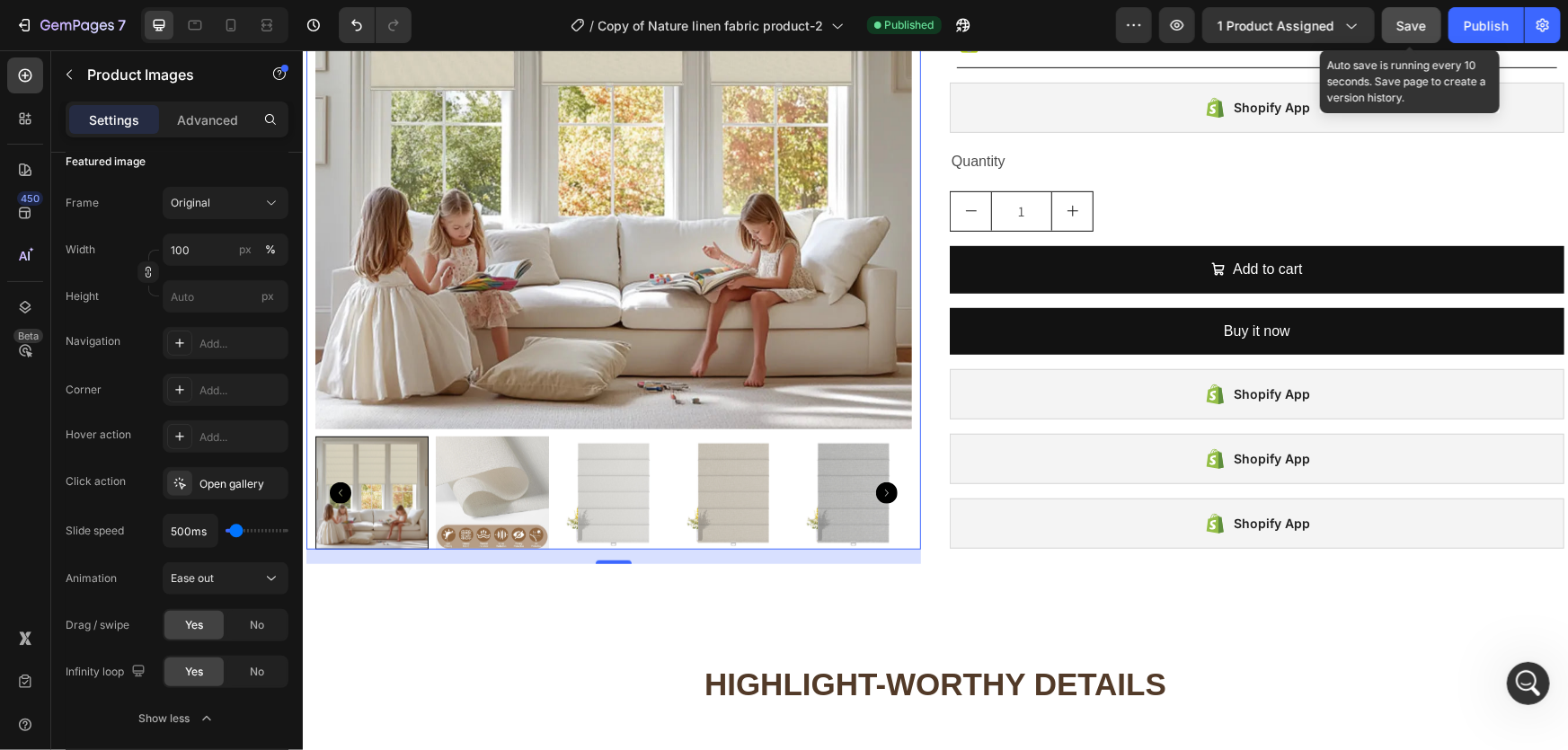
click at [1423, 24] on span "Save" at bounding box center [1412, 26] width 30 height 15
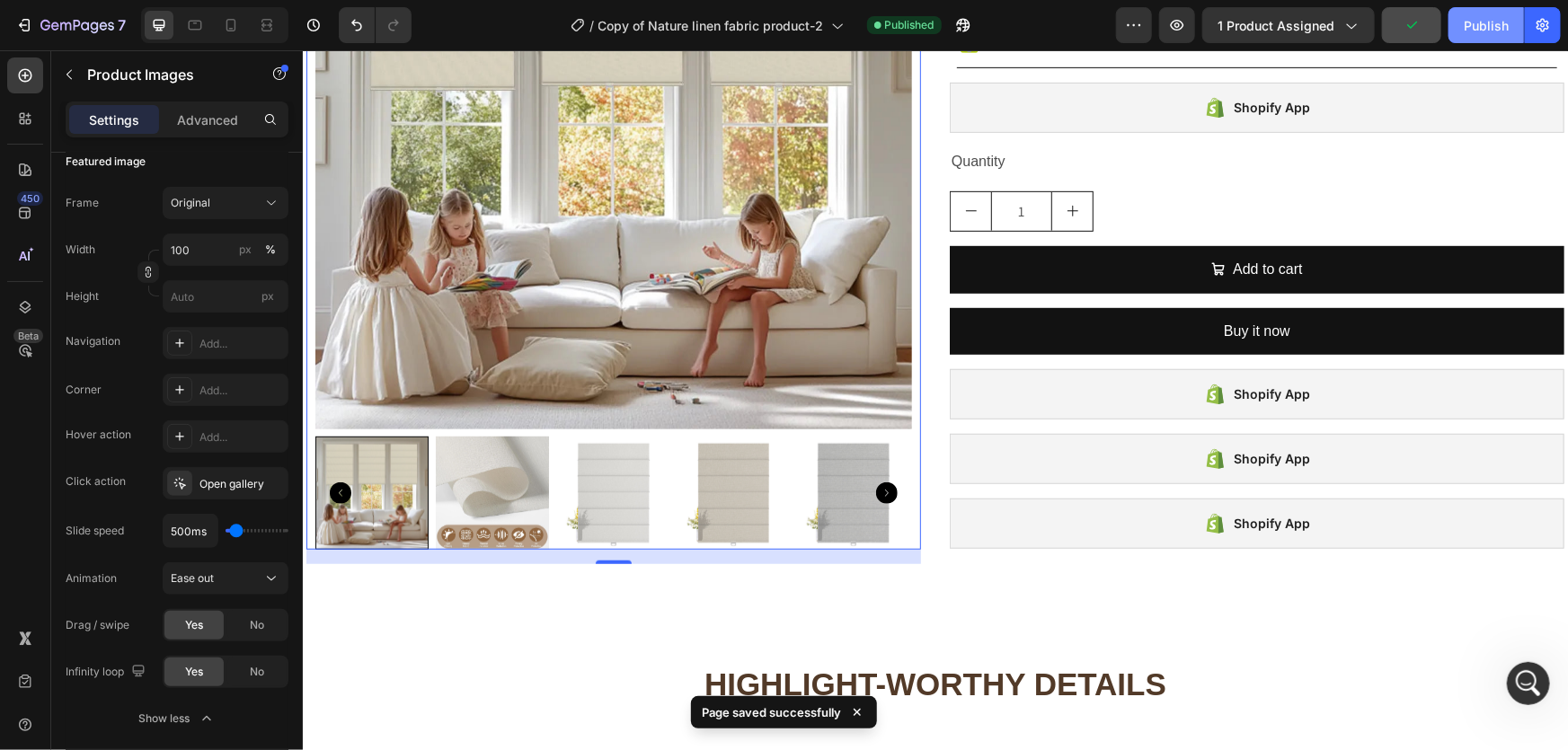
click at [1484, 23] on div "Publish" at bounding box center [1486, 26] width 45 height 19
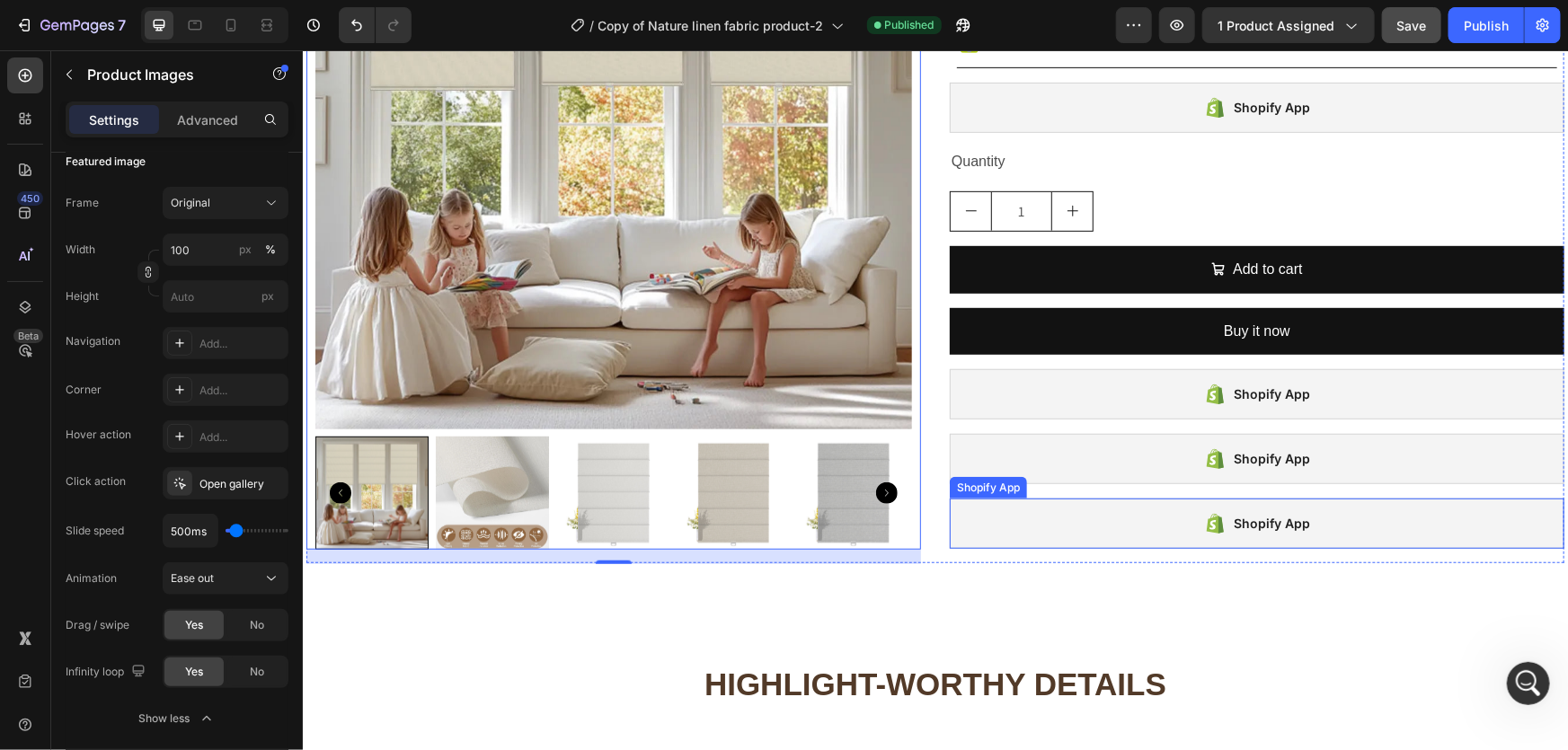
click at [1110, 536] on div "Shopify App" at bounding box center [1257, 523] width 615 height 50
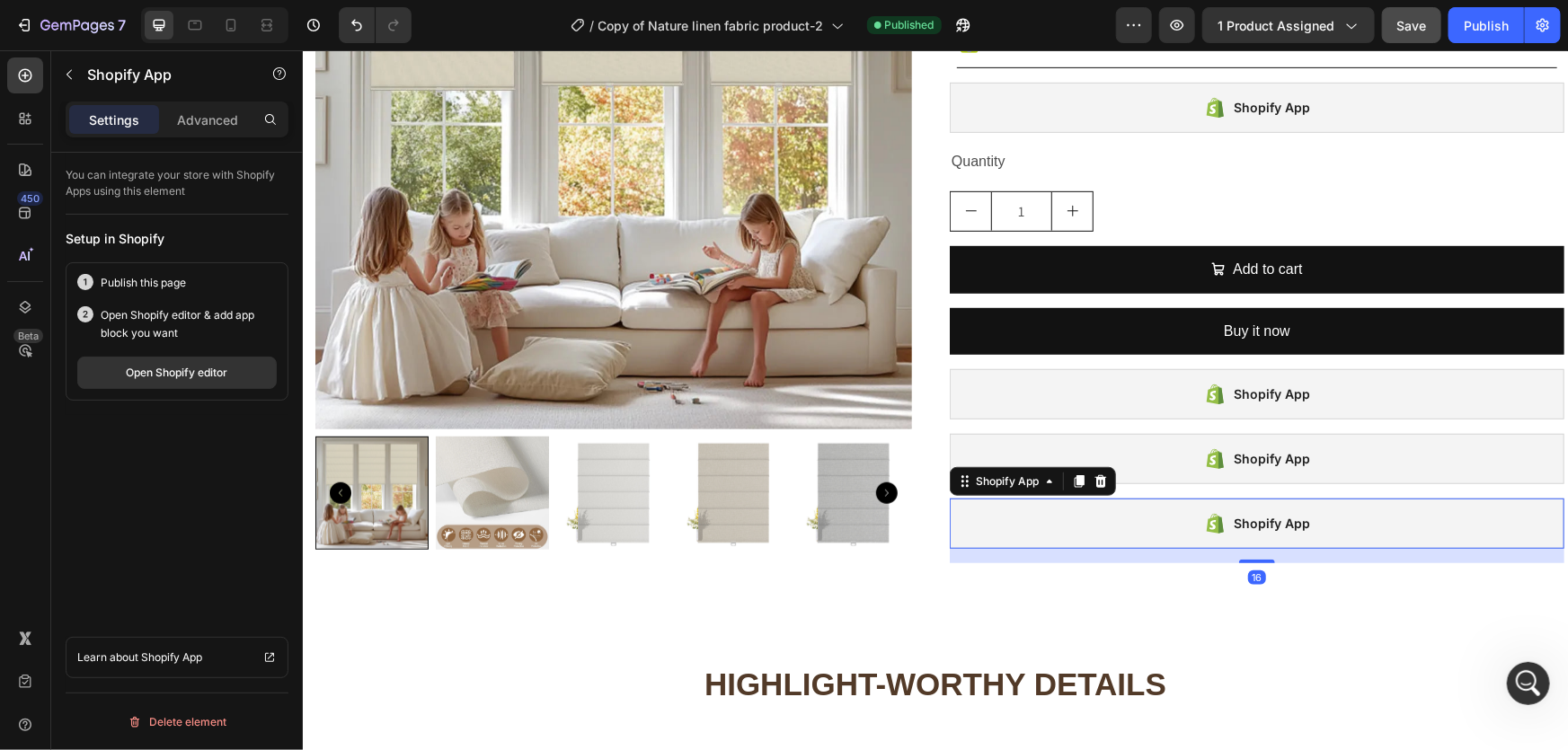
scroll to position [0, 0]
click at [1097, 482] on icon at bounding box center [1101, 480] width 11 height 12
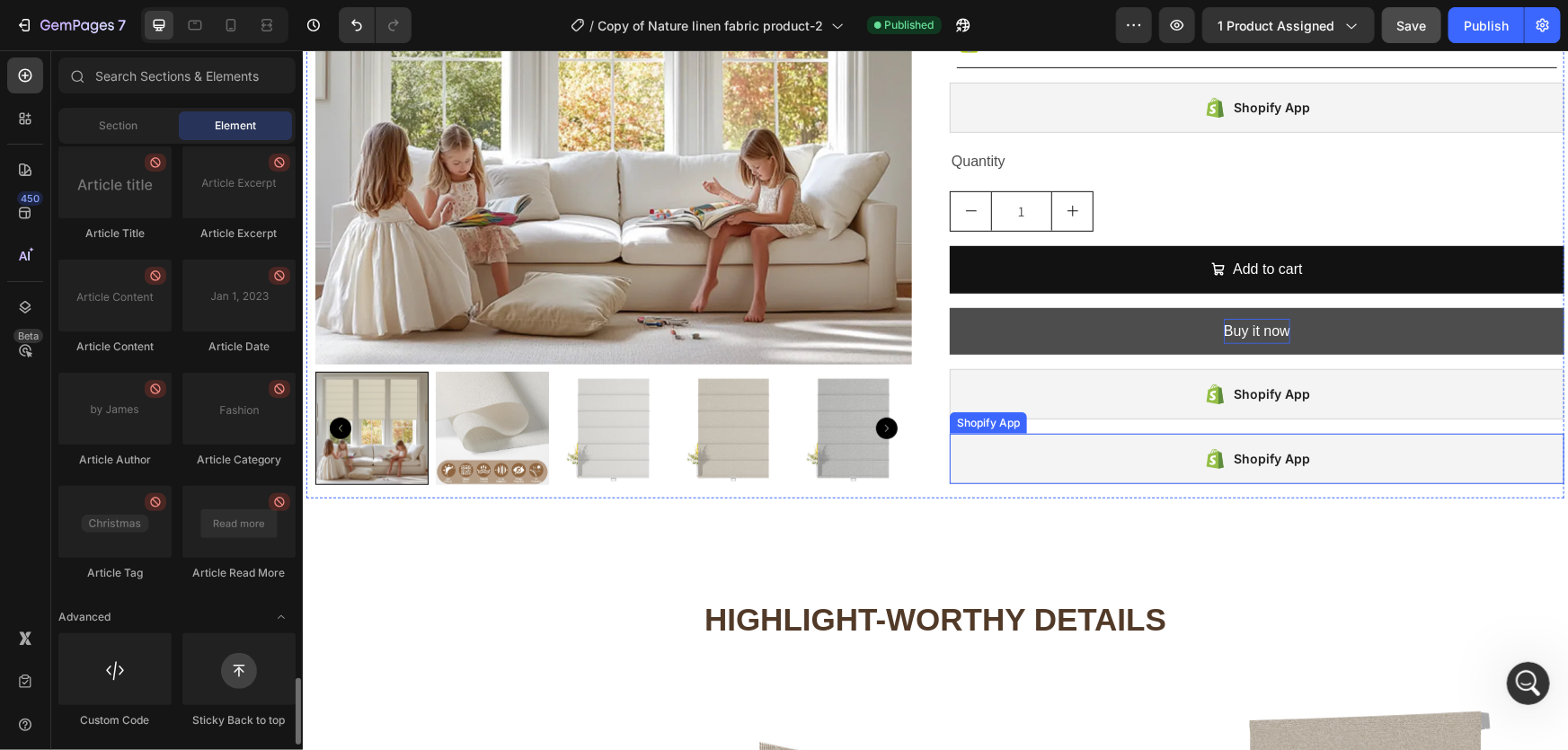
scroll to position [4843, 0]
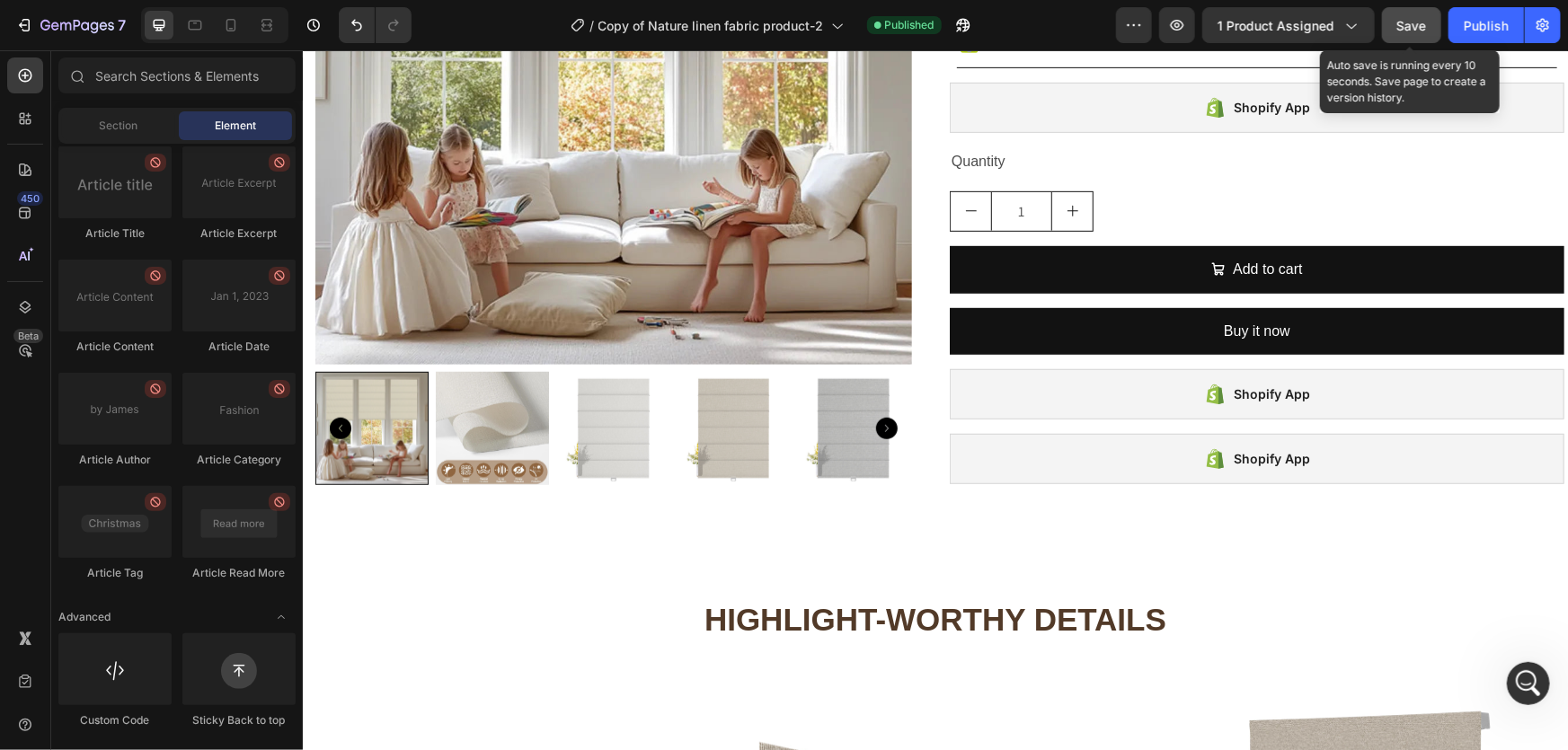
click at [1408, 30] on span "Save" at bounding box center [1412, 26] width 30 height 15
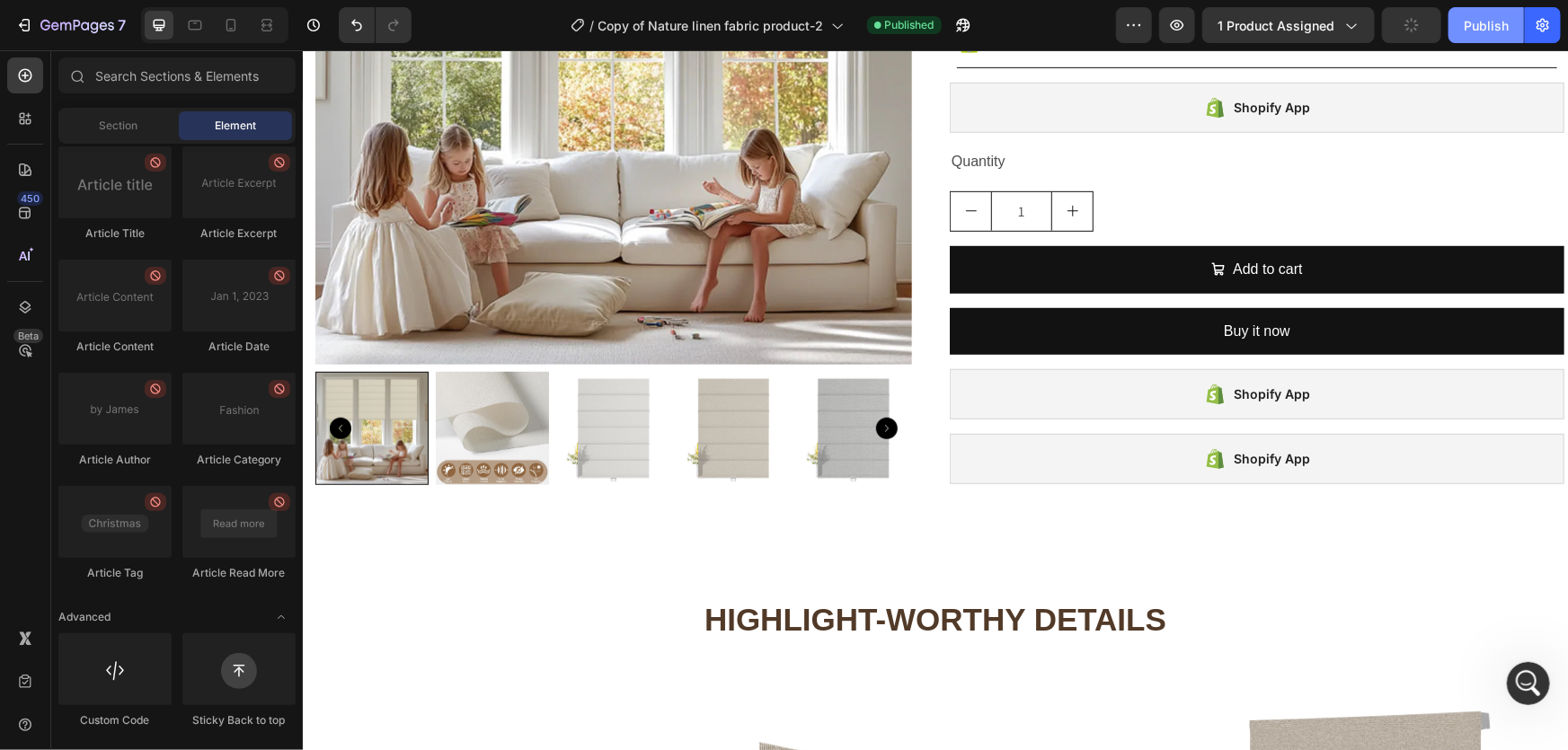
click at [1466, 25] on div "Publish" at bounding box center [1486, 26] width 45 height 19
click at [15, 23] on icon "button" at bounding box center [24, 25] width 18 height 18
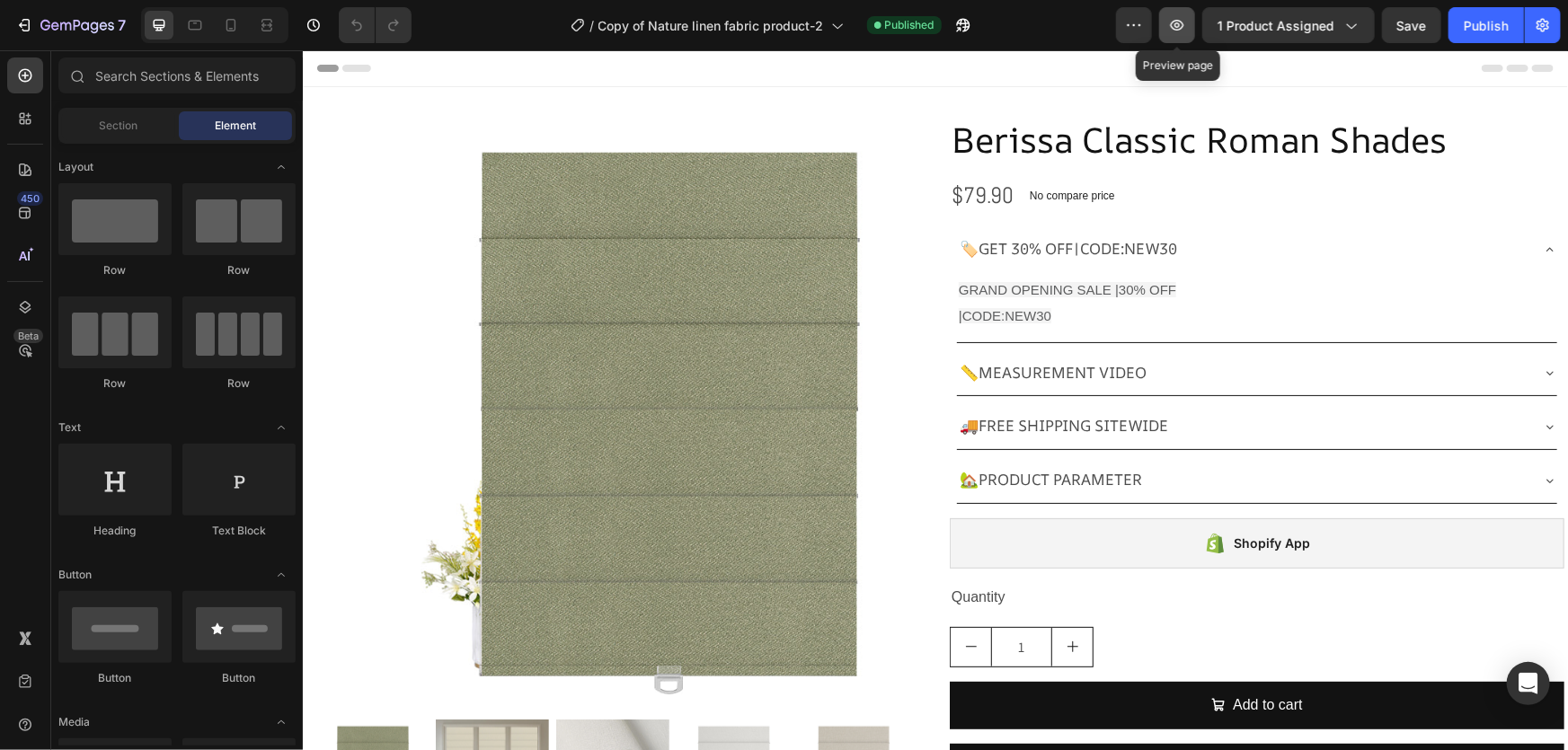
click at [1176, 25] on icon "button" at bounding box center [1177, 25] width 18 height 18
click at [20, 30] on icon "button" at bounding box center [24, 25] width 18 height 18
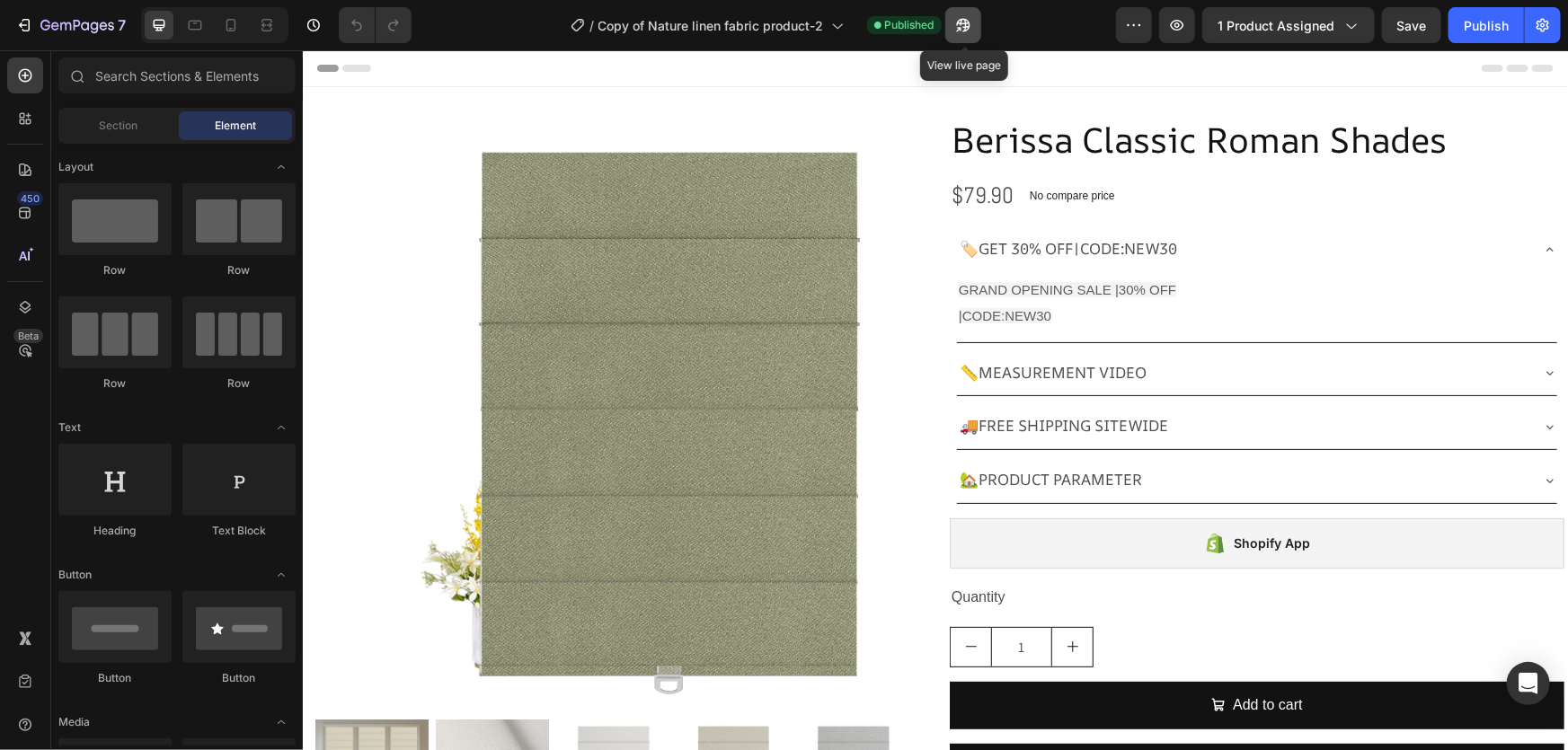
click at [957, 30] on icon "button" at bounding box center [963, 25] width 18 height 18
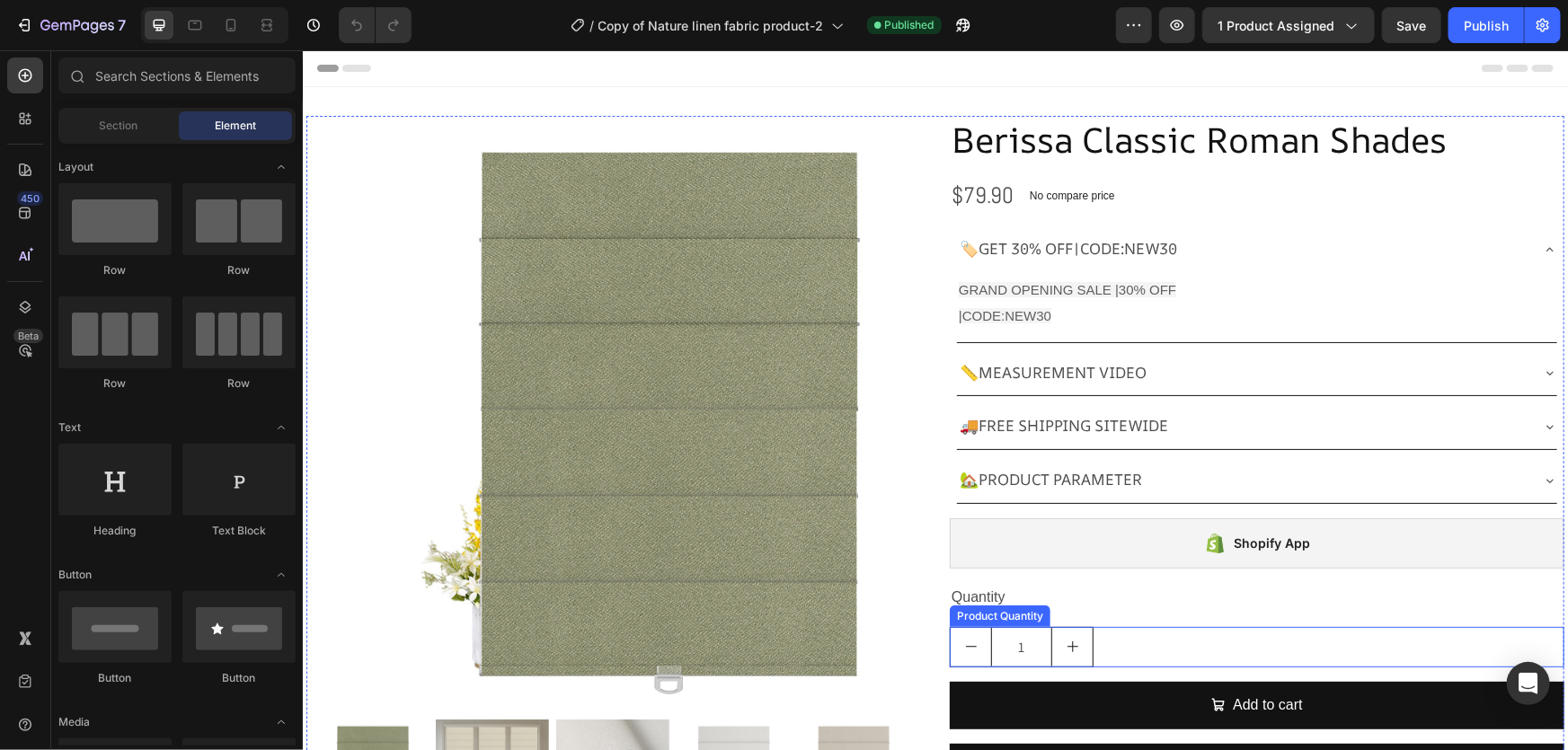
click at [1174, 638] on div "1" at bounding box center [1257, 646] width 615 height 40
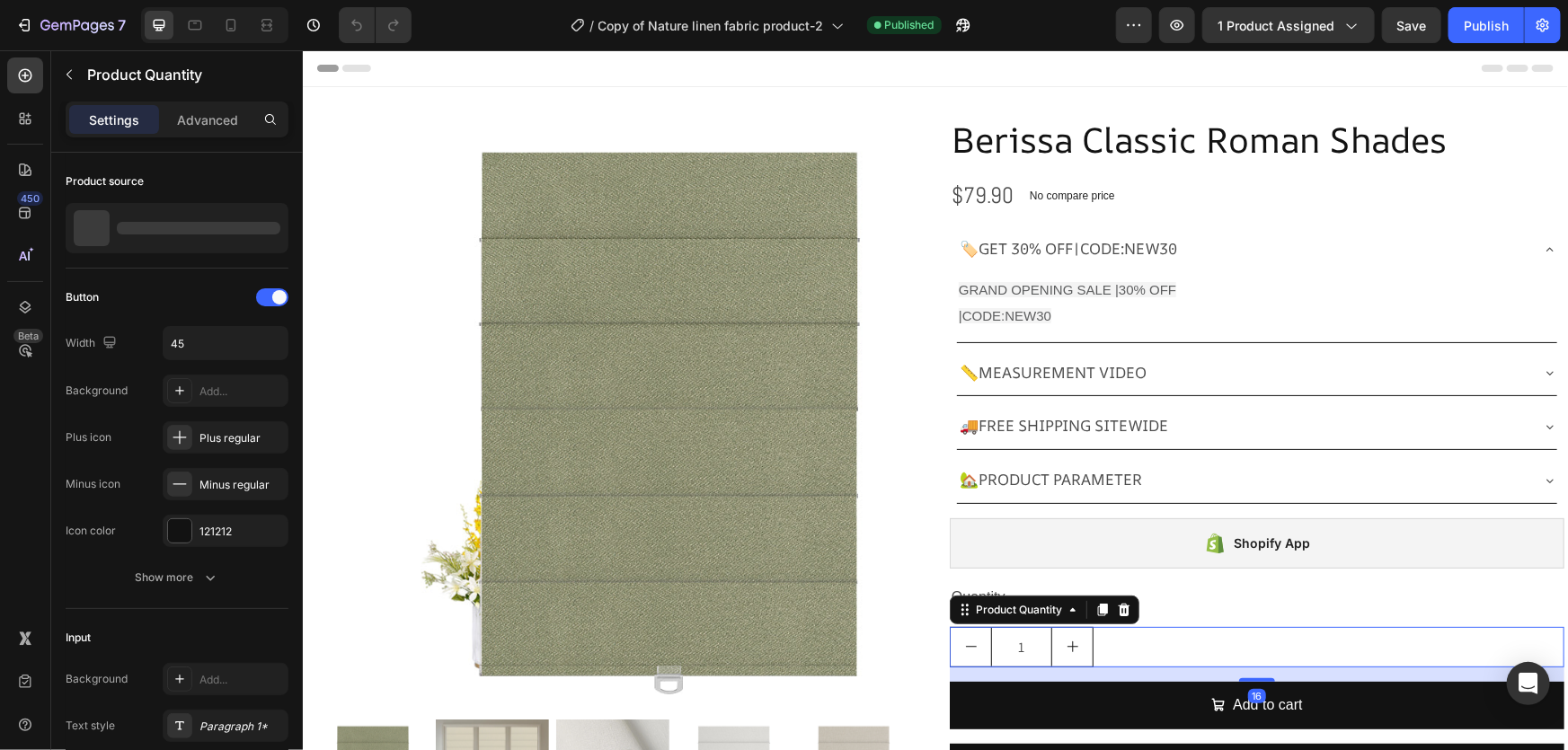
click at [1174, 638] on div "1" at bounding box center [1257, 646] width 615 height 40
click at [1531, 683] on icon "Open Intercom Messenger" at bounding box center [1529, 683] width 21 height 24
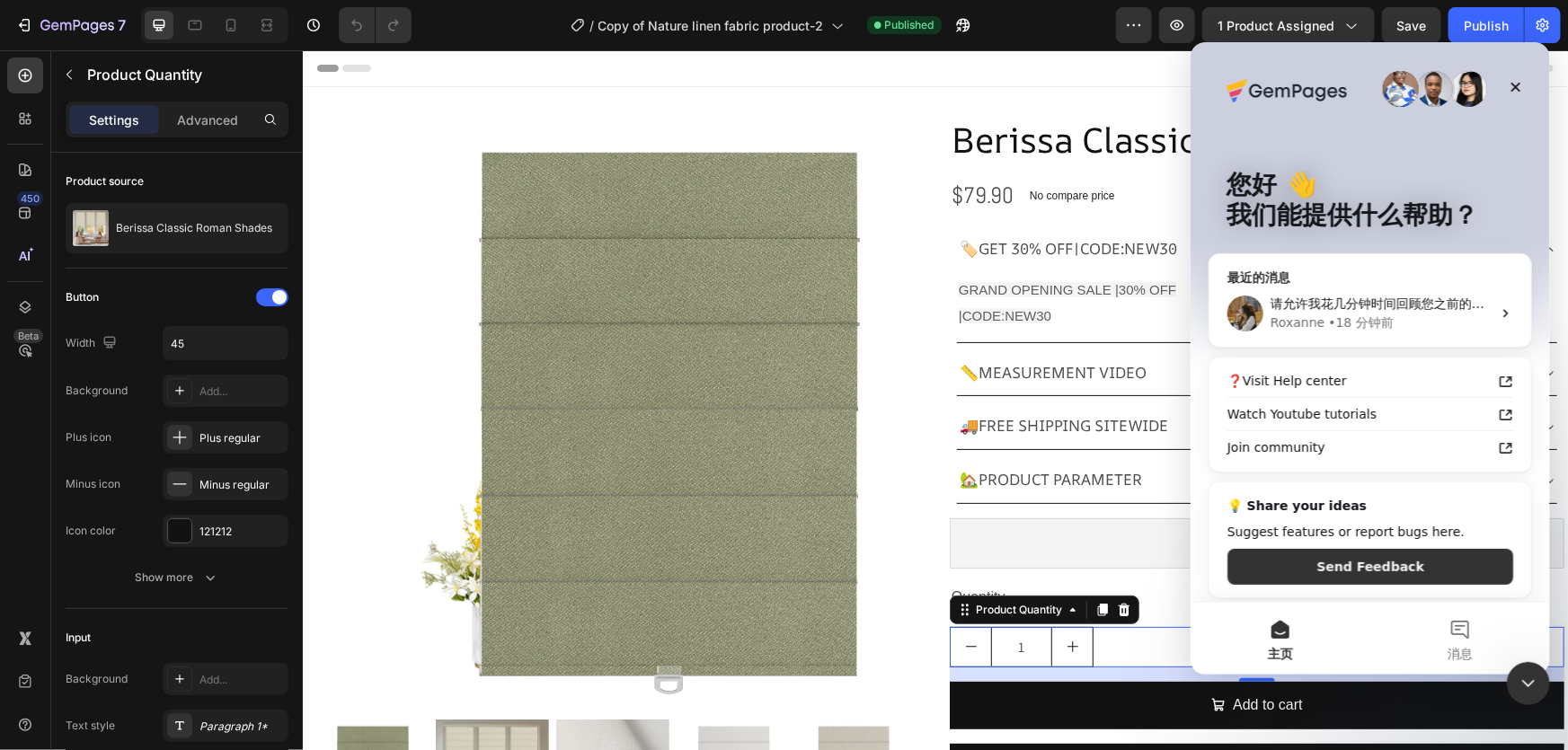
click at [1379, 317] on div "• 18 分钟前" at bounding box center [1360, 323] width 66 height 19
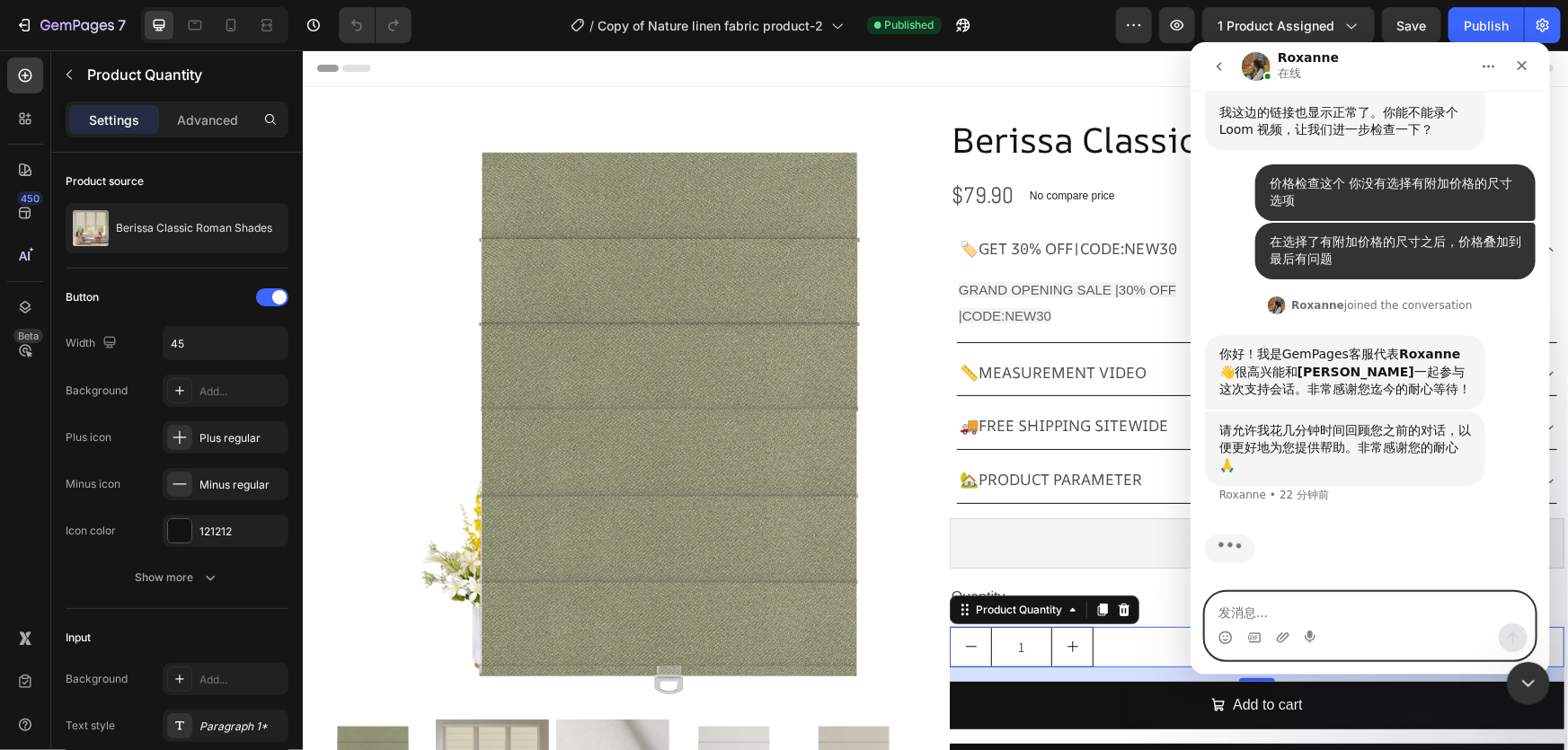
scroll to position [11822, 0]
click at [1523, 67] on icon "关闭" at bounding box center [1522, 65] width 10 height 10
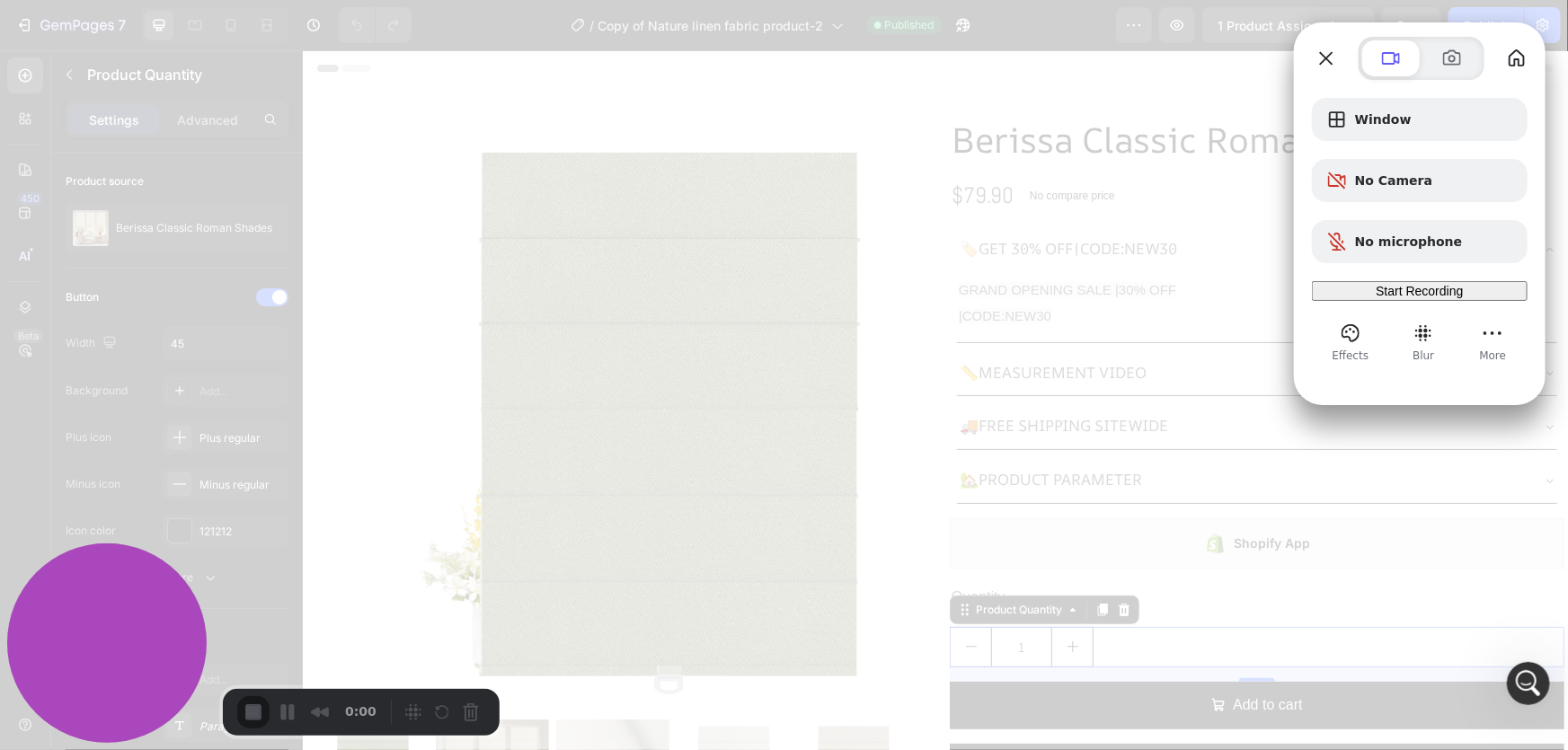
click at [1367, 287] on div "Start Recording" at bounding box center [1419, 290] width 201 height 14
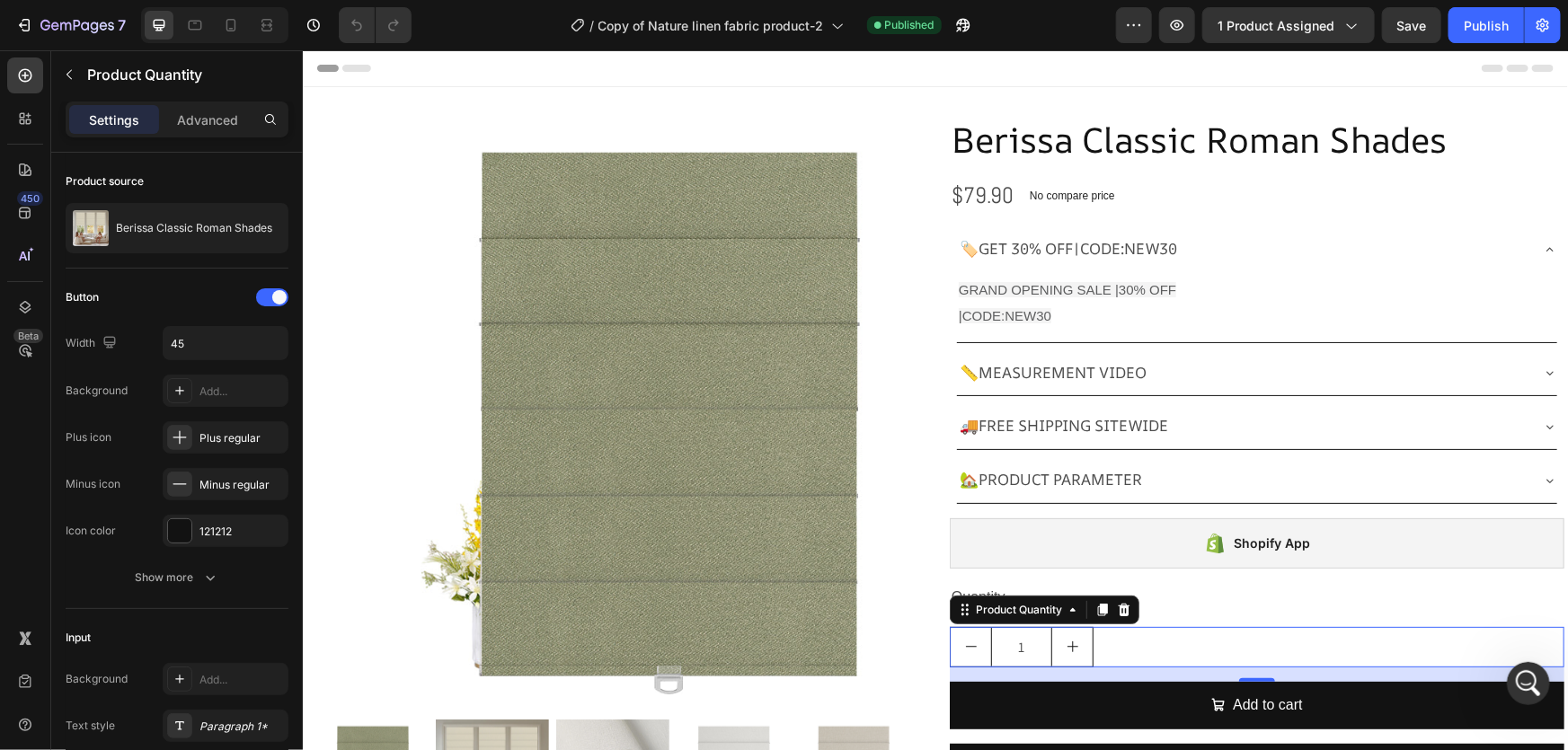
click at [847, 88] on button "Confirm what to share" at bounding box center [784, 78] width 131 height 19
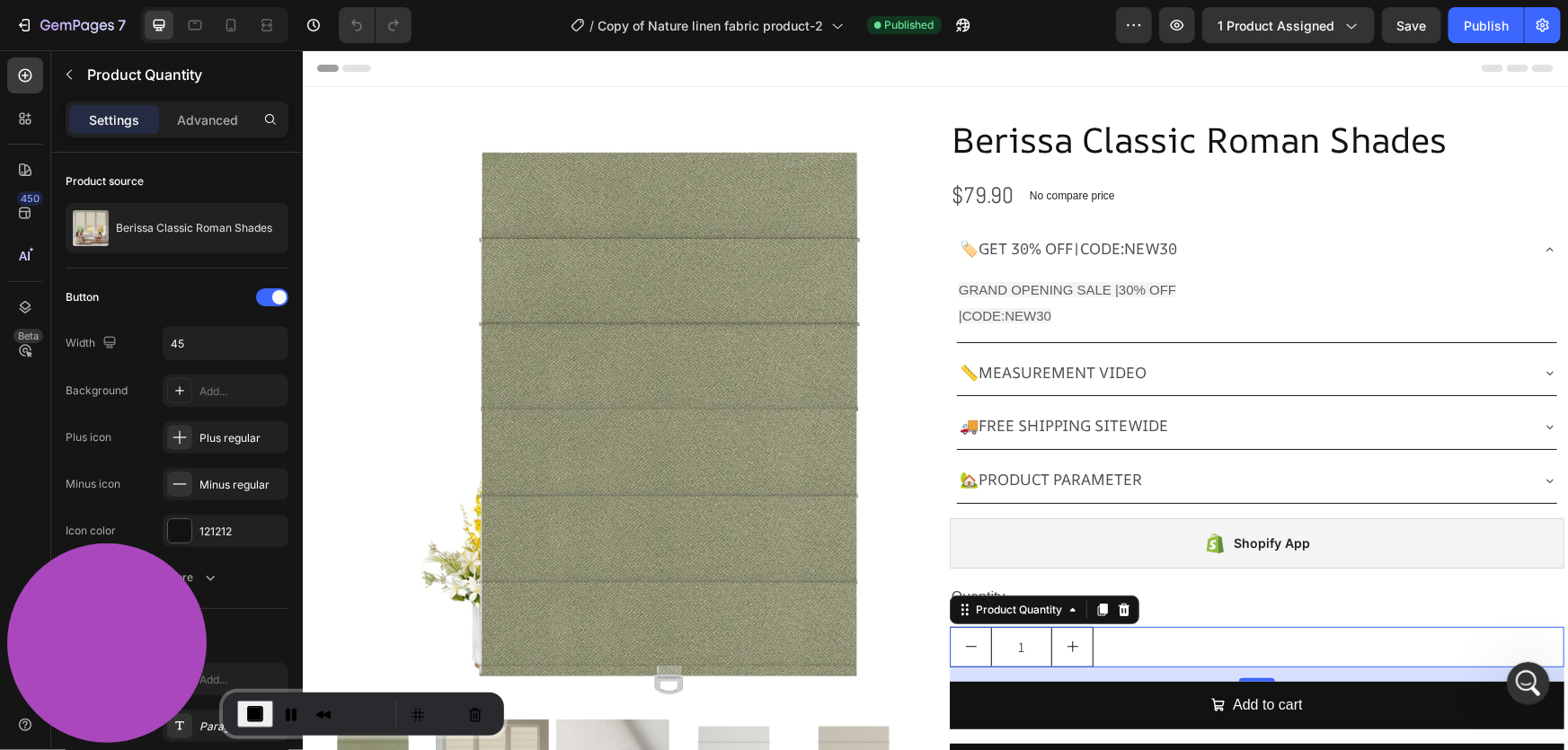
click at [961, 27] on icon "button" at bounding box center [959, 29] width 5 height 5
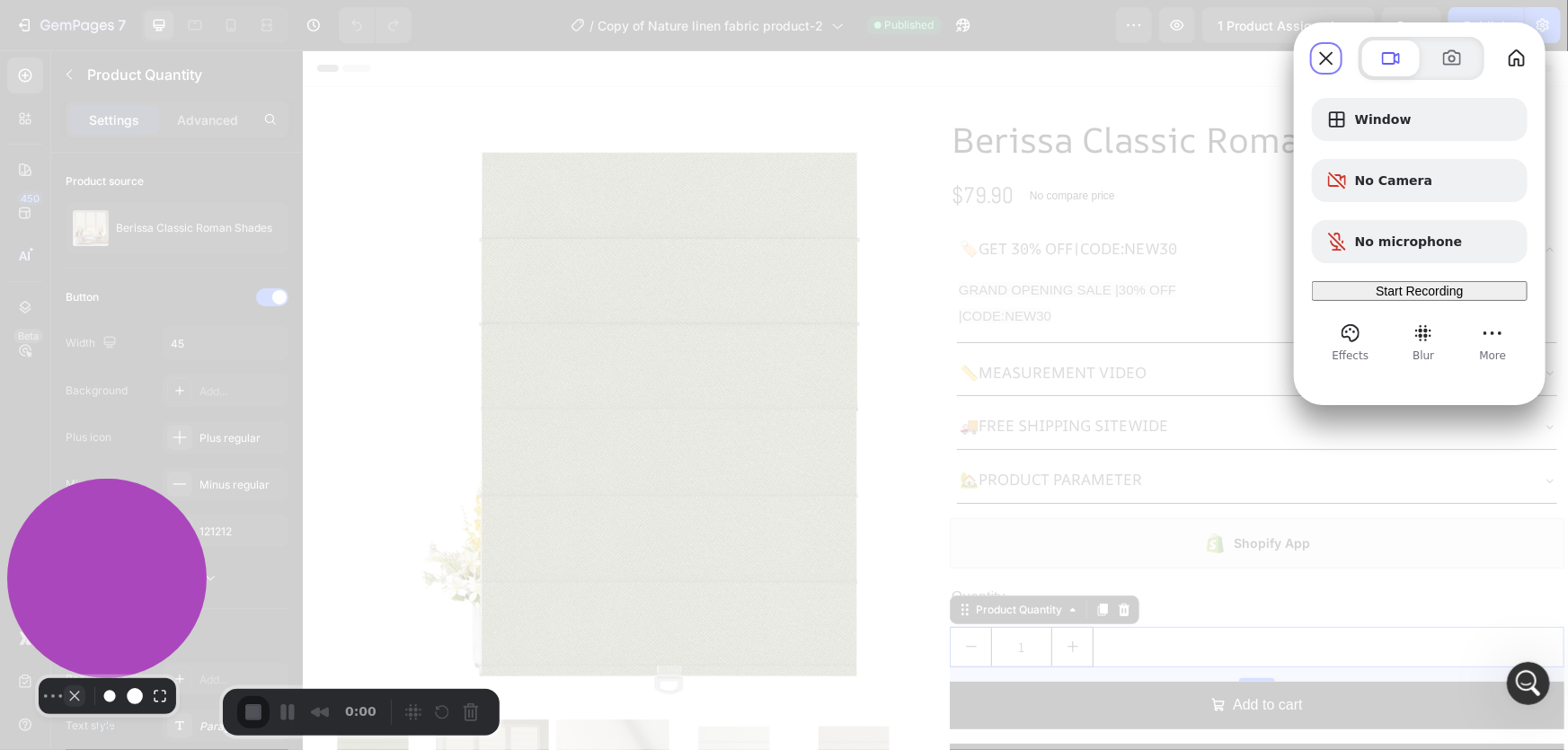
click at [64, 707] on button "Camera off" at bounding box center [74, 696] width 22 height 22
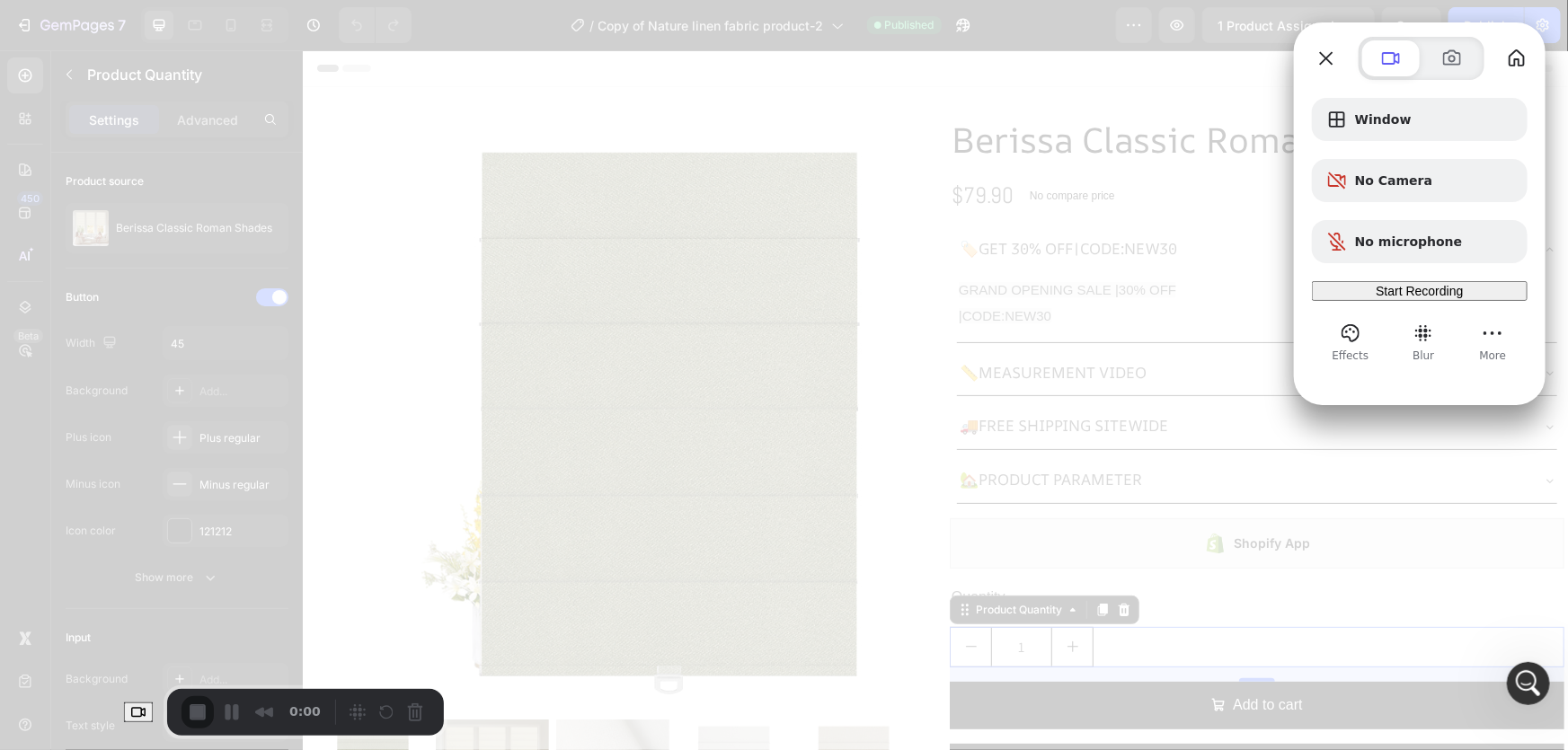
scroll to position [11753, 0]
click at [1407, 298] on span "Start Recording" at bounding box center [1419, 290] width 88 height 14
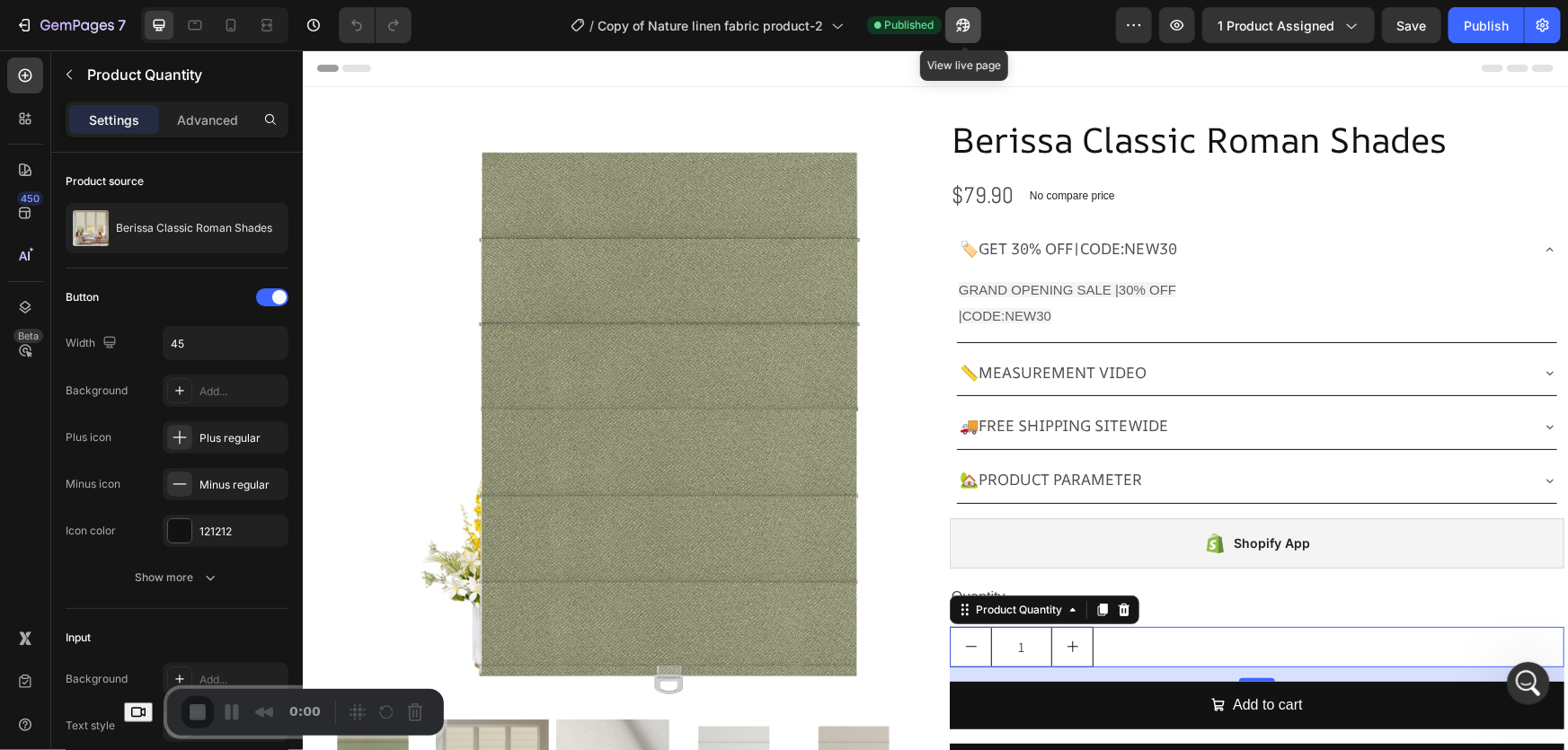
click at [960, 30] on icon "button" at bounding box center [959, 29] width 5 height 5
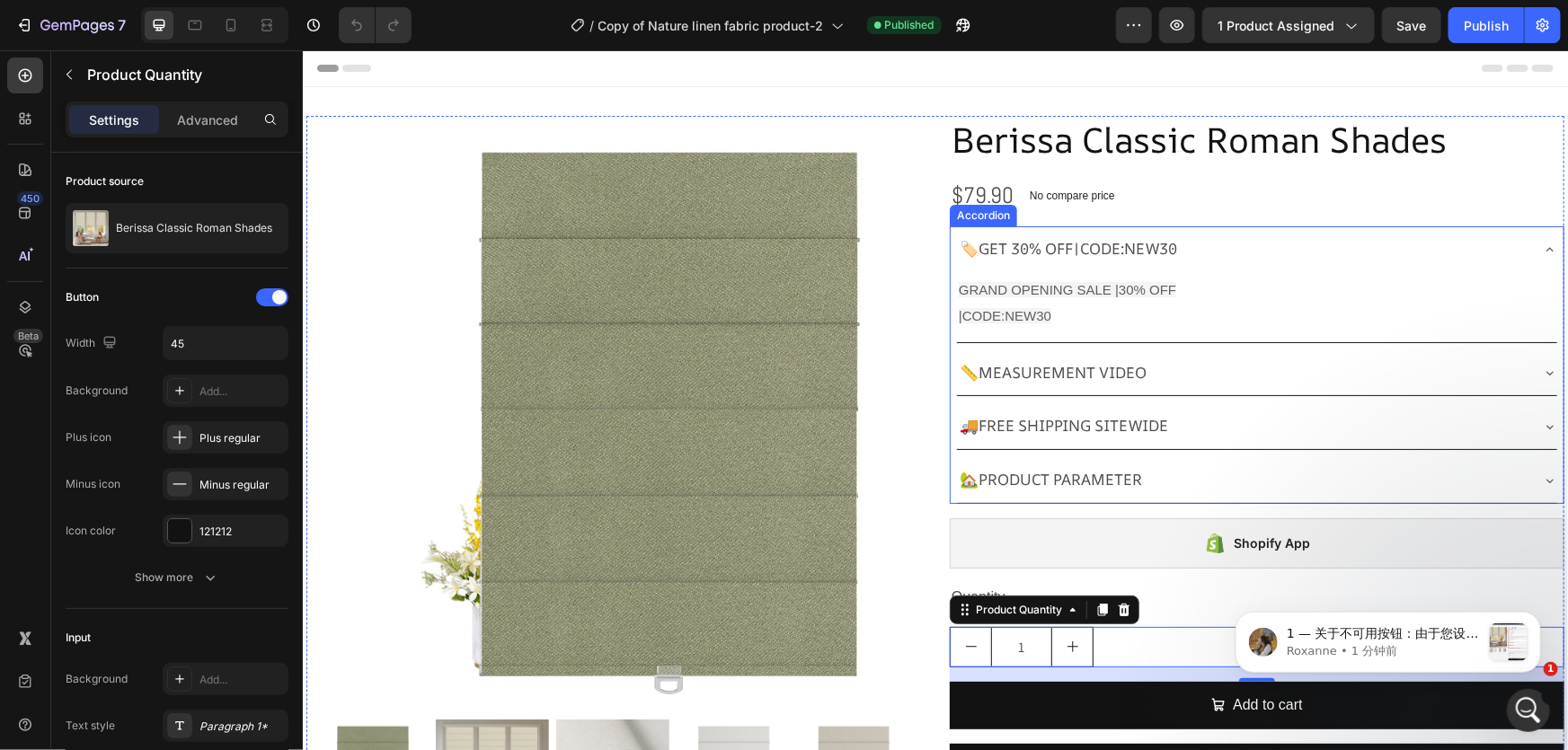
scroll to position [12338, 0]
click at [1392, 651] on p "Roxanne • 1 分钟前" at bounding box center [1383, 650] width 194 height 16
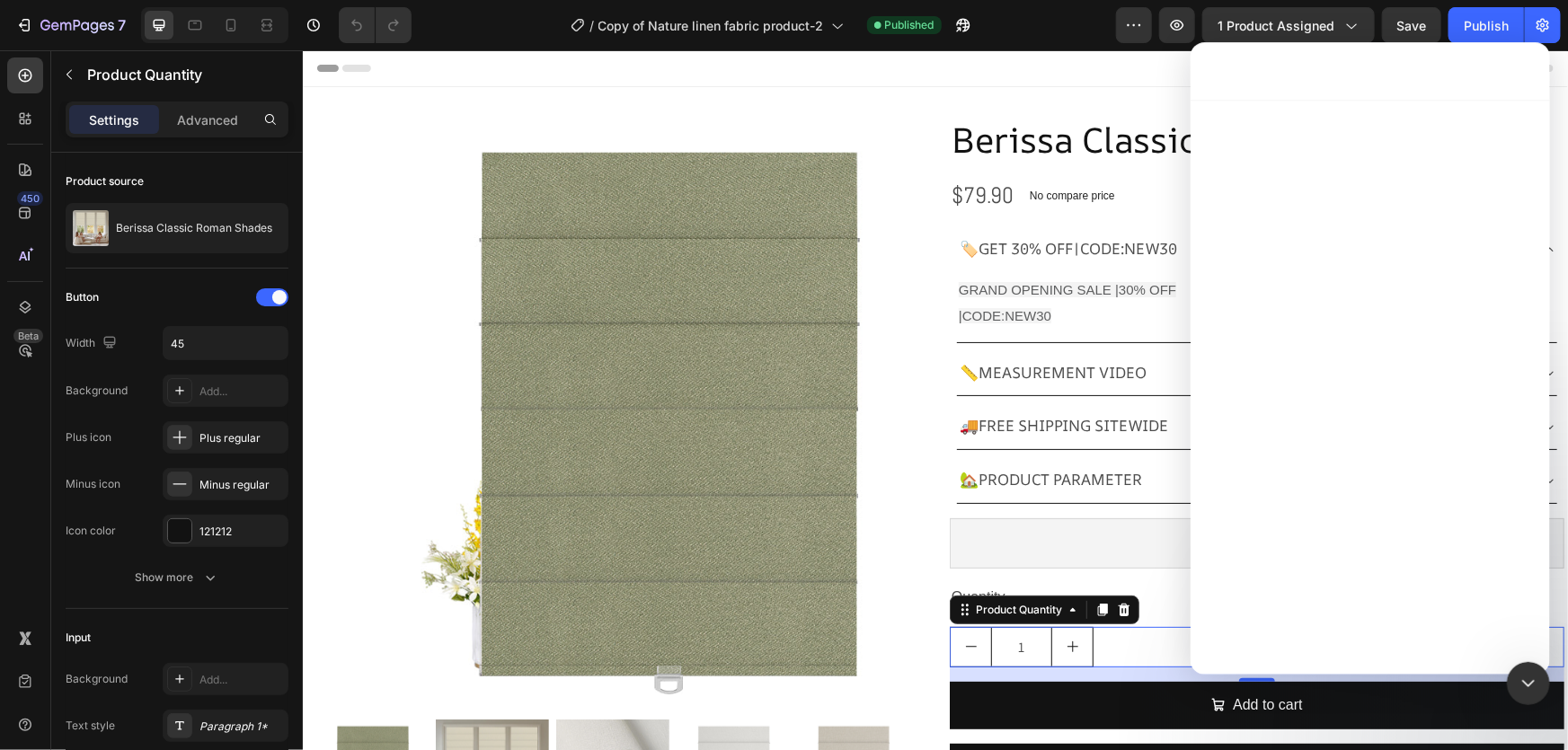
scroll to position [0, 0]
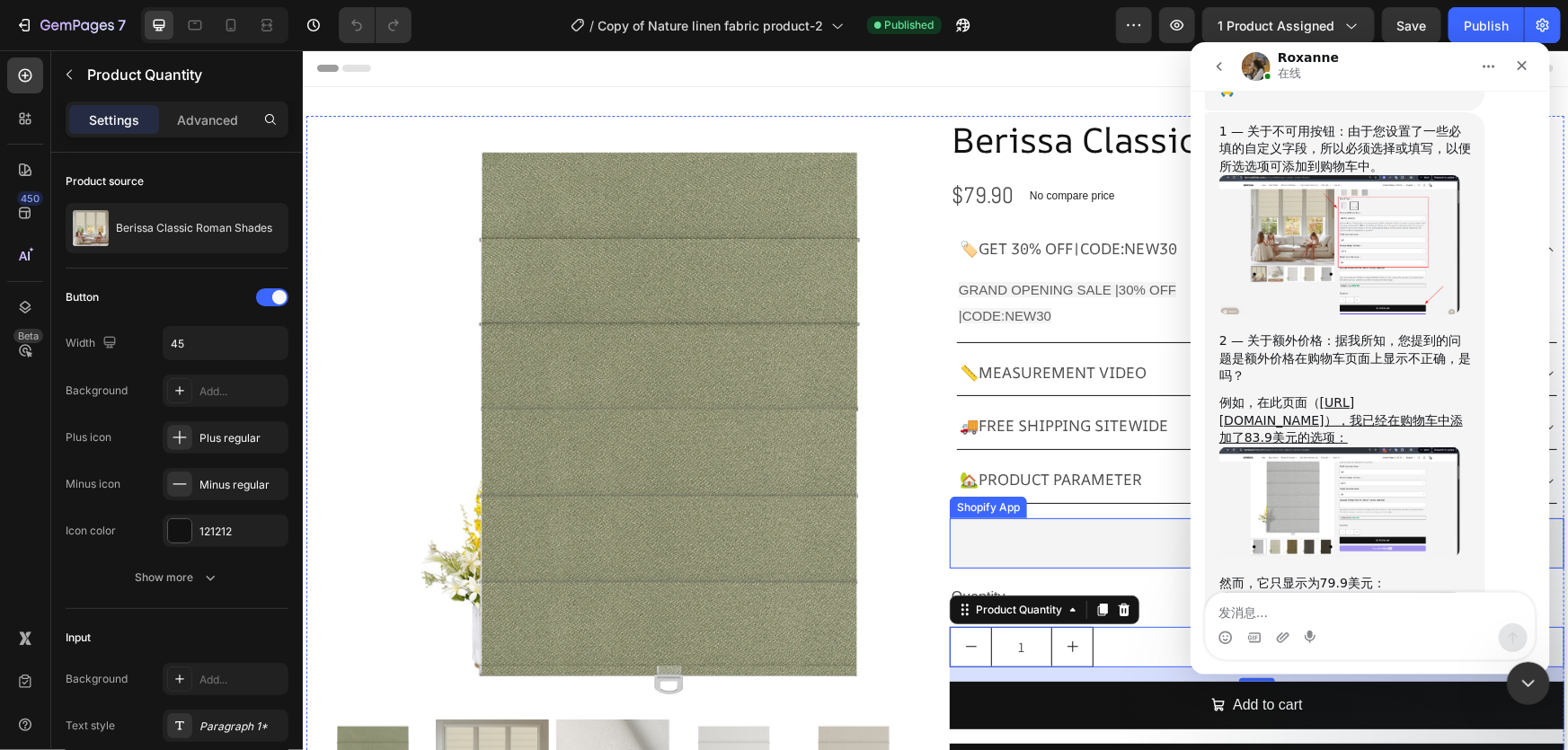
click at [1062, 539] on div "Shopify App" at bounding box center [1257, 543] width 615 height 50
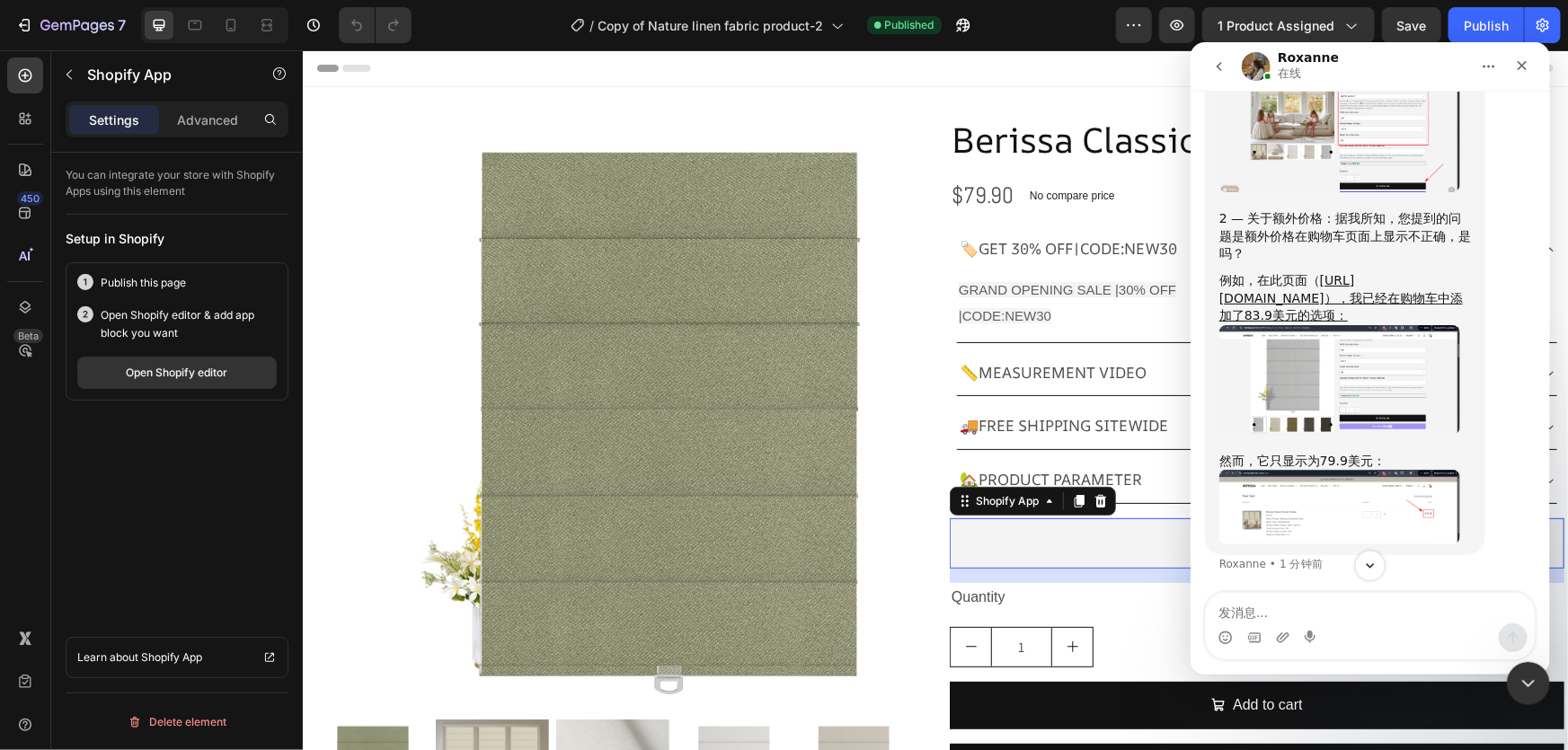
scroll to position [12201, 0]
click at [1399, 263] on div "2 — 关于额外价格：据我所知，您提到的问题是额外价格在购物车页面上显示不正确，是吗？" at bounding box center [1344, 236] width 251 height 53
click at [1304, 263] on div "2 — 关于额外价格：据我所知，您提到的问题是额外价格在购物车页面上显示不正确，是吗？" at bounding box center [1344, 236] width 251 height 53
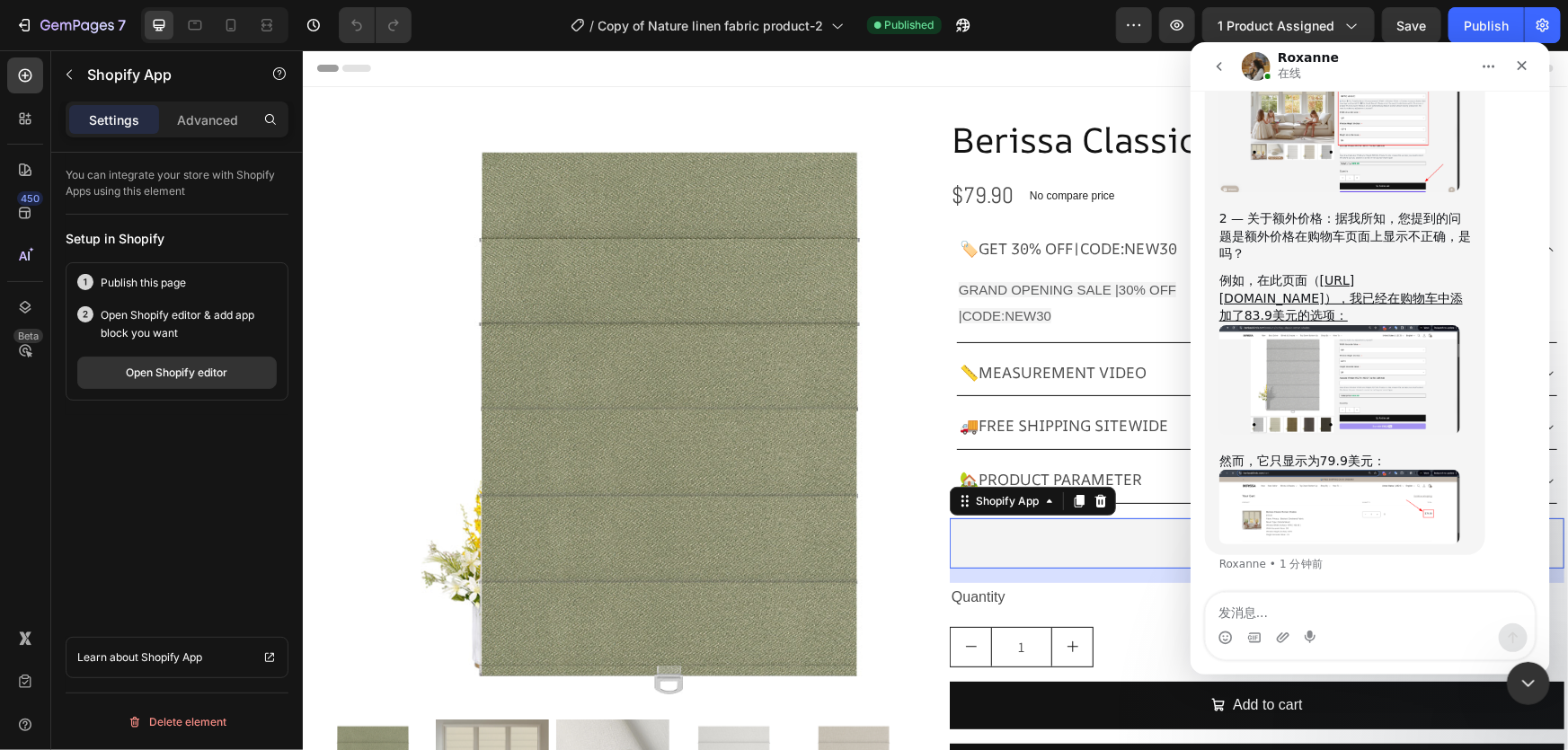
click at [1371, 506] on img "Roxanne说…" at bounding box center [1339, 506] width 241 height 74
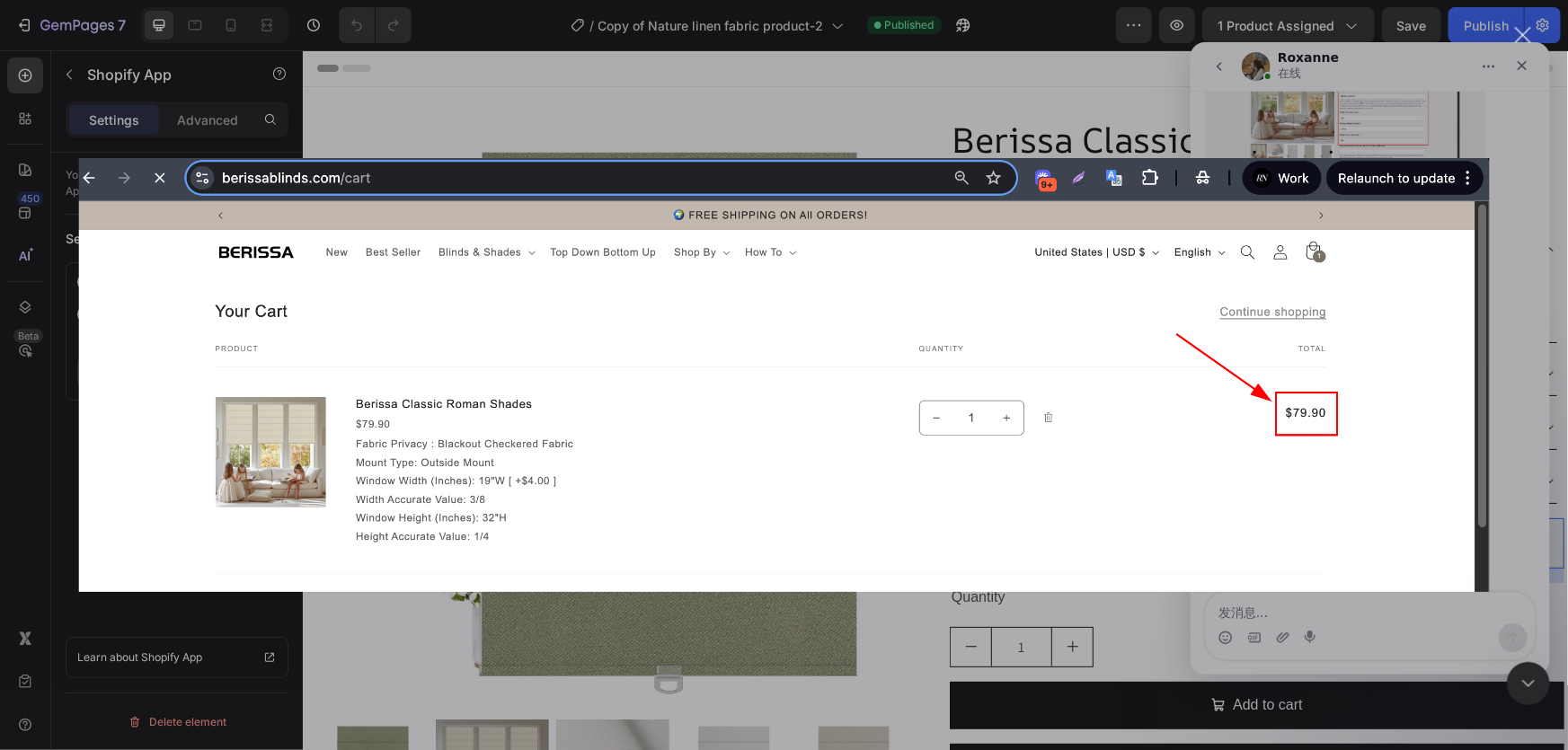
click at [1528, 32] on div "关闭" at bounding box center [1524, 35] width 17 height 17
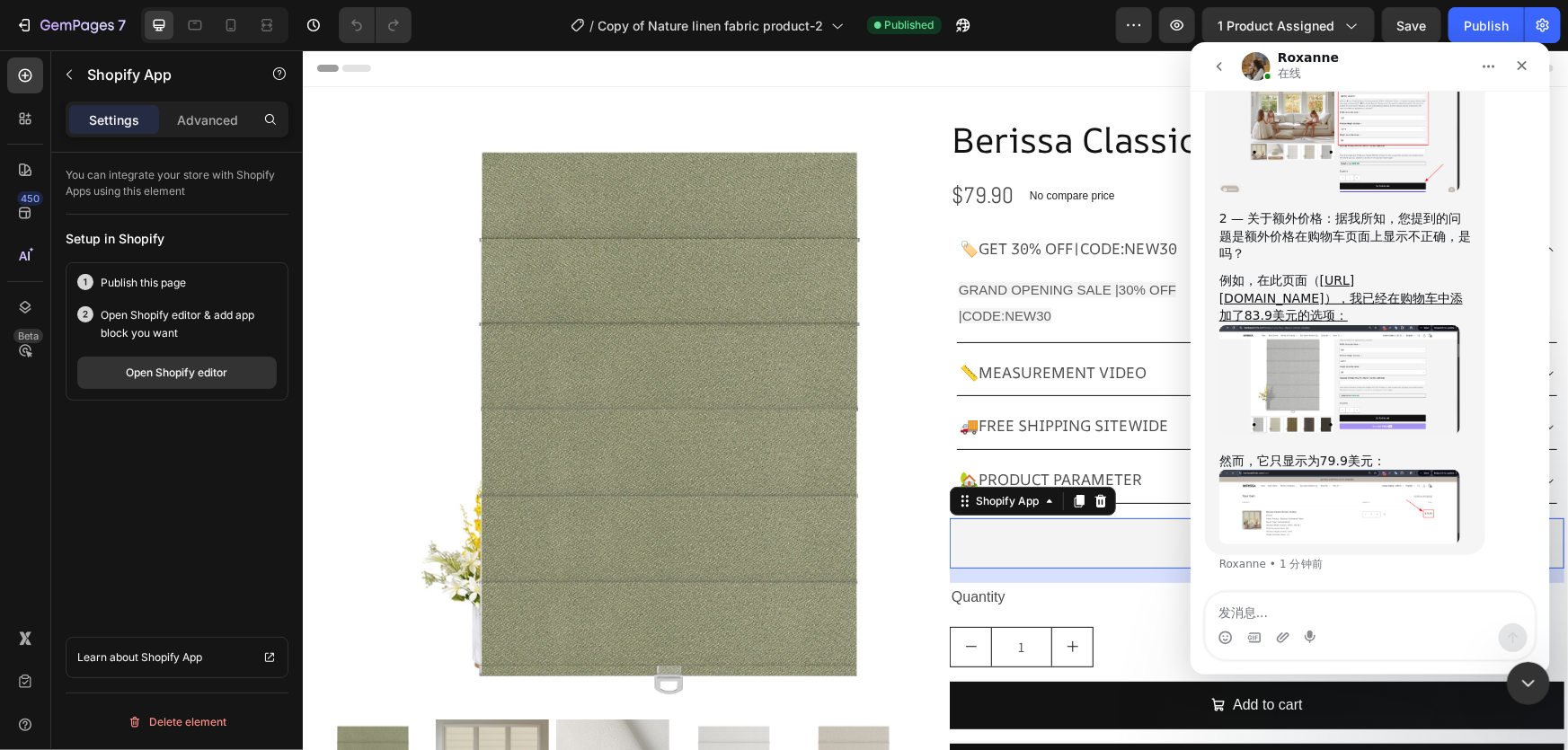
click at [1307, 413] on img "Roxanne说…" at bounding box center [1339, 379] width 241 height 109
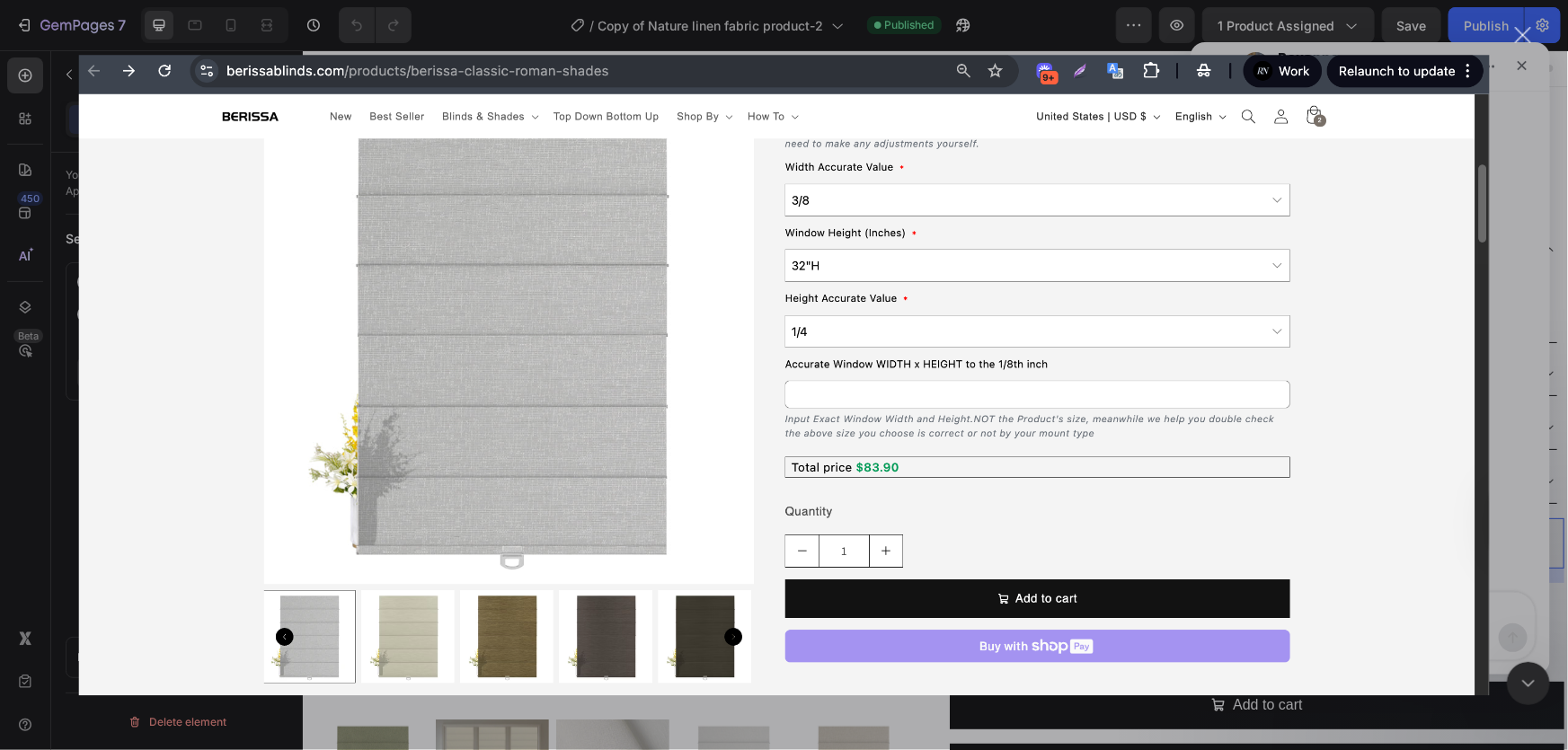
click at [1530, 33] on div "关闭" at bounding box center [1524, 35] width 17 height 17
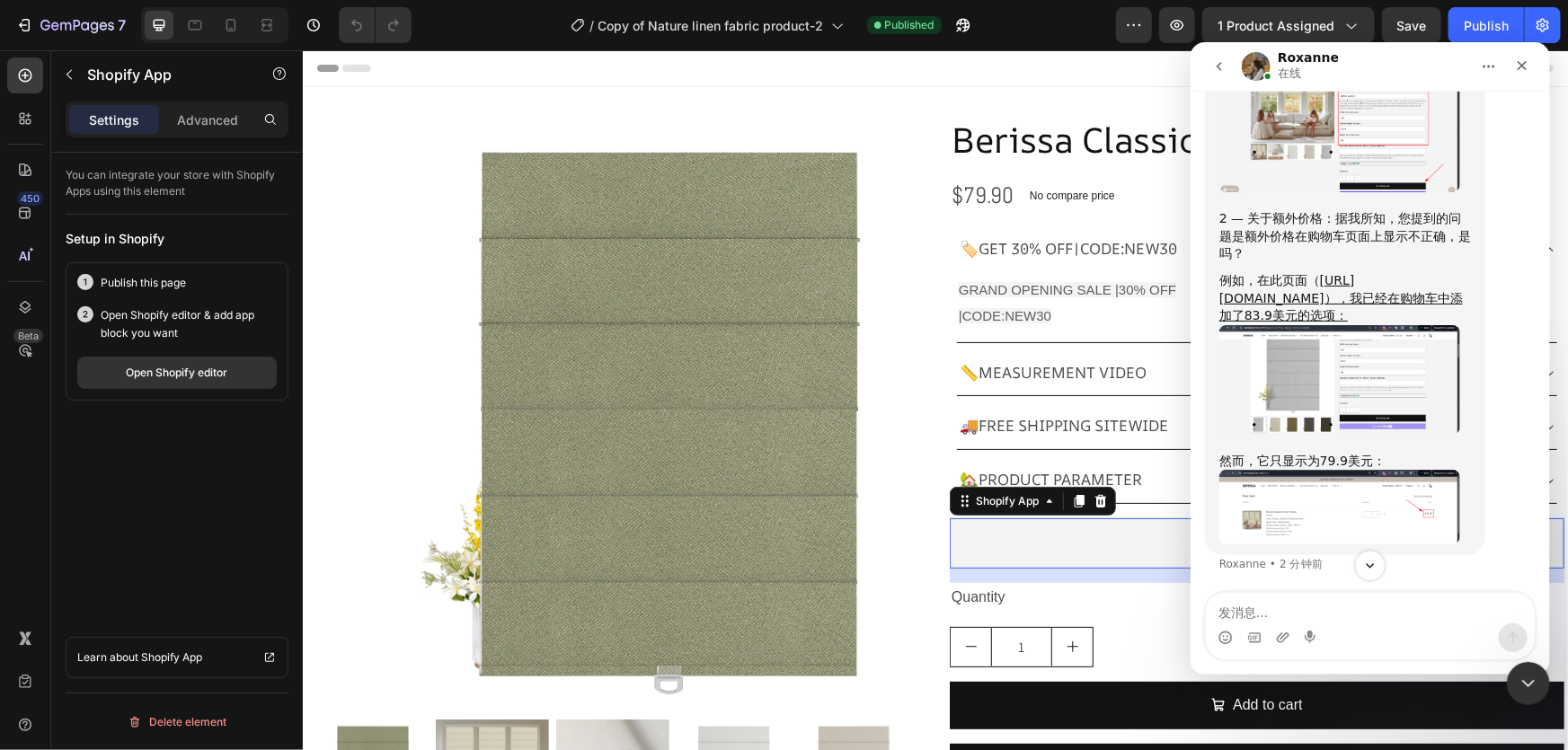
scroll to position [11976, 0]
drag, startPoint x: 1244, startPoint y: 373, endPoint x: 1330, endPoint y: 371, distance: 86.0
click at [1330, 53] on div "1 — 关于不可用按钮：由于您设置了一些必填的自定义字段，所以必须选择或填写，以便所选选项可添加到购物车中。" at bounding box center [1344, 27] width 251 height 53
click at [1333, 53] on div "1 — 关于不可用按钮：由于您设置了一些必填的自定义字段，所以必须选择或填写，以便所选选项可添加到购物车中。" at bounding box center [1344, 27] width 251 height 53
drag, startPoint x: 1328, startPoint y: 370, endPoint x: 1414, endPoint y: 363, distance: 86.3
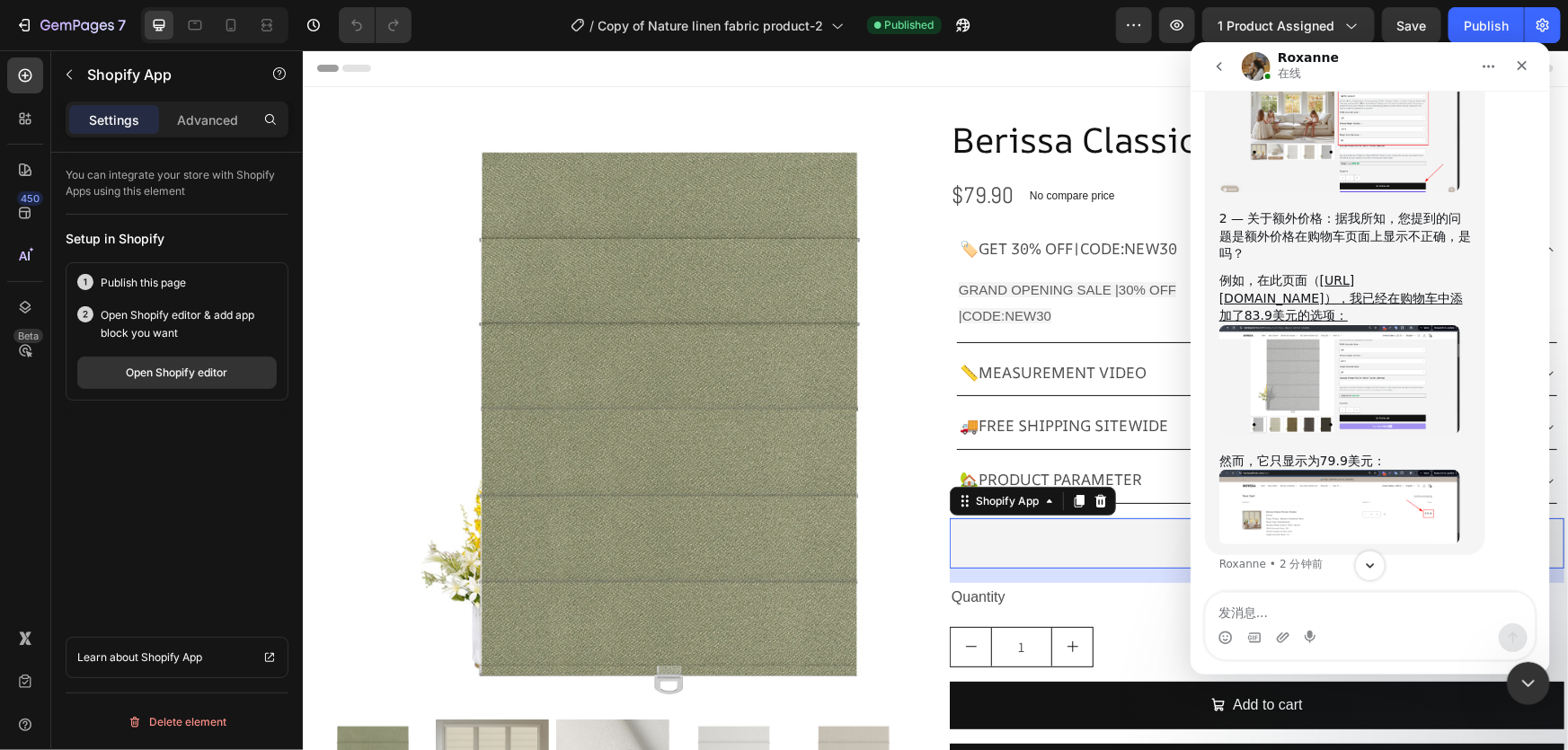
click at [1414, 53] on div "1 — 关于不可用按钮：由于您设置了一些必填的自定义字段，所以必须选择或填写，以便所选选项可添加到购物车中。" at bounding box center [1344, 27] width 251 height 53
click at [1374, 53] on div "1 — 关于不可用按钮：由于您设置了一些必填的自定义字段，所以必须选择或填写，以便所选选项可添加到购物车中。" at bounding box center [1344, 27] width 251 height 53
click at [1372, 191] on img "Roxanne说…" at bounding box center [1339, 122] width 241 height 139
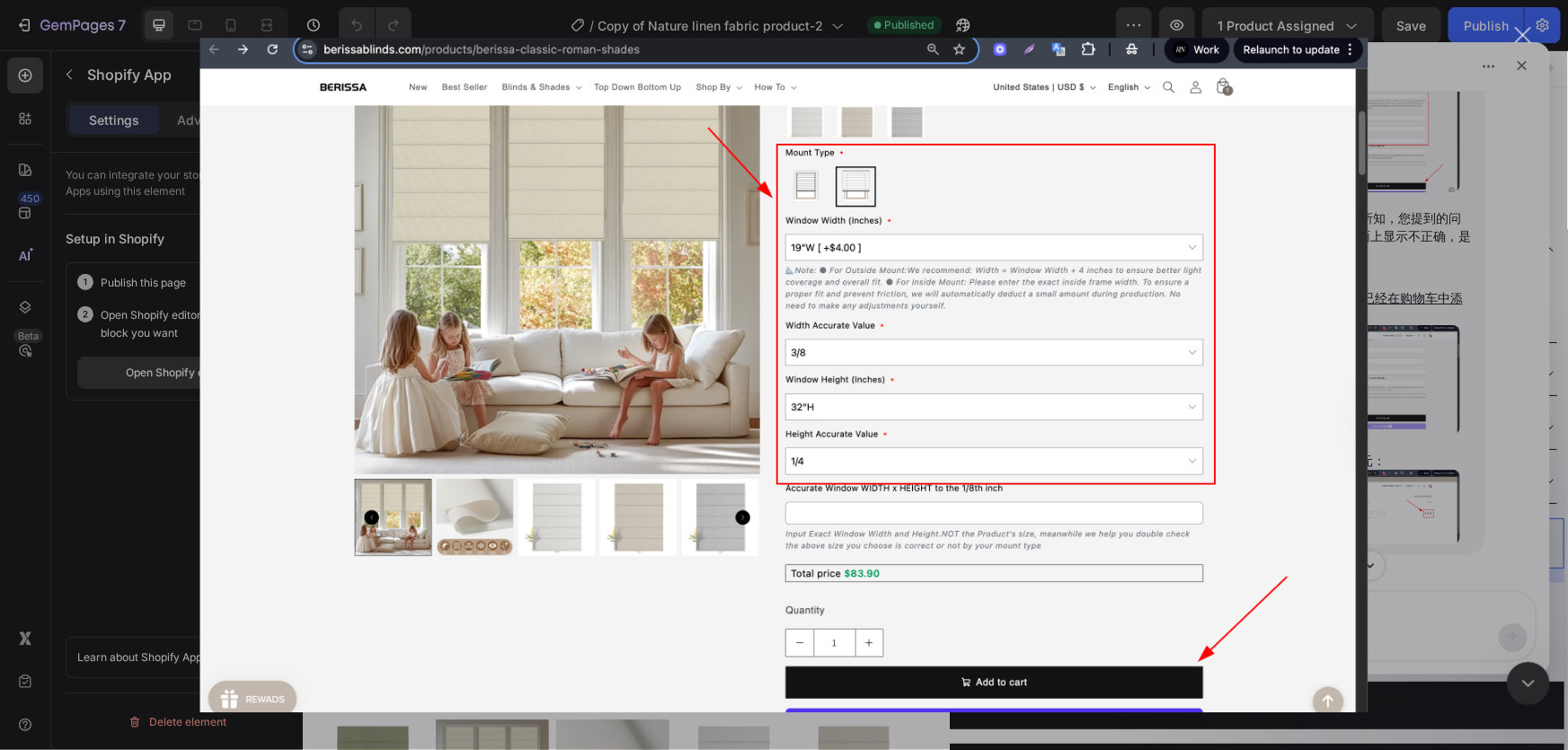
click at [1531, 38] on div "关闭" at bounding box center [1524, 35] width 17 height 17
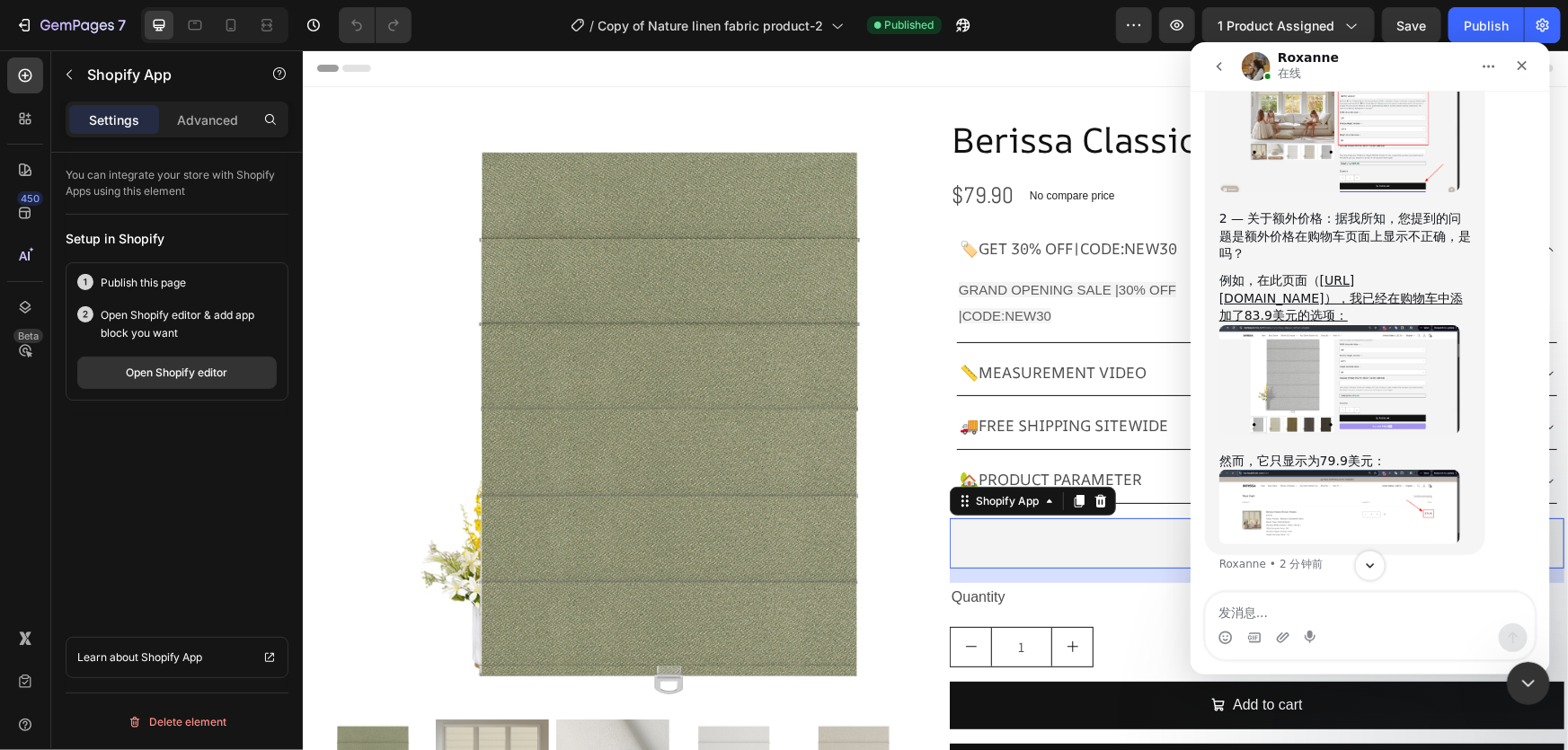
scroll to position [12102, 0]
click at [1331, 191] on img "Roxanne说…" at bounding box center [1339, 122] width 241 height 139
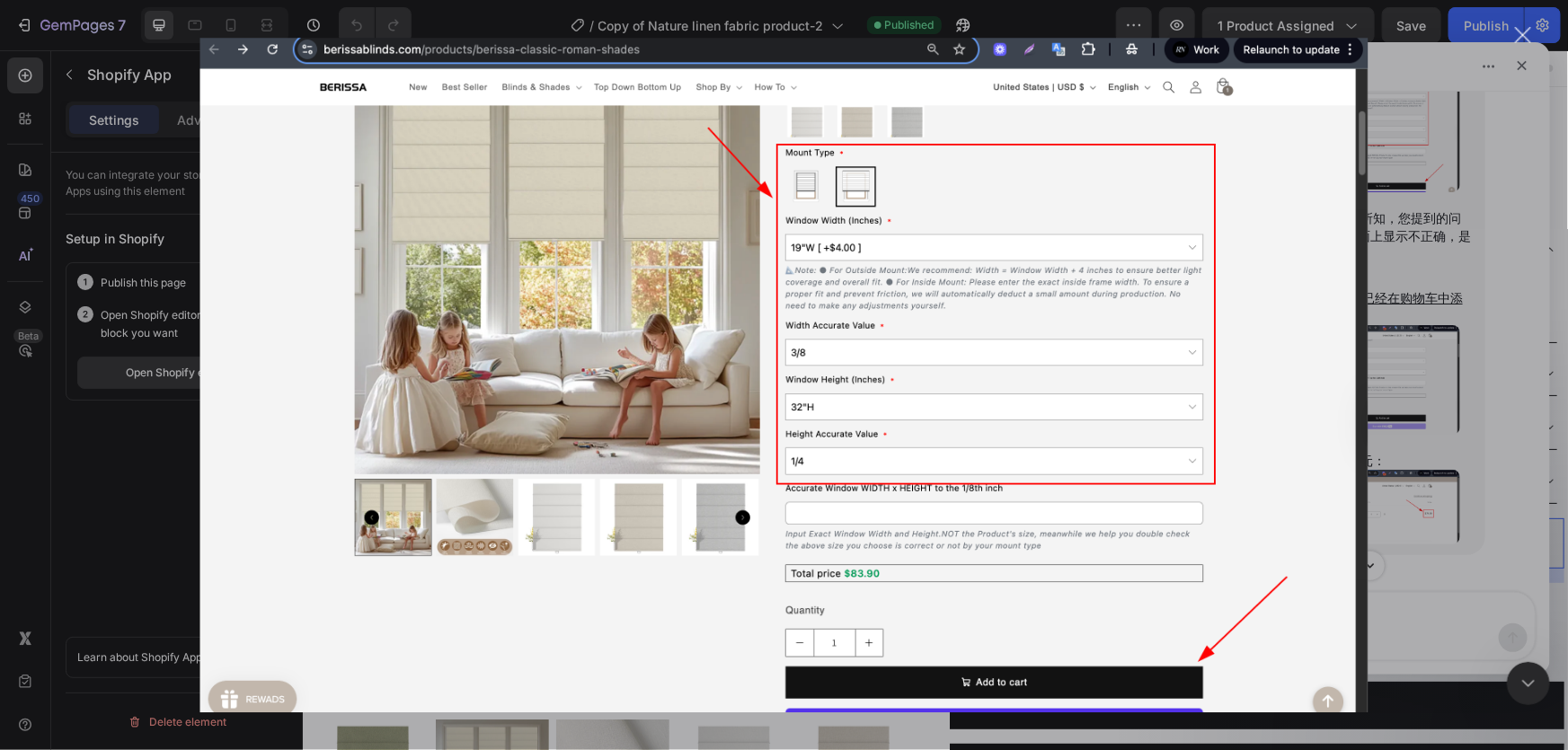
click at [1524, 34] on div "关闭" at bounding box center [1524, 35] width 17 height 17
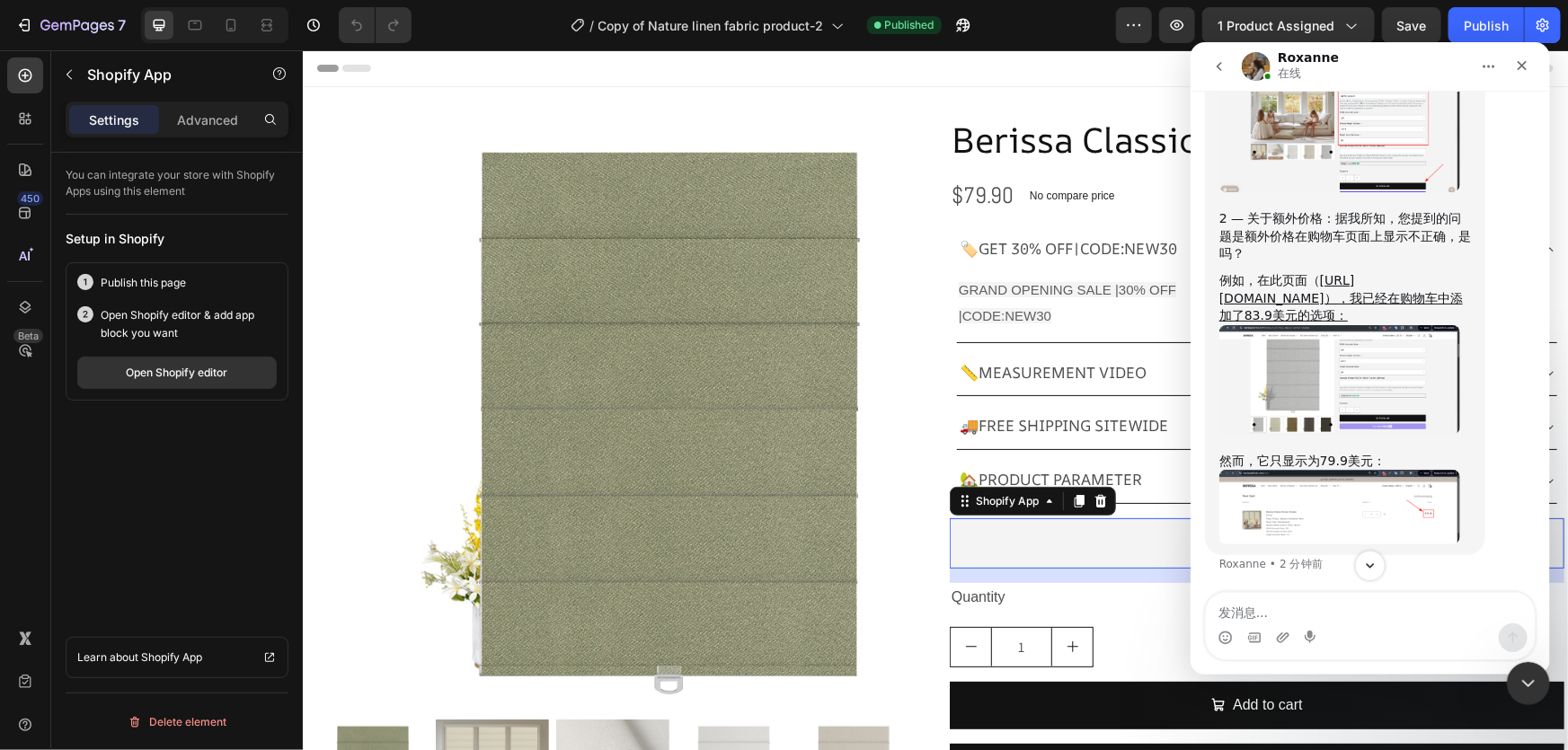
scroll to position [12338, 0]
click at [1271, 618] on textarea "发消息..." at bounding box center [1370, 607] width 329 height 30
paste textarea "https://www.loom.com/share/e3d9a9c1643741ecb1da6e0572b1fec5?sid=3d2fffa2-c368-4…"
type textarea "https://www.loom.com/share/e3d9a9c1643741ecb1da6e0572b1fec5?sid=3d2fffa2-c368-4…"
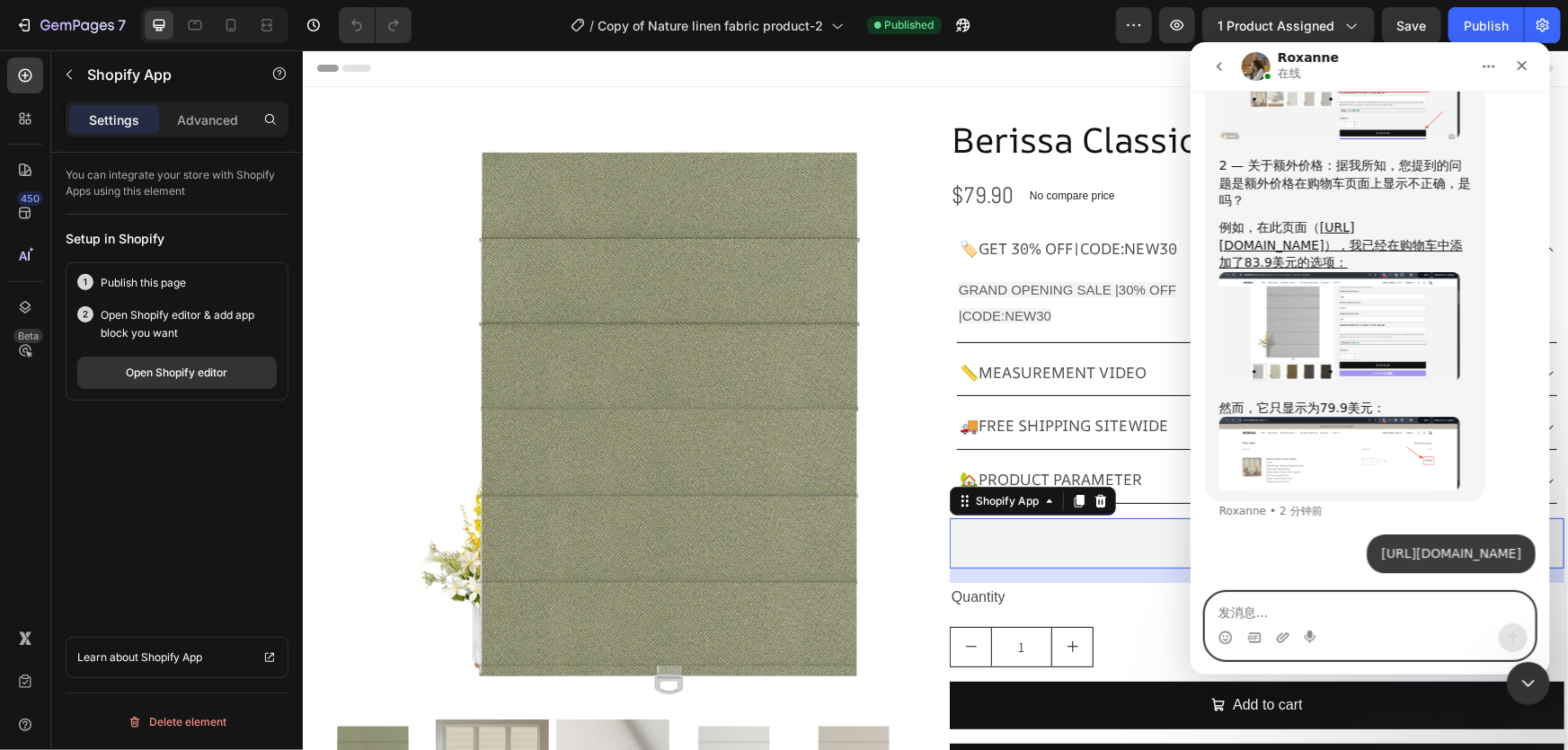
scroll to position [12444, 0]
type textarea "a"
type textarea "购买的按钮无效"
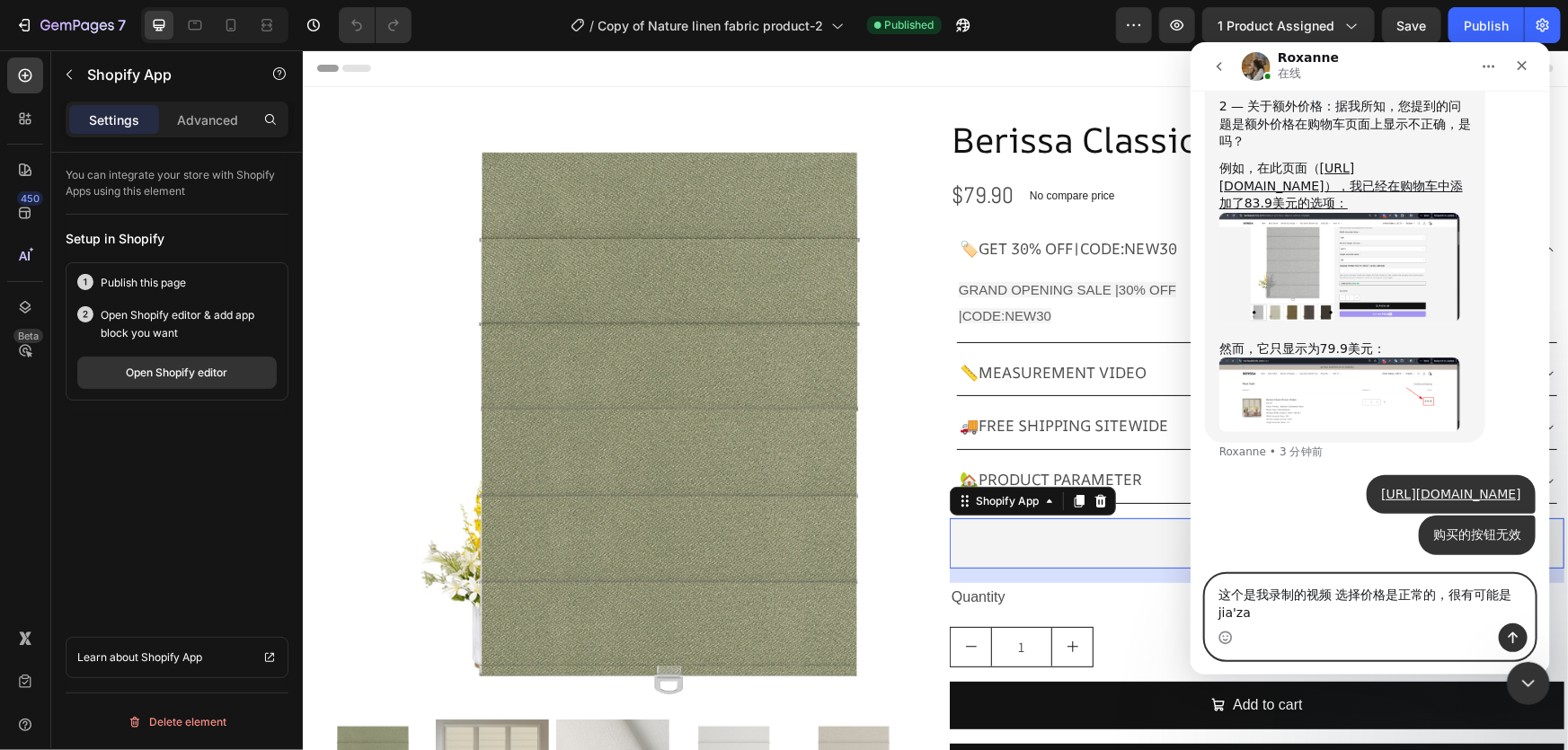
scroll to position [12503, 0]
click at [1434, 591] on textarea "这个是我录制的视频 选择价格是正常的，很有可能是加载问题你没能解决吗" at bounding box center [1370, 598] width 329 height 49
click at [1445, 594] on textarea "这个是我录制的视频 选择价格是正常的，很有可能是加载问题你没能解决吗" at bounding box center [1370, 598] width 329 height 49
type textarea "这个是我录制的视频 选择价格是正常的，价格的显示我估计很有可能是加载问题你没能解决吗"
click at [1423, 611] on textarea "这个是我录制的视频 选择价格是正常的，价格的显示我估计很有可能是加载问题你没能解决吗" at bounding box center [1370, 598] width 329 height 49
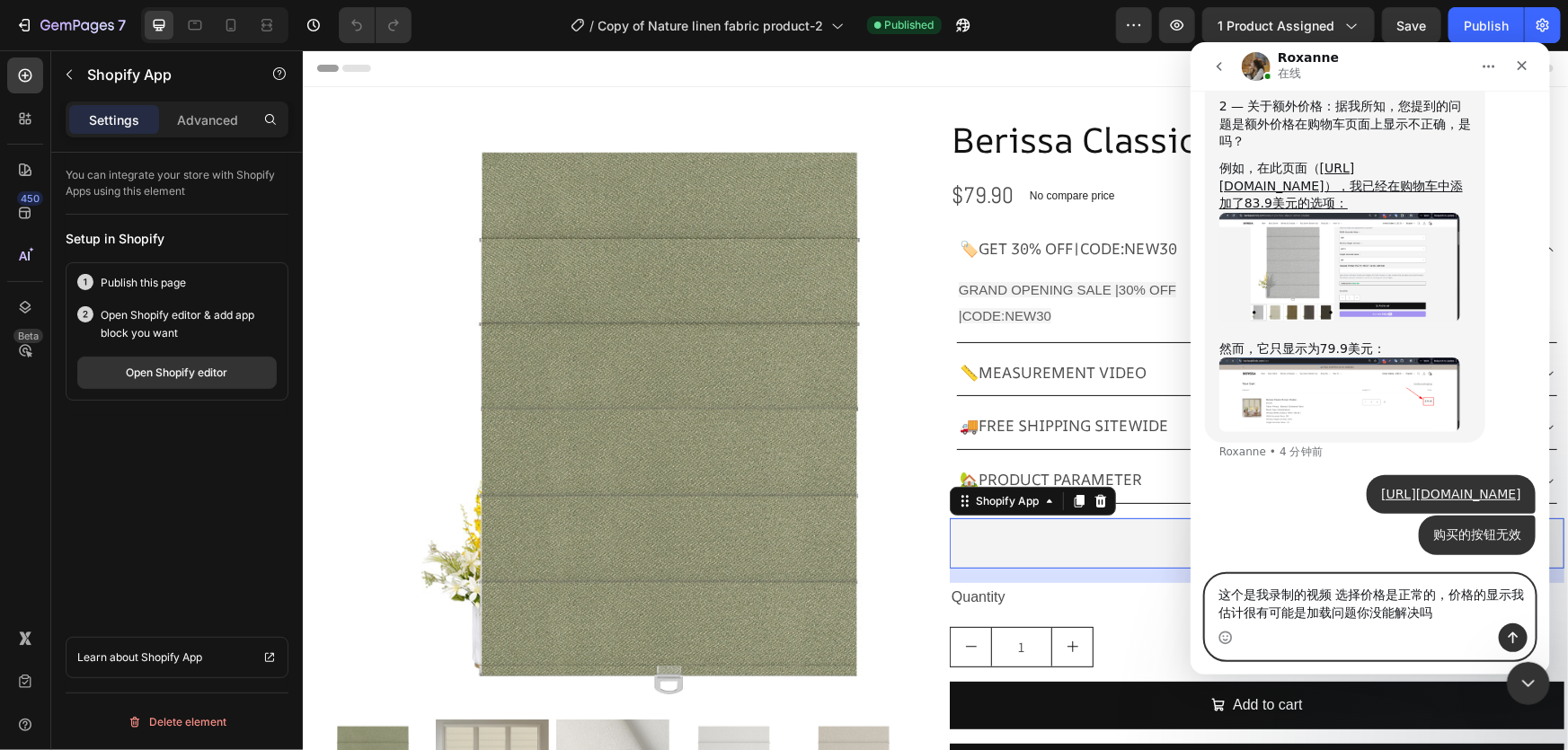
click at [1466, 614] on textarea "这个是我录制的视频 选择价格是正常的，价格的显示我估计很有可能是加载问题你没能解决吗" at bounding box center [1370, 598] width 329 height 49
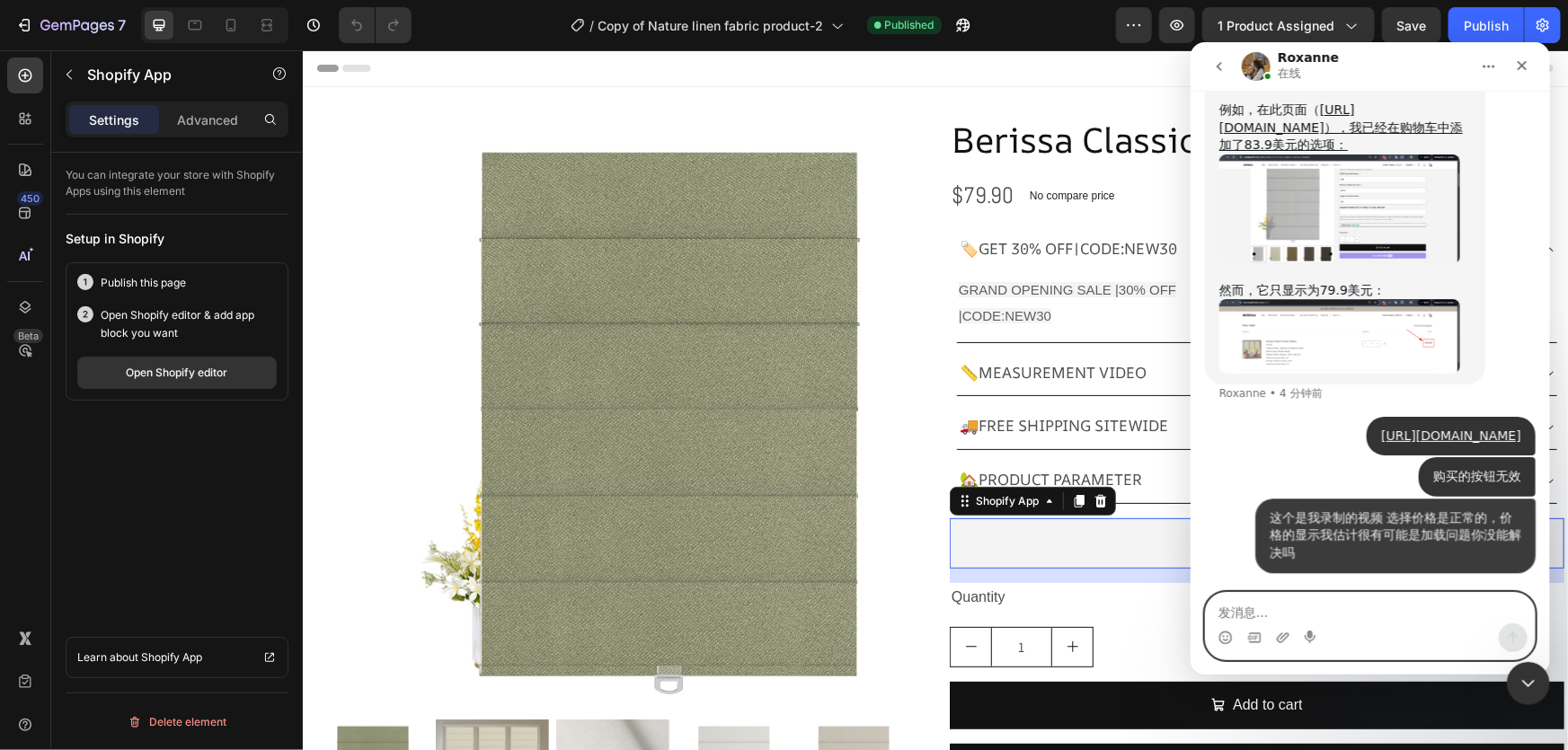
scroll to position [12562, 0]
click at [1374, 451] on div "https://www.loom.com/share/e3d9a9c1643741ecb1da6e0572b1fec5?sid=3d2fffa2-c368-4…" at bounding box center [1450, 436] width 169 height 40
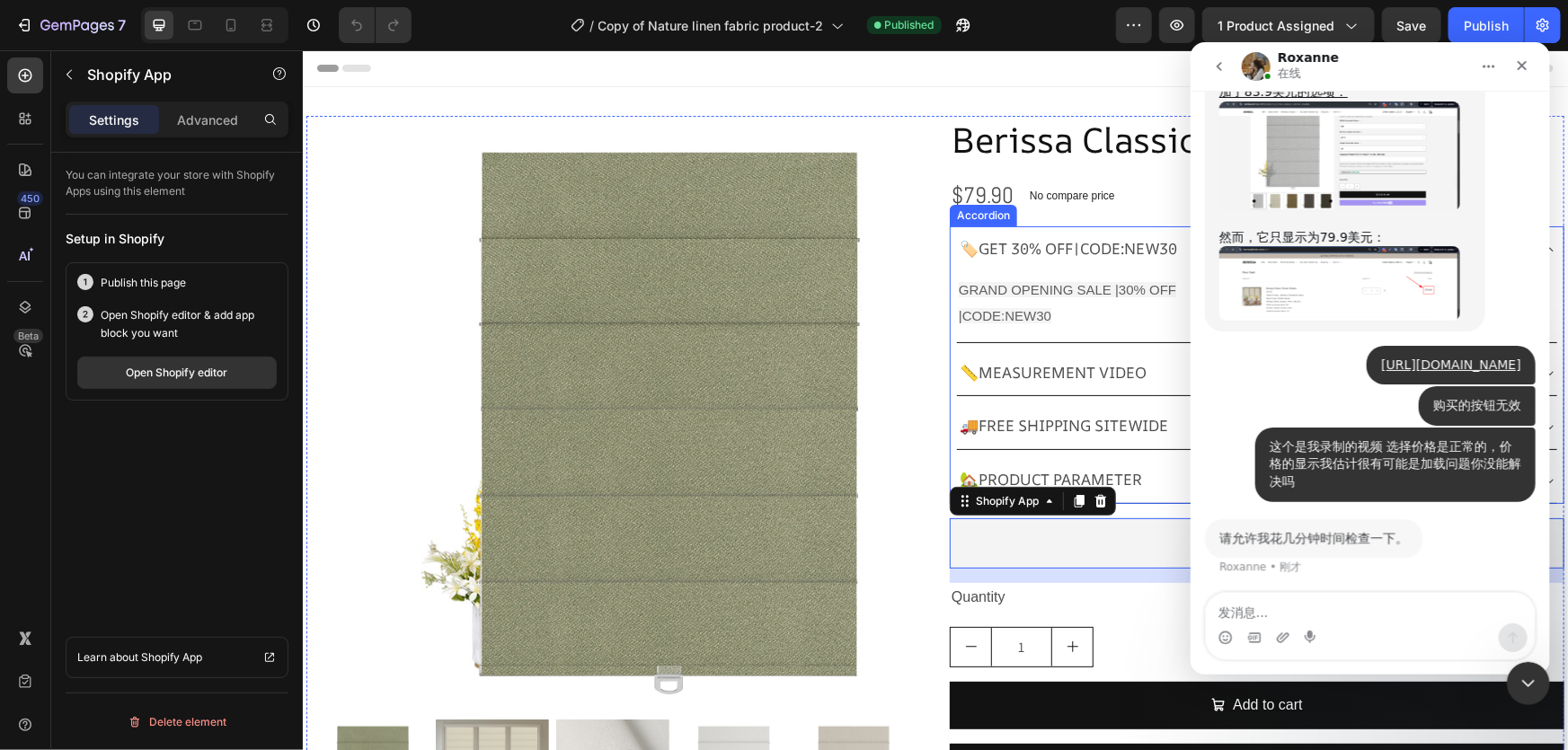
scroll to position [12615, 0]
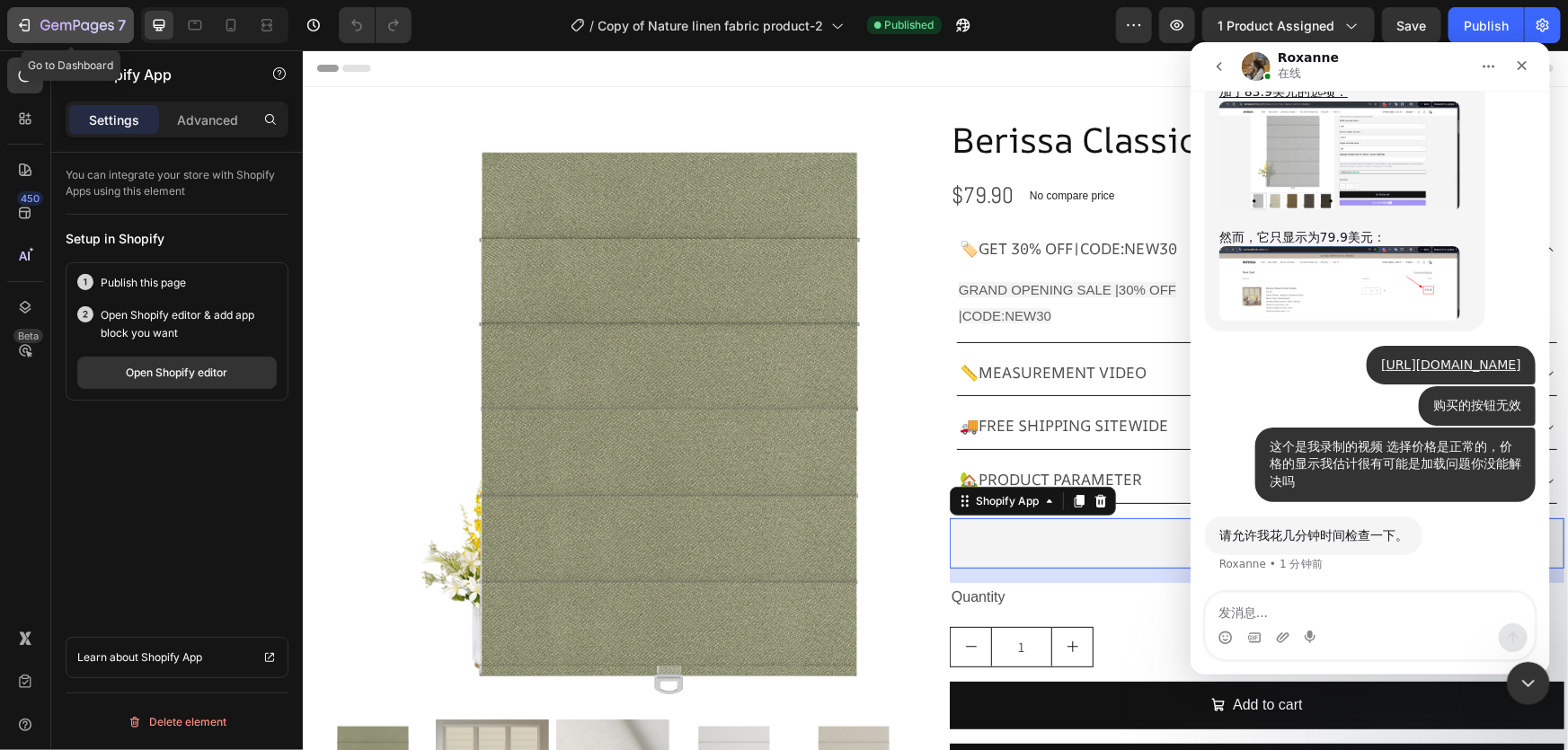
click at [17, 28] on icon "button" at bounding box center [24, 25] width 18 height 18
